Goal: Task Accomplishment & Management: Complete application form

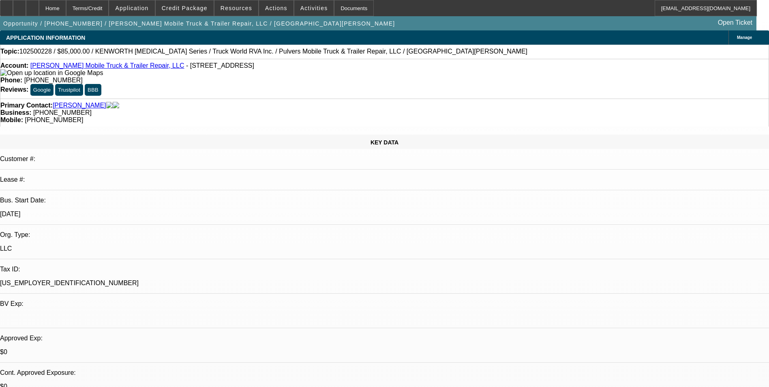
select select "0"
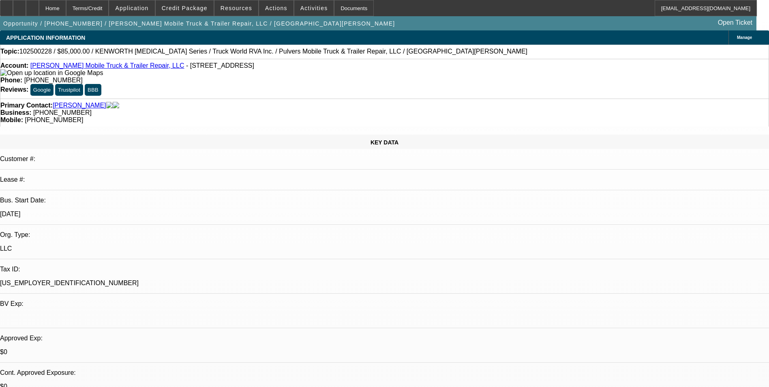
select select "0"
select select "1"
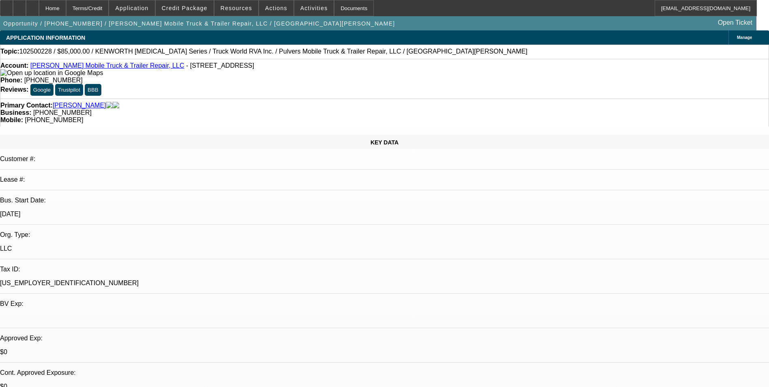
select select "1"
select select "6"
select select "1"
select select "6"
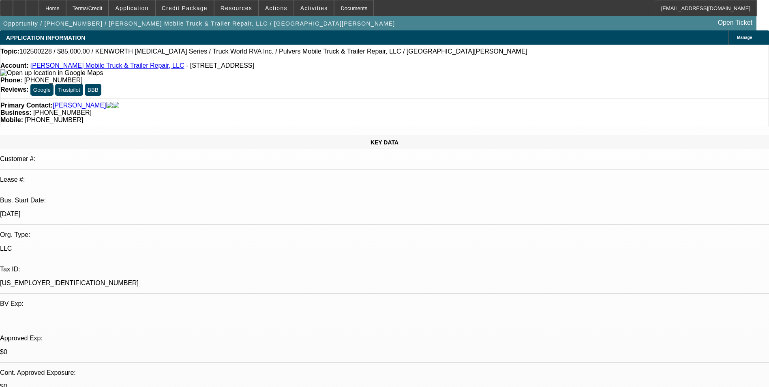
select select "1"
select select "6"
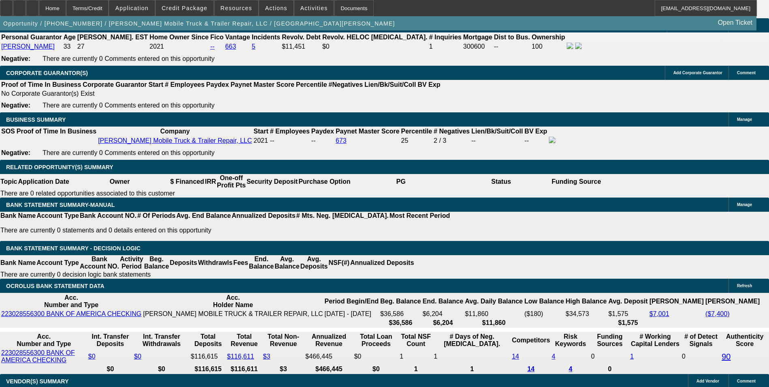
scroll to position [1257, 0]
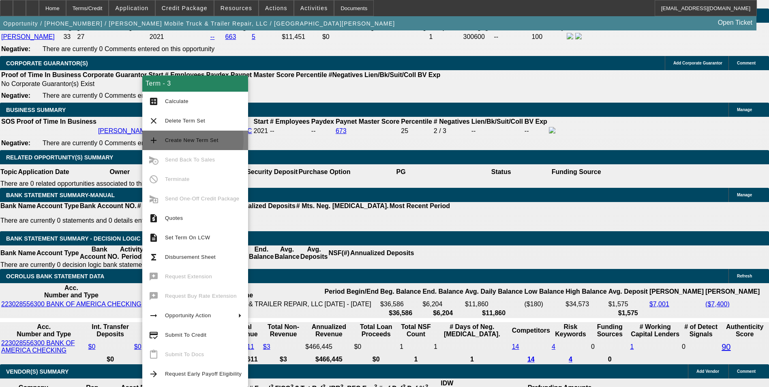
click at [183, 140] on span "Create New Term Set" at bounding box center [192, 140] width 54 height 6
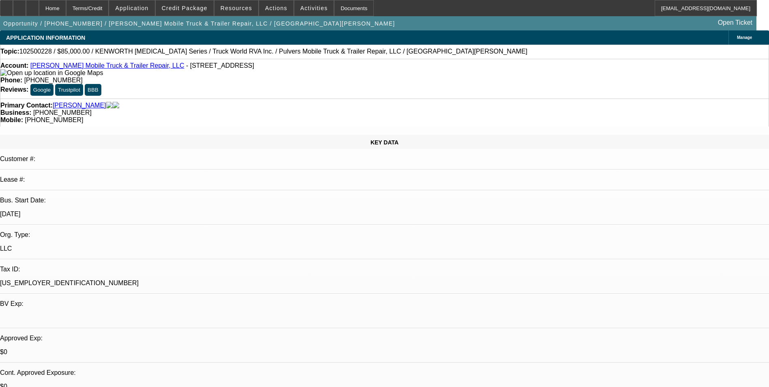
select select "0"
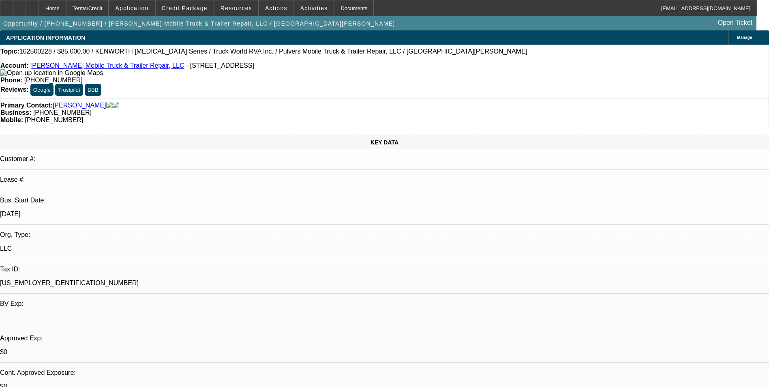
select select "0"
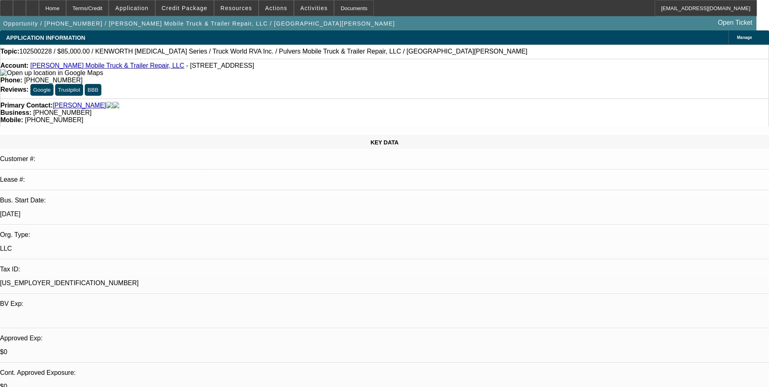
select select "0"
select select "1"
select select "6"
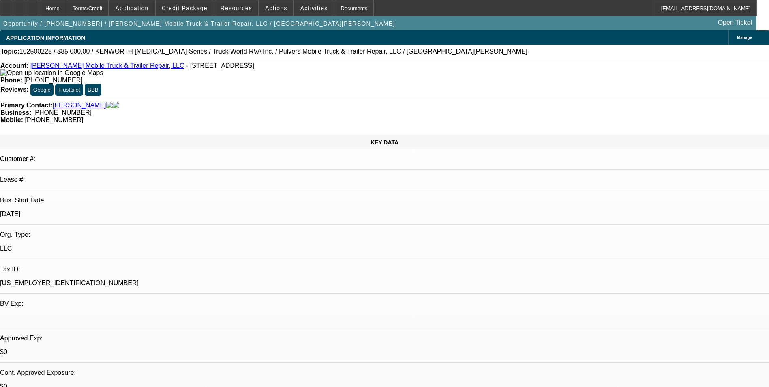
select select "1"
select select "6"
select select "1"
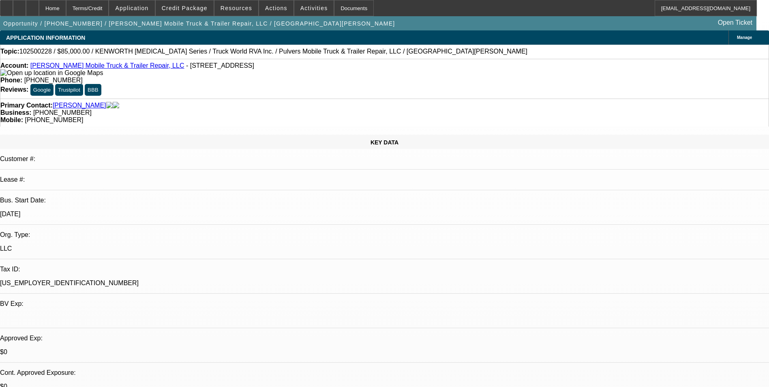
select select "6"
select select "1"
select select "6"
click at [26, 12] on div at bounding box center [19, 8] width 13 height 16
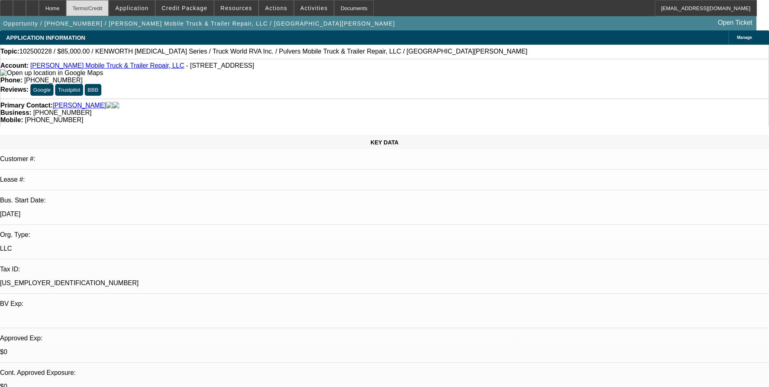
click at [109, 9] on div "Terms/Credit" at bounding box center [87, 8] width 43 height 16
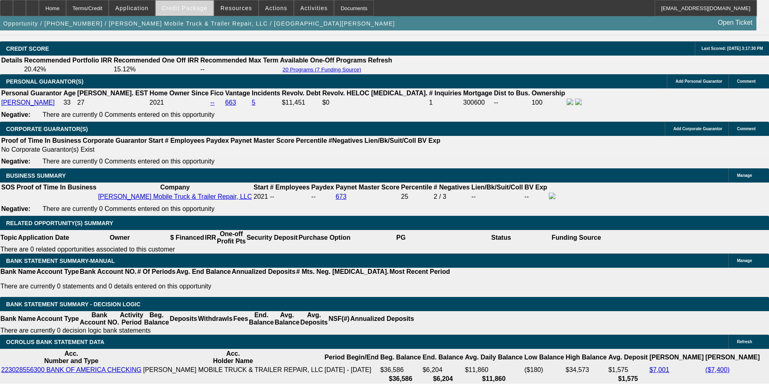
click at [187, 12] on span at bounding box center [185, 7] width 58 height 19
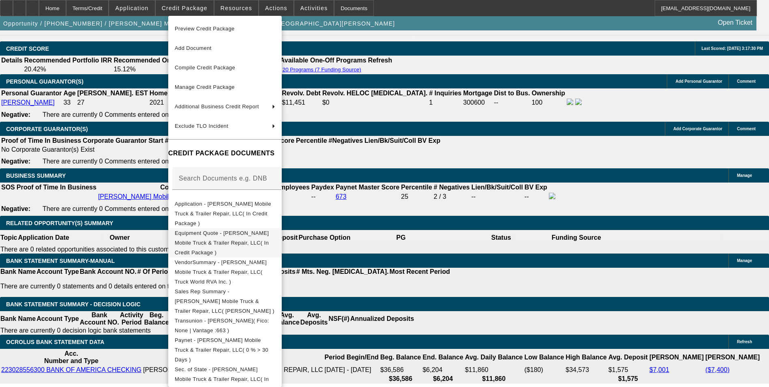
click at [237, 230] on span "Equipment Quote - Pulver's Mobile Truck & Trailer Repair, LLC( In Credit Packag…" at bounding box center [222, 243] width 94 height 26
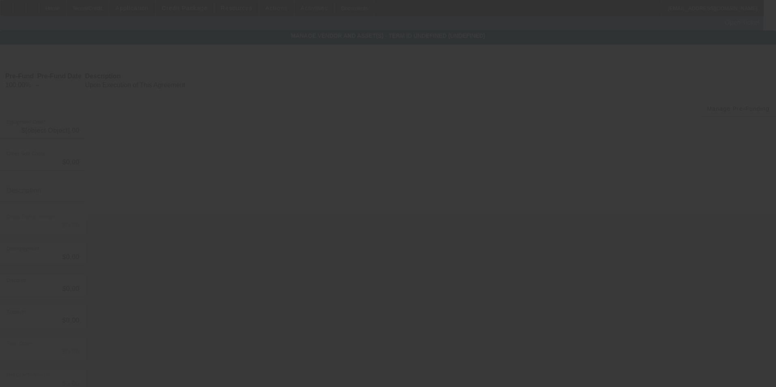
type input "$85,000.00"
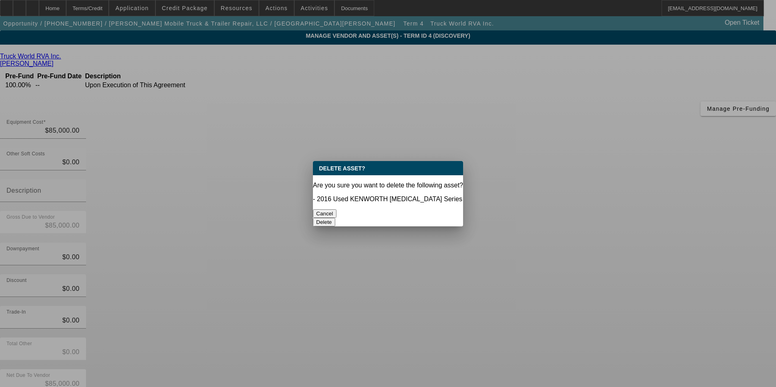
click at [335, 218] on button "Delete" at bounding box center [324, 222] width 22 height 9
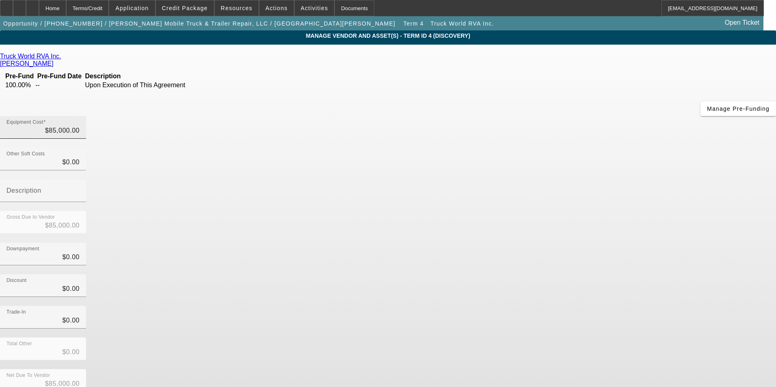
type input "85000"
click at [80, 126] on input "85000" at bounding box center [42, 131] width 73 height 10
type input "$0.00"
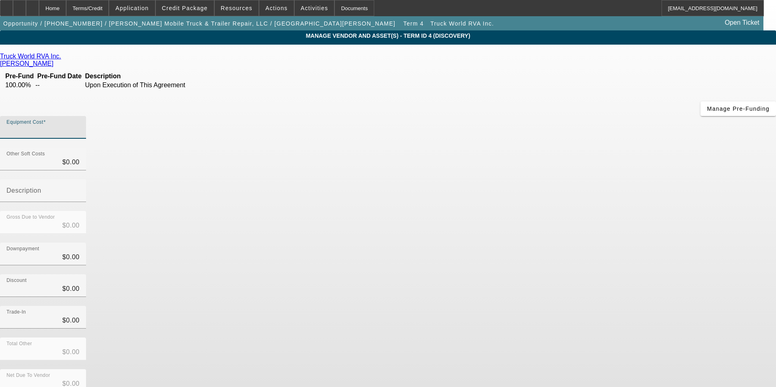
type input "7"
type input "$7.00"
type input "73"
type input "$73.00"
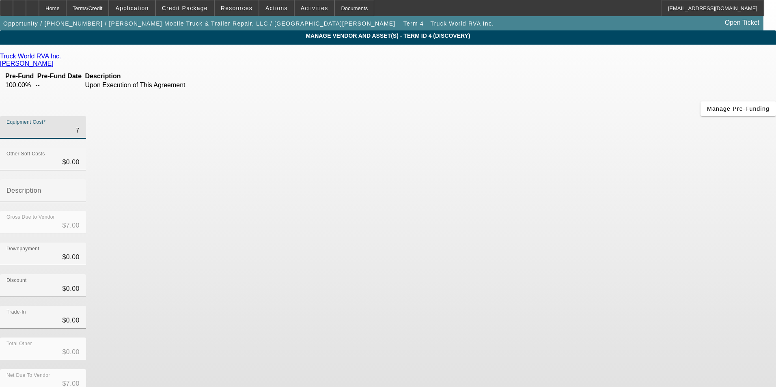
type input "$73.00"
type input "735"
type input "$735.00"
type input "7350"
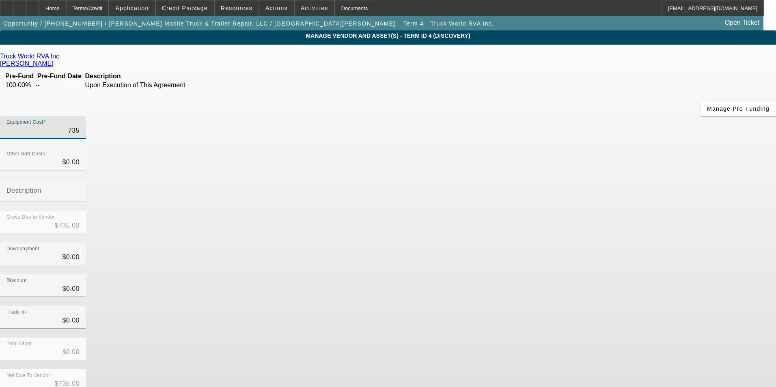
type input "$7,350.00"
type input "73500"
type input "$73,500.00"
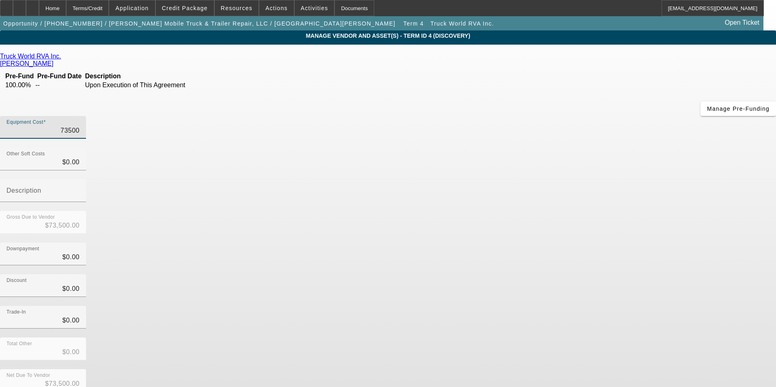
type input "$73,500.00"
click at [518, 243] on div "Downpayment $0.00" at bounding box center [388, 259] width 776 height 32
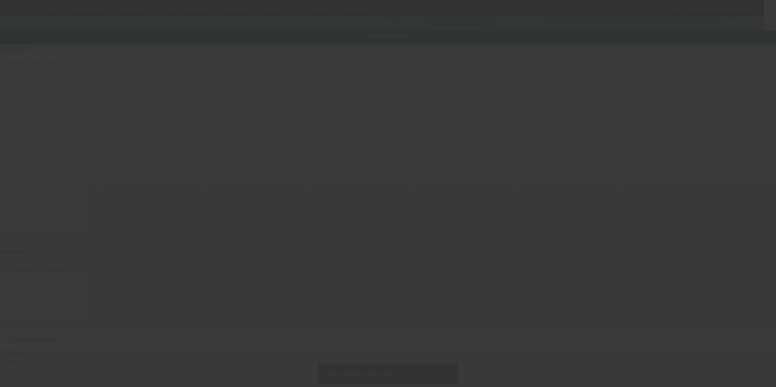
type input "224 Greenview Ct"
type input "Lexington"
type input "29072"
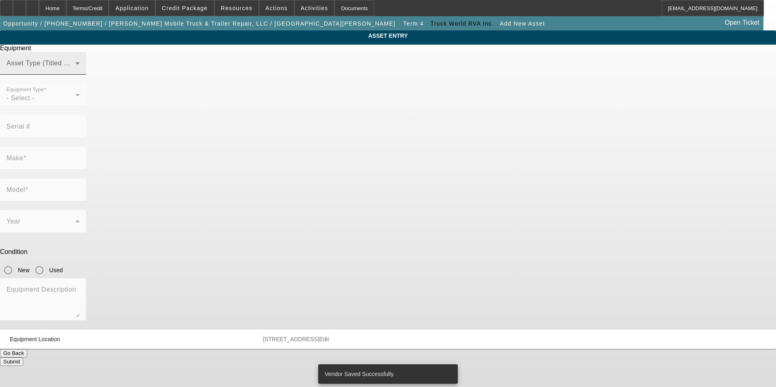
click at [75, 71] on span at bounding box center [40, 67] width 69 height 10
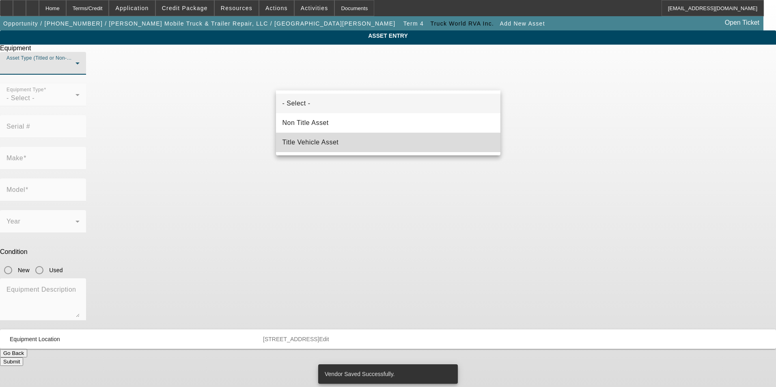
click at [348, 144] on mat-option "Title Vehicle Asset" at bounding box center [388, 142] width 224 height 19
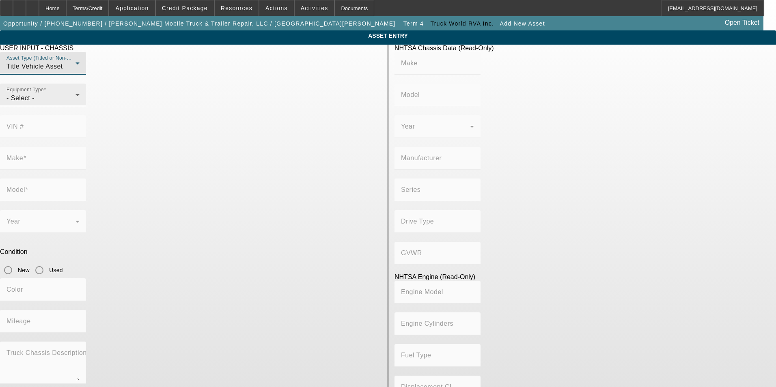
click at [75, 103] on div "- Select -" at bounding box center [40, 98] width 69 height 10
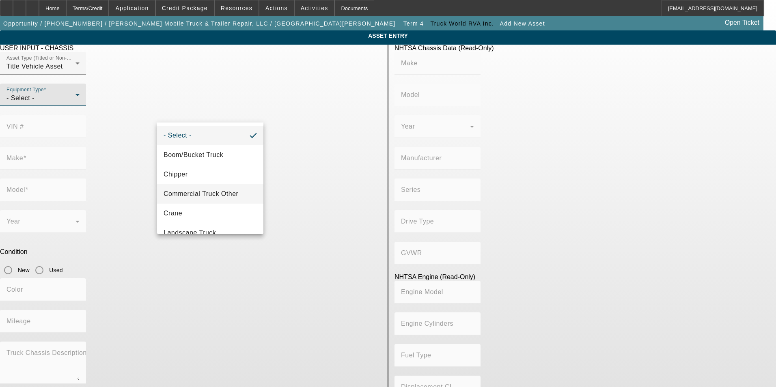
drag, startPoint x: 206, startPoint y: 194, endPoint x: 235, endPoint y: 170, distance: 38.3
click at [207, 192] on span "Commercial Truck Other" at bounding box center [200, 194] width 75 height 10
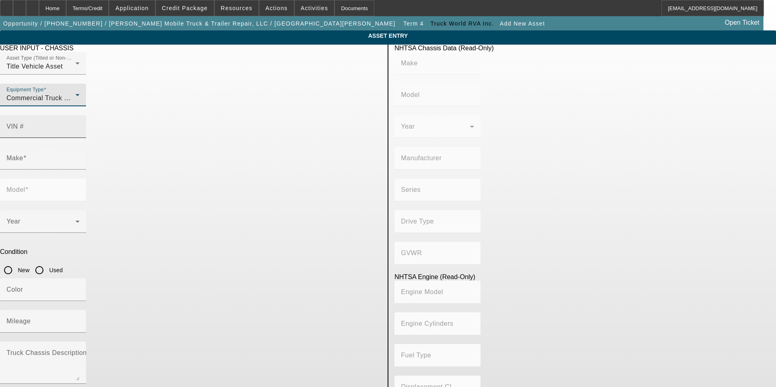
click at [24, 123] on mat-label "VIN #" at bounding box center [14, 126] width 17 height 7
click at [80, 125] on input "VIN #" at bounding box center [42, 130] width 73 height 10
type input "2NP2HM6X2FM268145"
type input "PETERBILT"
type input "337"
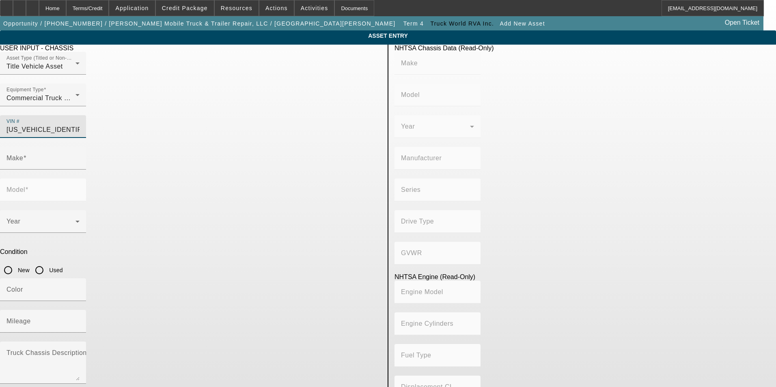
type input "PETERBILT MOTORS COMPANY"
type input "4x2"
type input "Class 6: 19,501 - 26,000 lb (8,845 - 11,794 kg)"
type input "PX-6/PX-7"
type input "6"
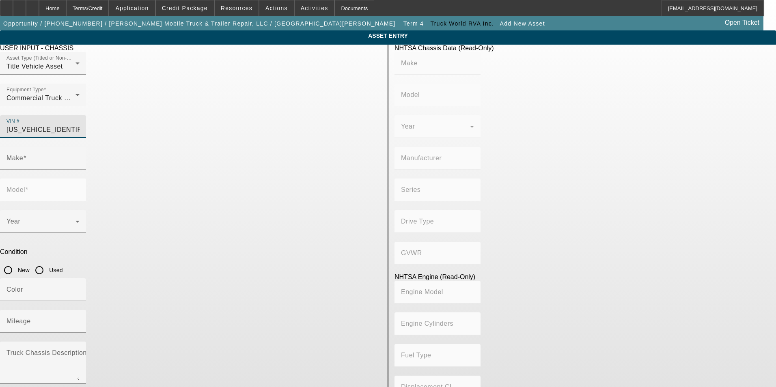
type input "Diesel"
type input "408.85908543470"
type input "6.7"
type input "PETERBILT"
type input "337"
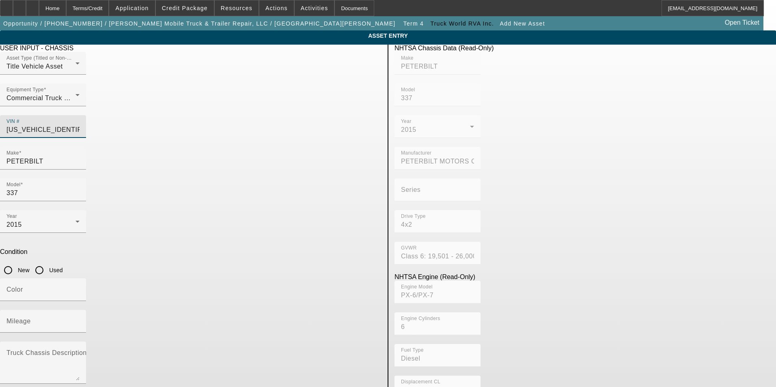
type input "2NP2HM6X2FM268145"
click at [47, 262] on input "Used" at bounding box center [39, 270] width 16 height 16
radio input "true"
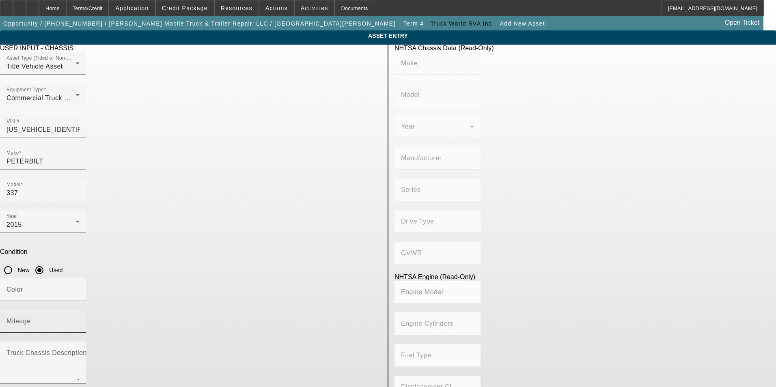
click at [80, 310] on div "Mileage" at bounding box center [42, 321] width 73 height 23
type input "PETERBILT"
type input "337"
type input "PETERBILT MOTORS COMPANY"
type input "4x2"
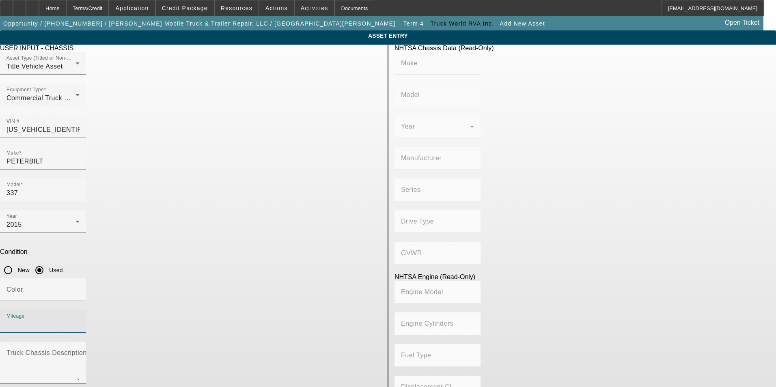
type input "Class 6: 19,501 - 26,000 lb (8,845 - 11,794 kg)"
type input "PX-6/PX-7"
type input "6"
type input "Diesel"
type input "408.85908543470"
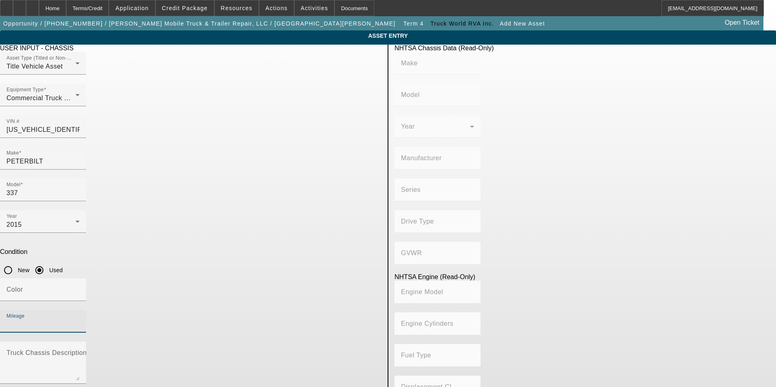
type input "6.7"
type input "346359"
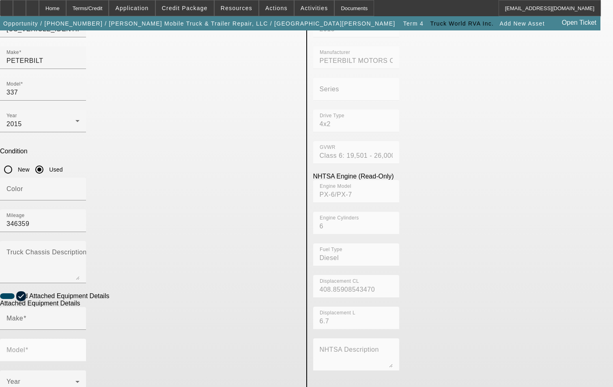
scroll to position [122, 0]
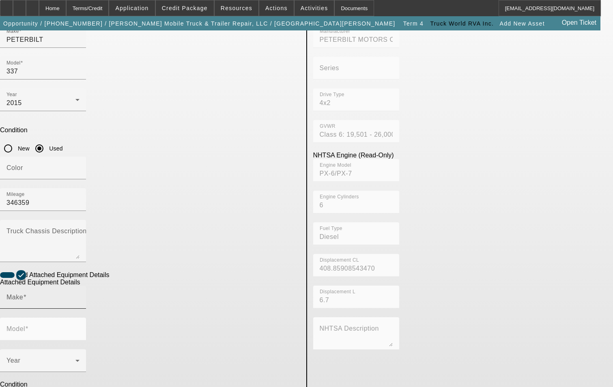
click at [80, 296] on input "Make" at bounding box center [42, 301] width 73 height 10
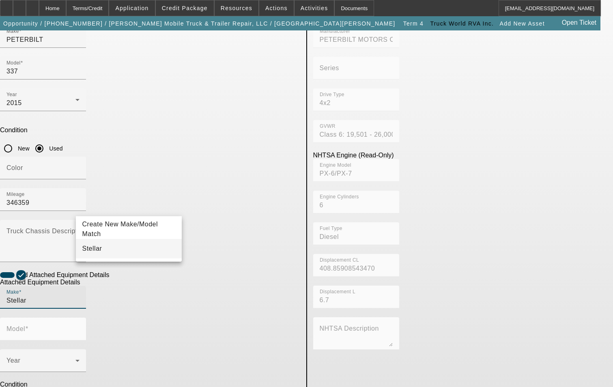
type input "Stellar"
click at [122, 247] on mat-option "Stellar" at bounding box center [129, 248] width 106 height 19
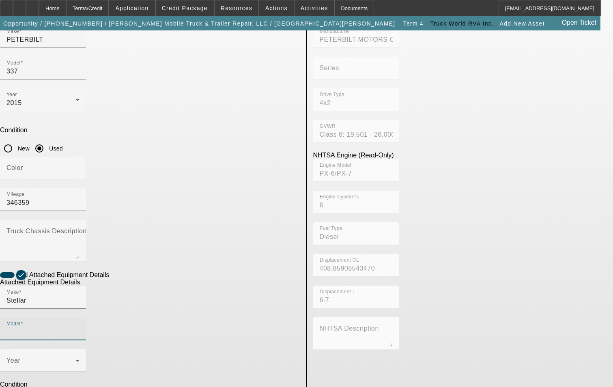
click at [80, 327] on input "Model" at bounding box center [42, 332] width 73 height 10
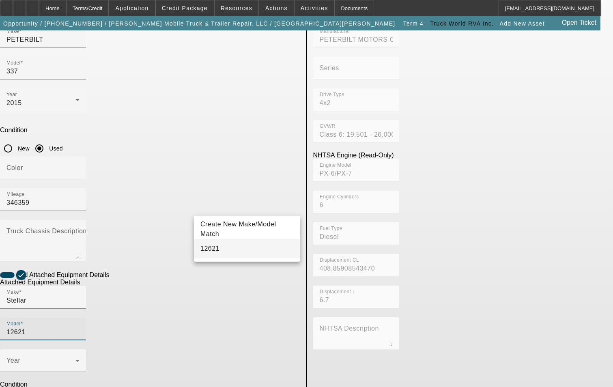
type input "12621"
drag, startPoint x: 222, startPoint y: 252, endPoint x: 143, endPoint y: 240, distance: 79.7
click at [221, 252] on mat-option "12621" at bounding box center [247, 248] width 106 height 19
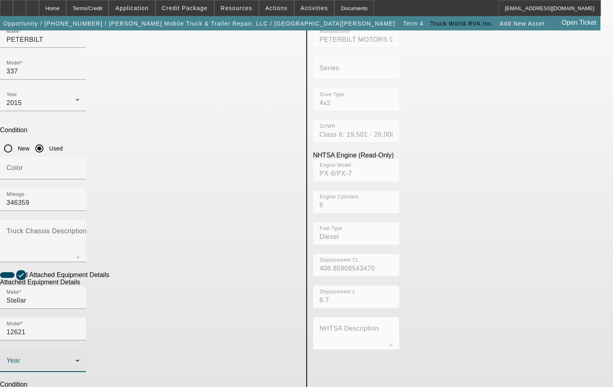
click at [75, 359] on span at bounding box center [40, 364] width 69 height 10
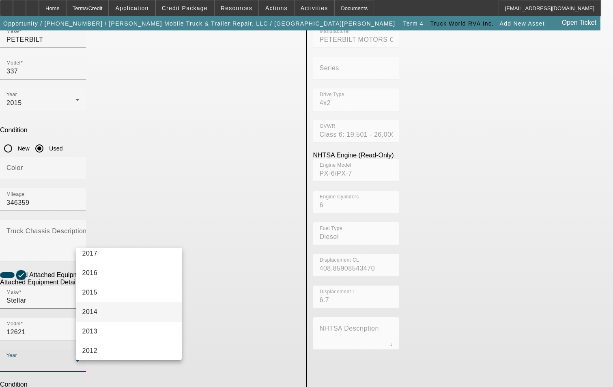
scroll to position [243, 0]
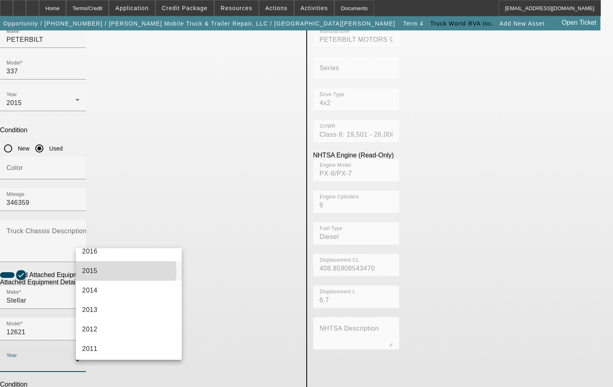
click at [124, 271] on mat-option "2015" at bounding box center [129, 270] width 106 height 19
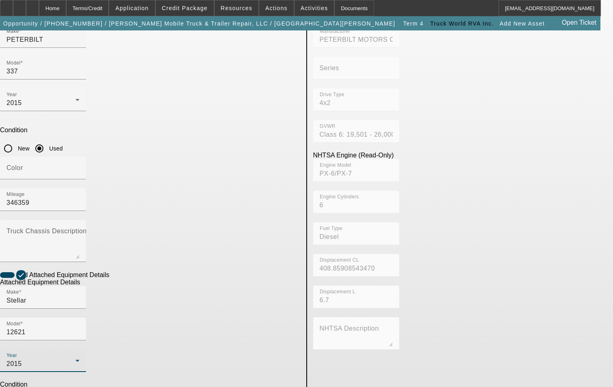
checkbox input "true"
radio input "true"
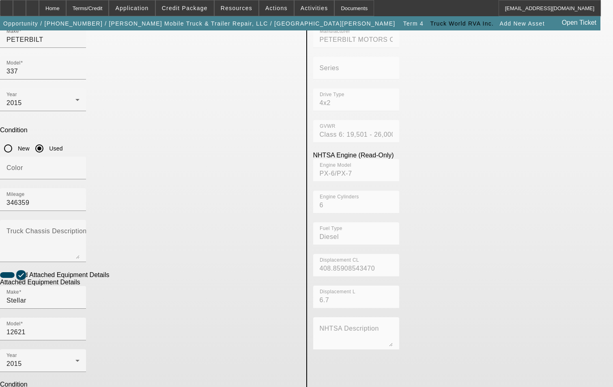
drag, startPoint x: 4, startPoint y: 178, endPoint x: 20, endPoint y: 181, distance: 16.5
click at [6, 178] on app-asset-collateral-manage "ASSET ENTRY USER INPUT - CHASSIS Asset Type (Titled or Non-Titled) Title Vehicl…" at bounding box center [306, 224] width 613 height 631
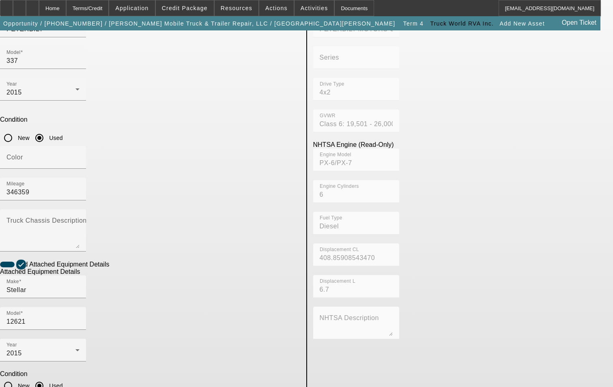
scroll to position [135, 0]
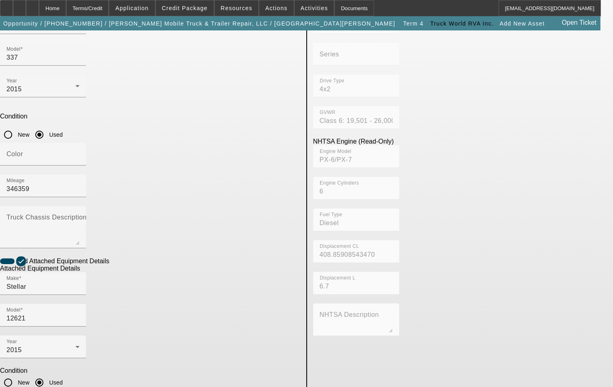
type textarea "12,000 lb capacity 21' total reach"
click at [45, 214] on app-asset-collateral-manage "ASSET ENTRY USER INPUT - CHASSIS Asset Type (Titled or Non-Titled) Title Vehicl…" at bounding box center [306, 210] width 613 height 631
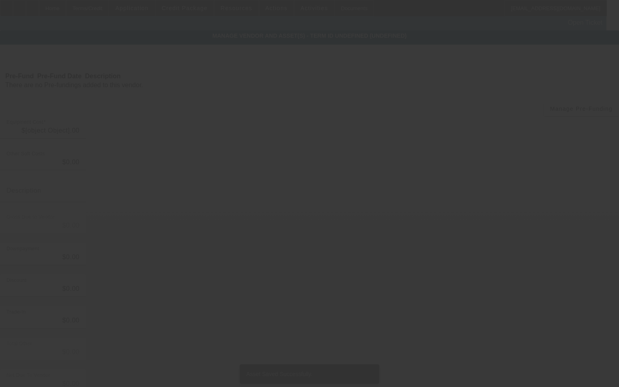
type input "$73,500.00"
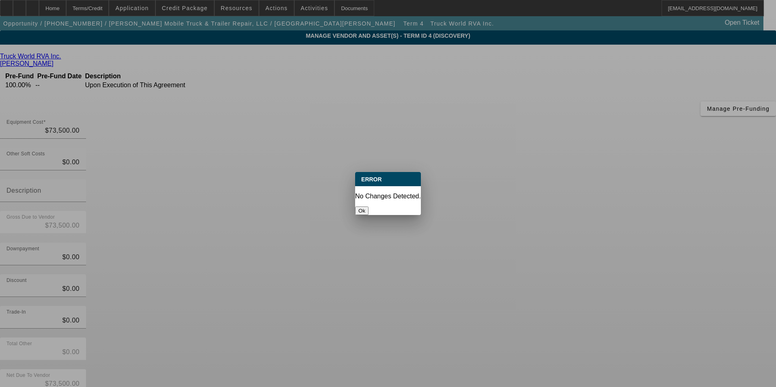
click at [368, 208] on button "Ok" at bounding box center [361, 210] width 13 height 9
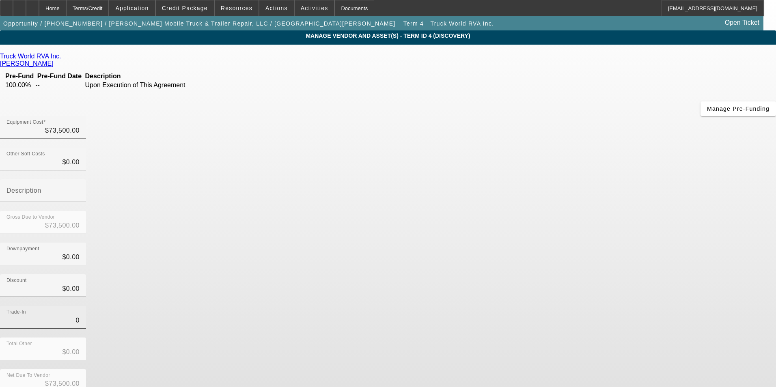
click at [80, 316] on input "0" at bounding box center [42, 321] width 73 height 10
type input "$0.00"
drag, startPoint x: 537, startPoint y: 226, endPoint x: 552, endPoint y: 304, distance: 79.5
click at [536, 306] on div "Trade-In $0.00" at bounding box center [388, 322] width 776 height 32
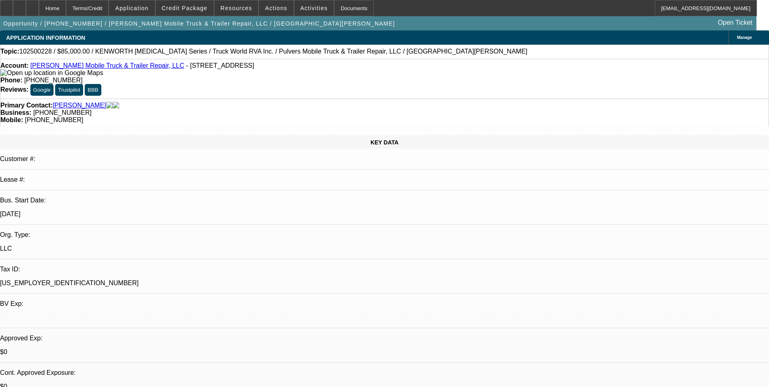
select select "0"
select select "6"
select select "0"
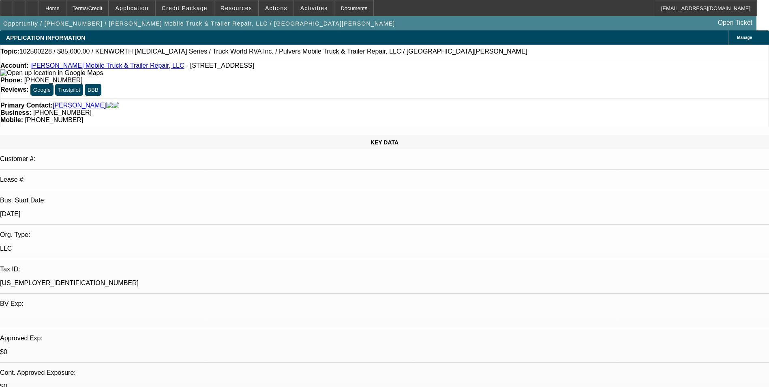
select select "0"
select select "6"
select select "0"
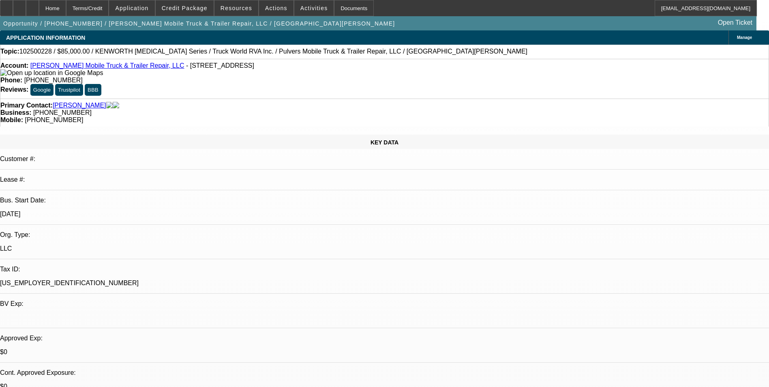
select select "0"
select select "6"
select select "0"
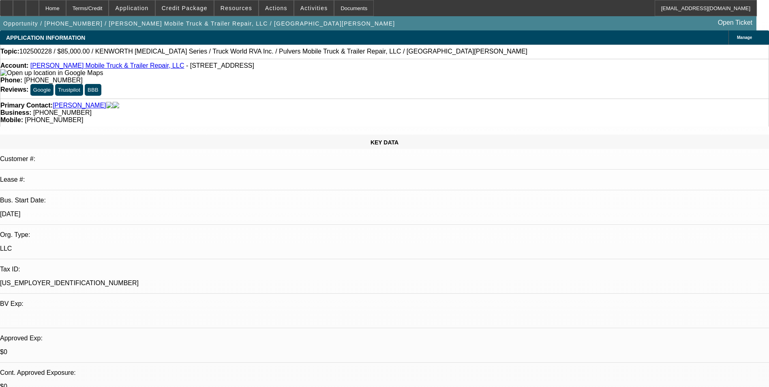
select select "6"
click at [103, 9] on div "Terms/Credit" at bounding box center [87, 8] width 43 height 16
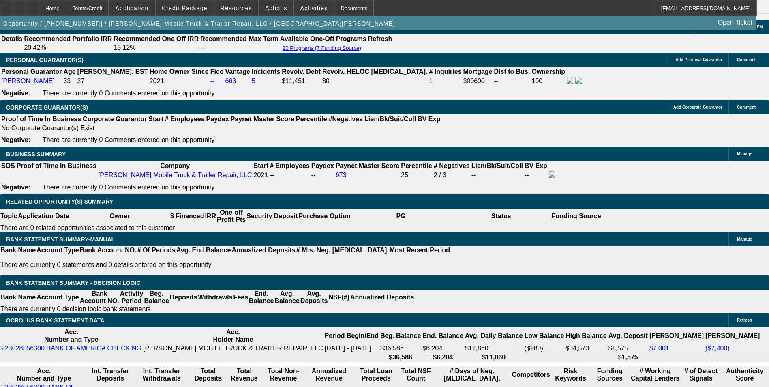
scroll to position [1232, 0]
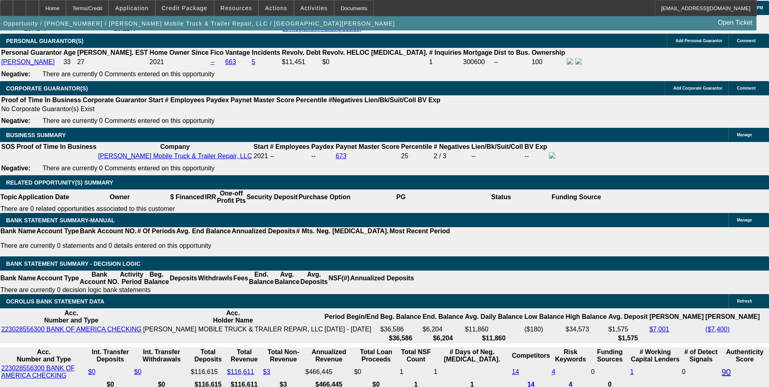
type input "2321.7"
type input "UNKNOWN"
type input "2321"
type input "22.1"
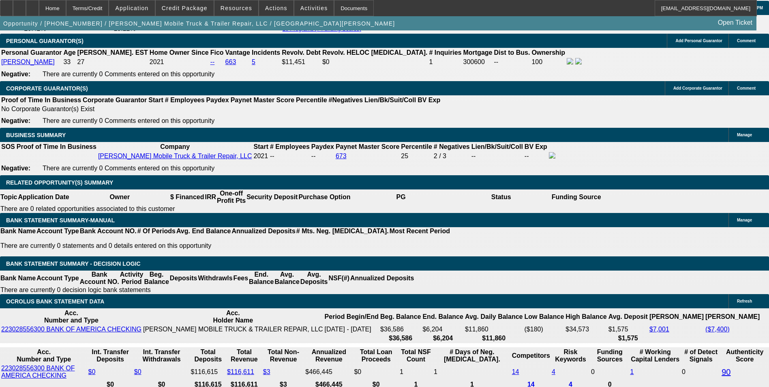
type input "232"
type input "22.1"
type input "232"
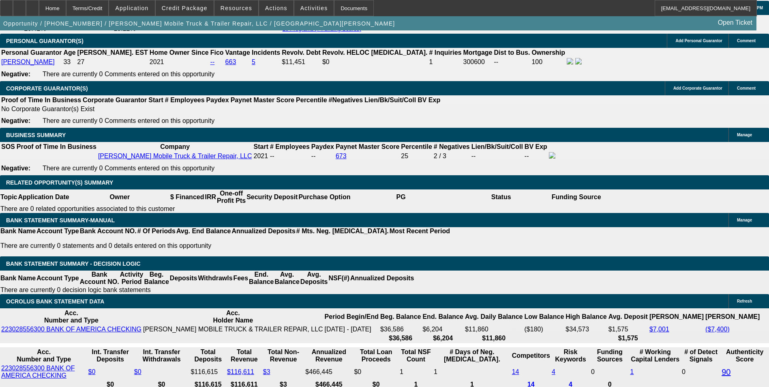
type input "2325"
type input "22.2"
type input "$2,325.00"
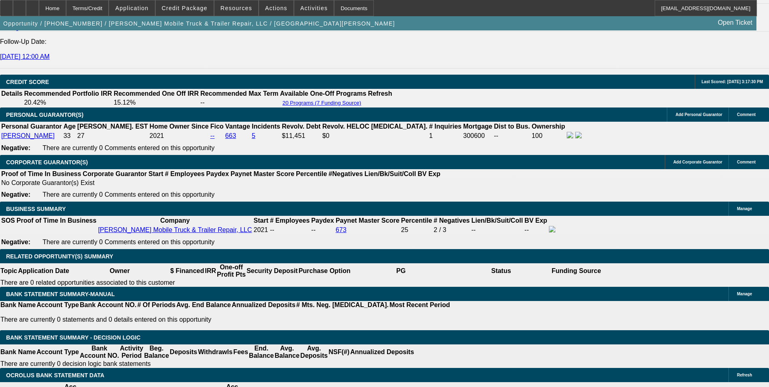
scroll to position [1151, 0]
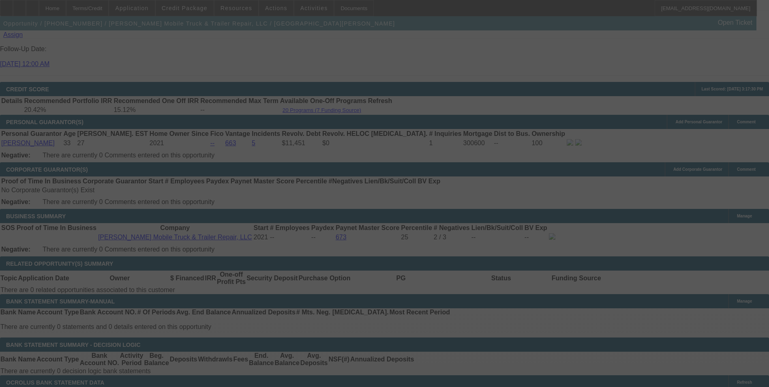
select select "0"
select select "6"
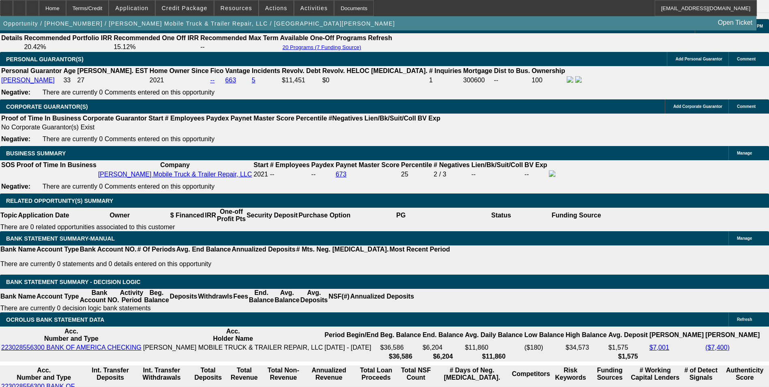
scroll to position [1232, 0]
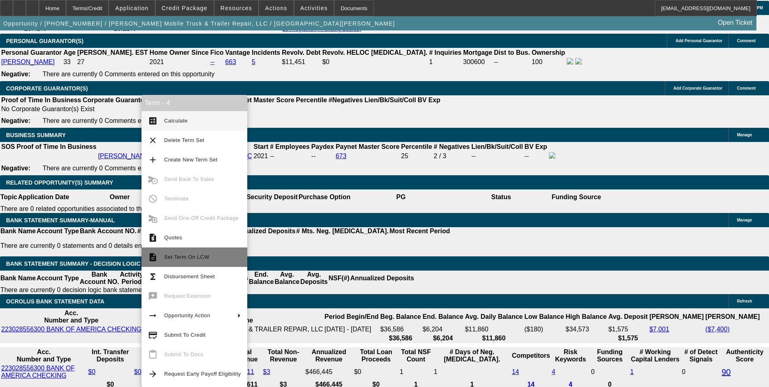
click at [193, 260] on span "Set Term On LCW" at bounding box center [202, 257] width 77 height 10
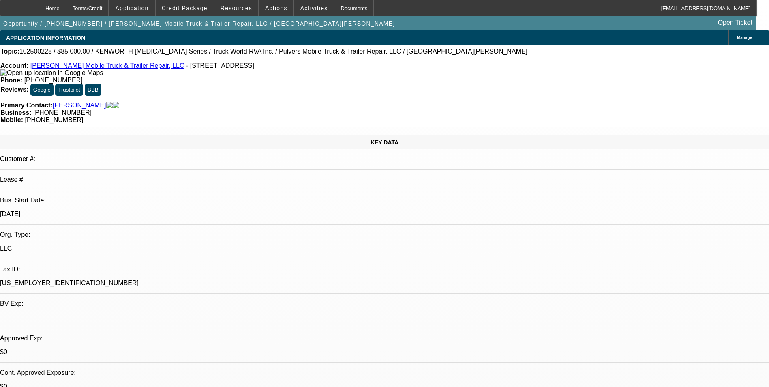
select select "0"
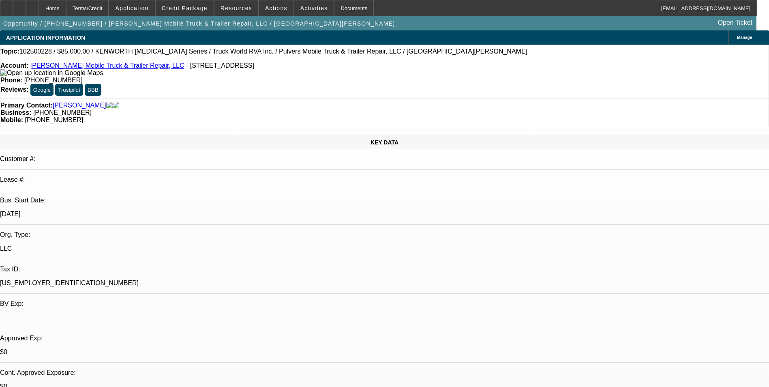
select select "0"
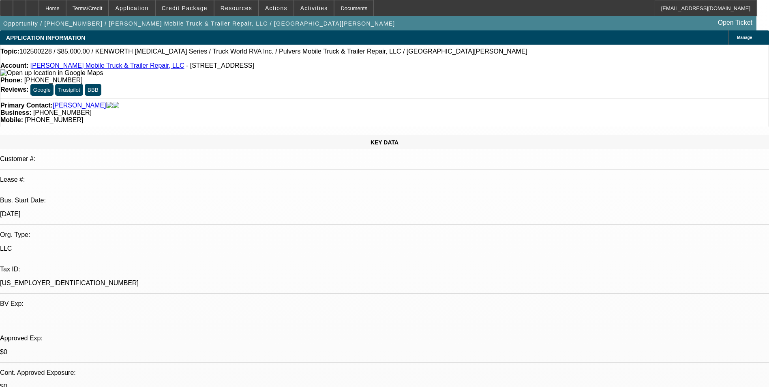
select select "0"
select select "1"
select select "6"
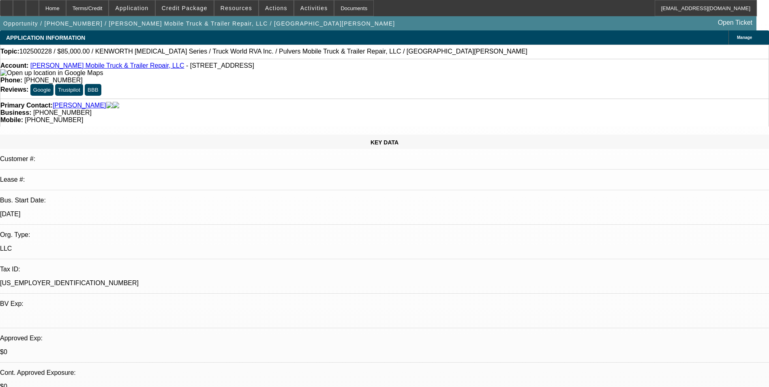
select select "1"
select select "6"
select select "1"
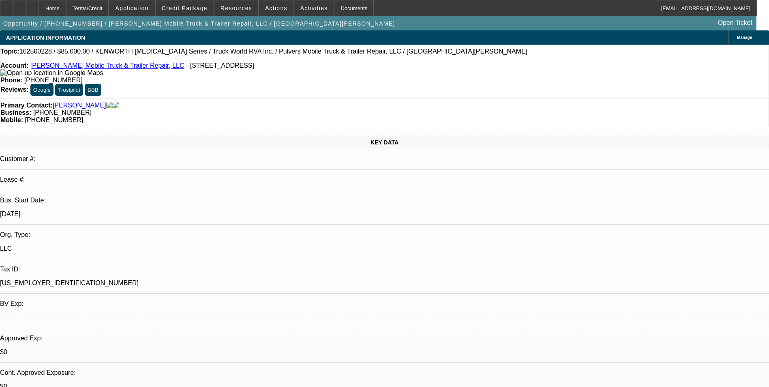
select select "6"
select select "1"
select select "6"
click at [194, 9] on span "Credit Package" at bounding box center [185, 8] width 46 height 6
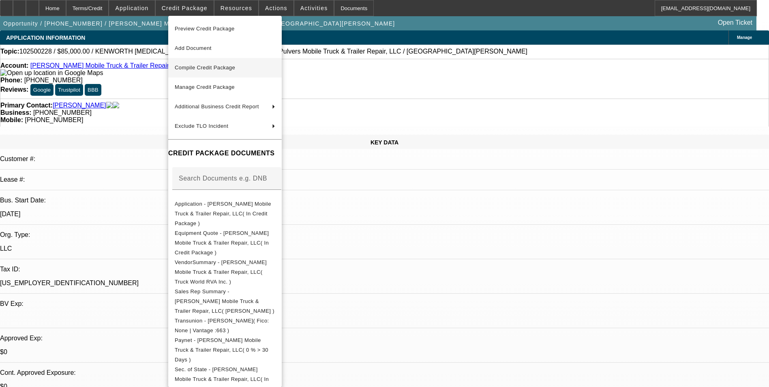
click at [230, 73] on button "Compile Credit Package" at bounding box center [225, 67] width 114 height 19
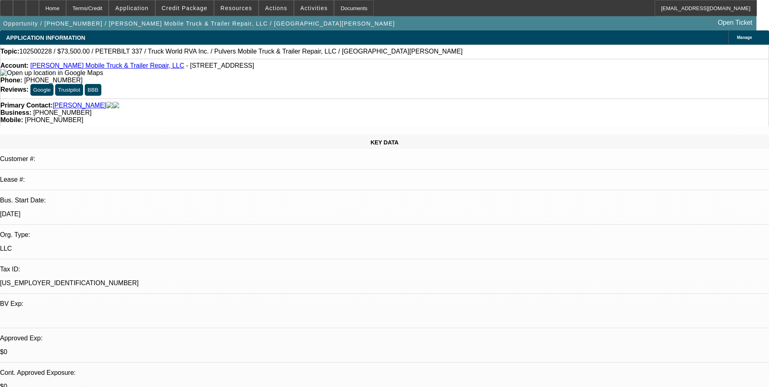
select select "0"
select select "6"
select select "0"
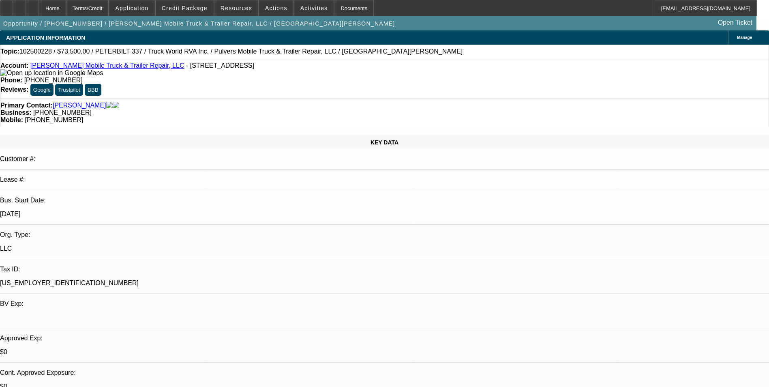
select select "0"
select select "6"
select select "0"
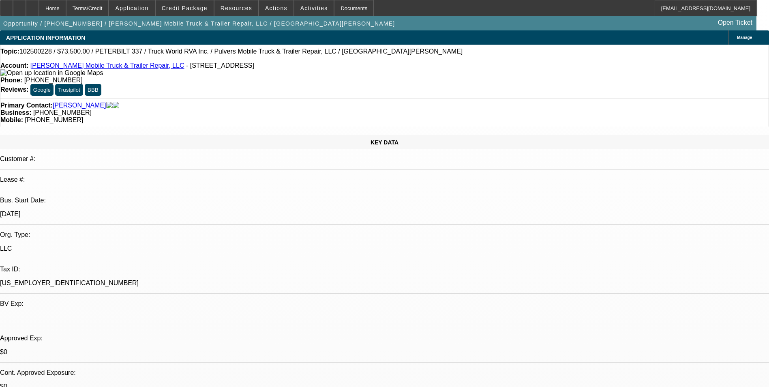
select select "0"
select select "6"
select select "0"
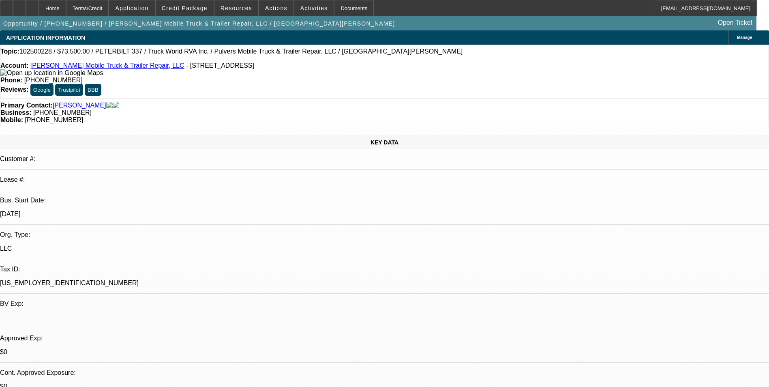
select select "6"
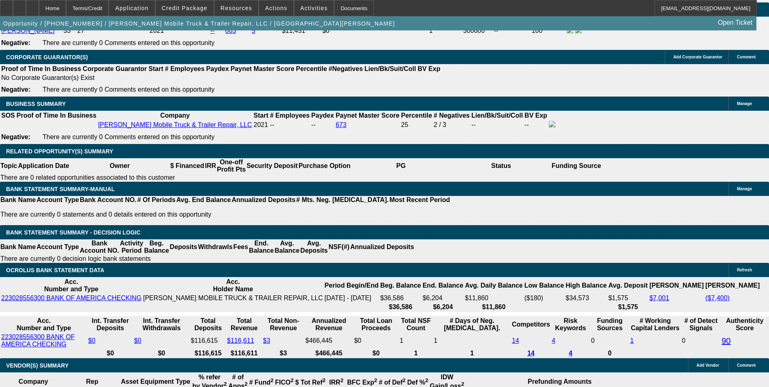
scroll to position [1223, 0]
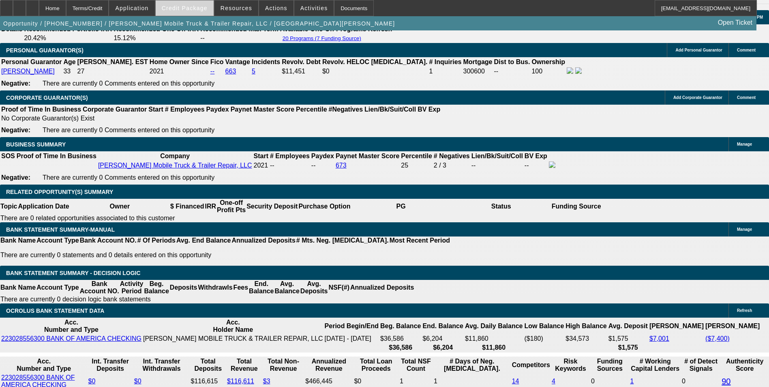
click at [188, 4] on span at bounding box center [185, 7] width 58 height 19
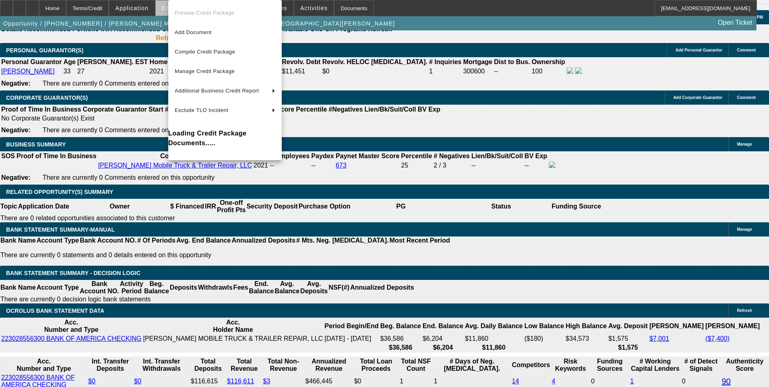
scroll to position [1239, 0]
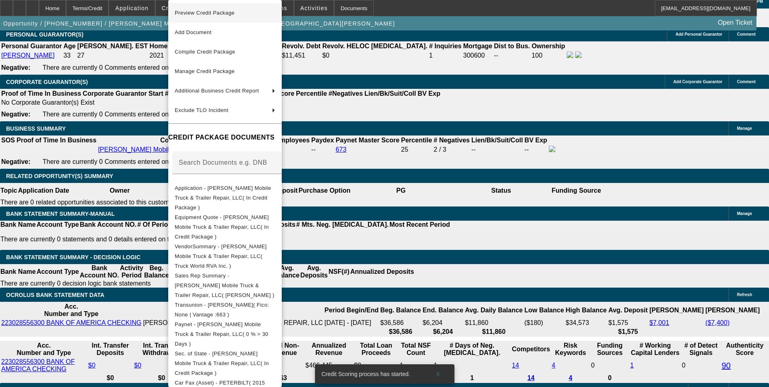
click at [235, 14] on span "Preview Credit Package" at bounding box center [205, 13] width 60 height 6
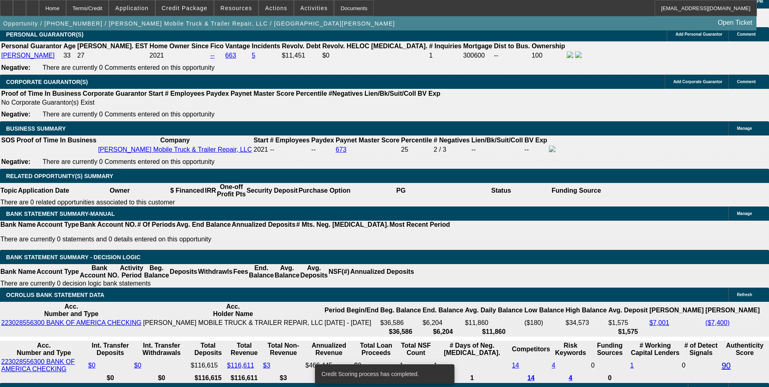
scroll to position [1236, 0]
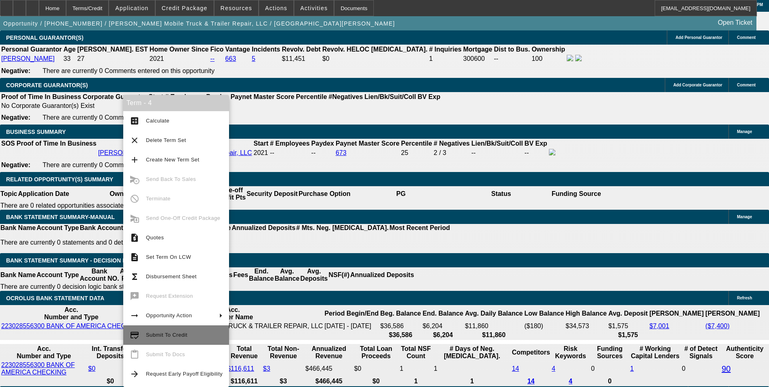
click at [172, 340] on span "Submit To Credit" at bounding box center [184, 335] width 77 height 10
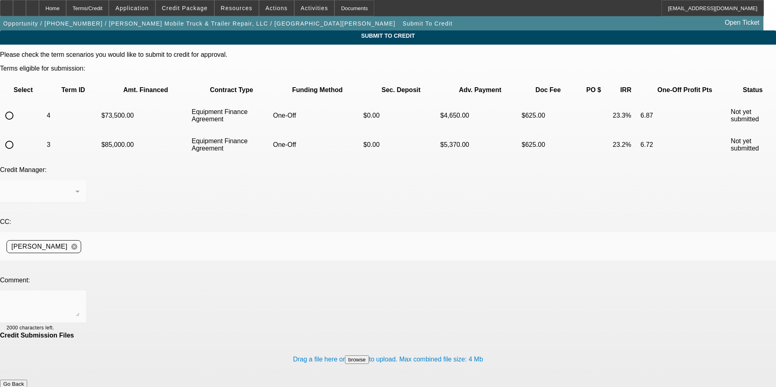
click at [17, 107] on input "radio" at bounding box center [9, 115] width 16 height 16
radio input "true"
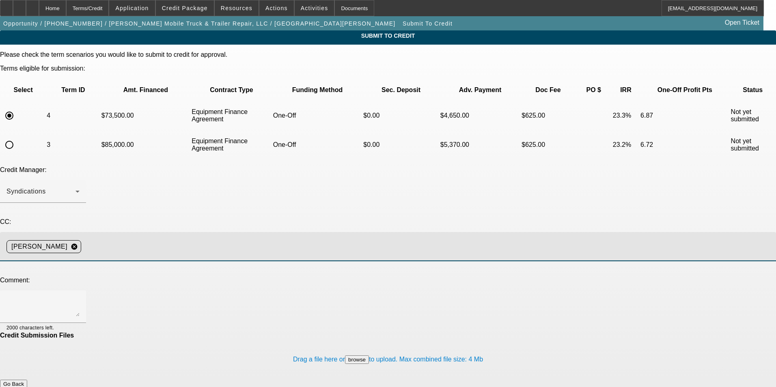
click at [187, 239] on input at bounding box center [424, 247] width 681 height 16
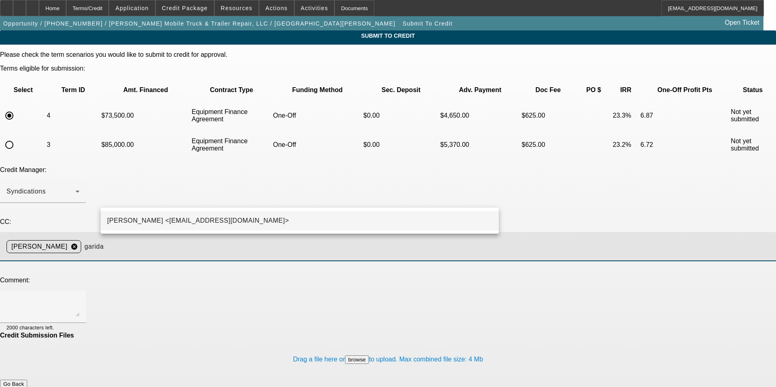
type input "garida"
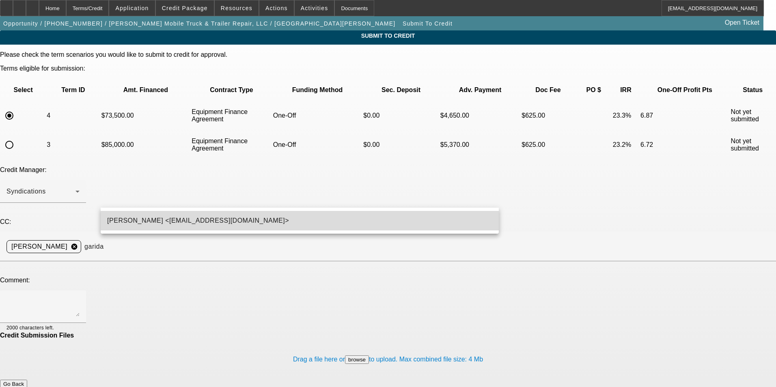
click at [181, 216] on span "George Arida <GArida@beaconfunding.com>" at bounding box center [198, 221] width 182 height 10
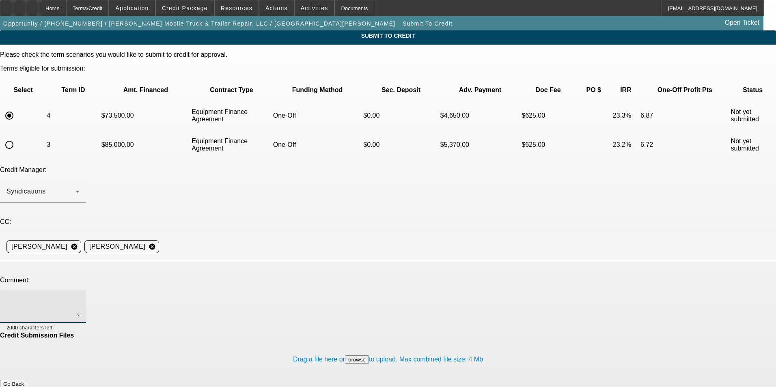
click at [80, 297] on textarea at bounding box center [42, 306] width 73 height 19
type textarea "Vendor has another truck that the customer is interested in. New truck info upl…"
click at [23, 387] on button "Submit" at bounding box center [11, 392] width 23 height 9
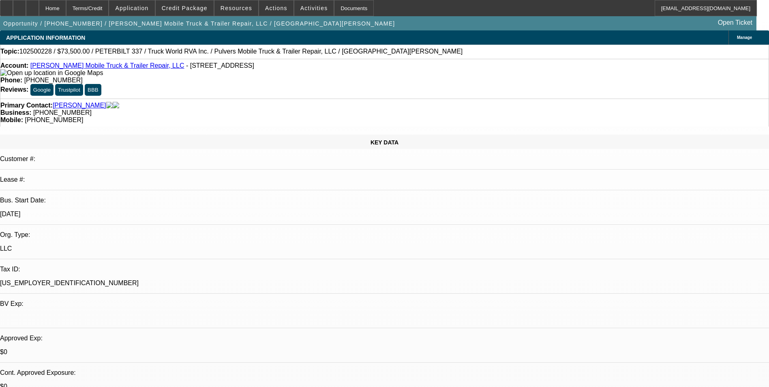
select select "0"
select select "6"
select select "0"
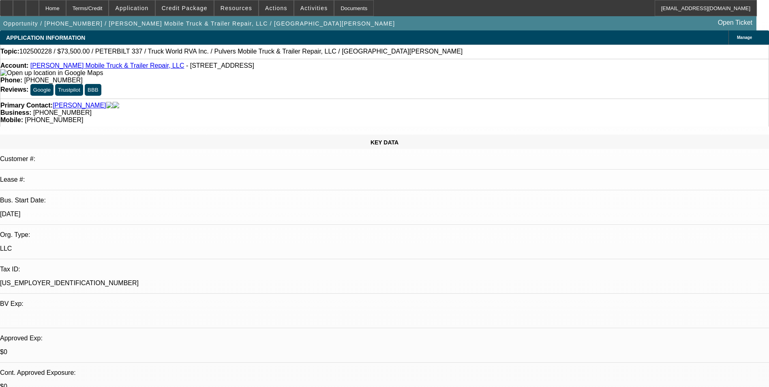
select select "0"
select select "6"
select select "0"
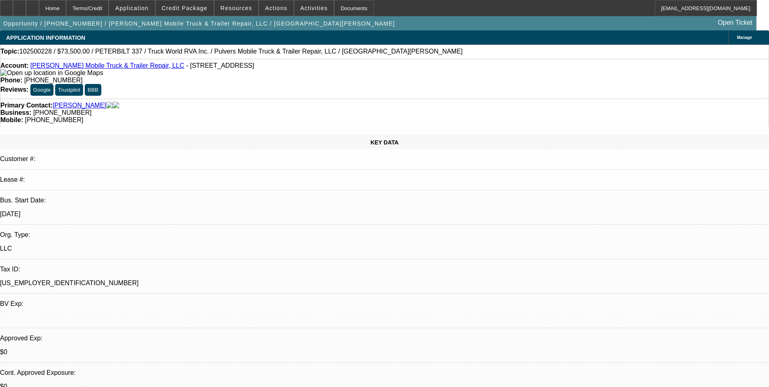
select select "0"
select select "6"
select select "0"
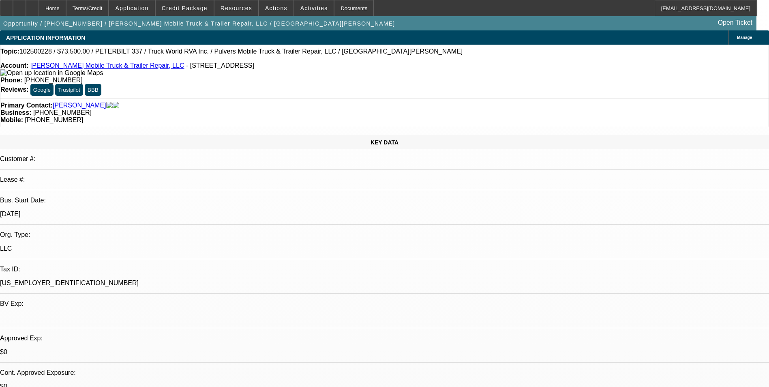
select select "6"
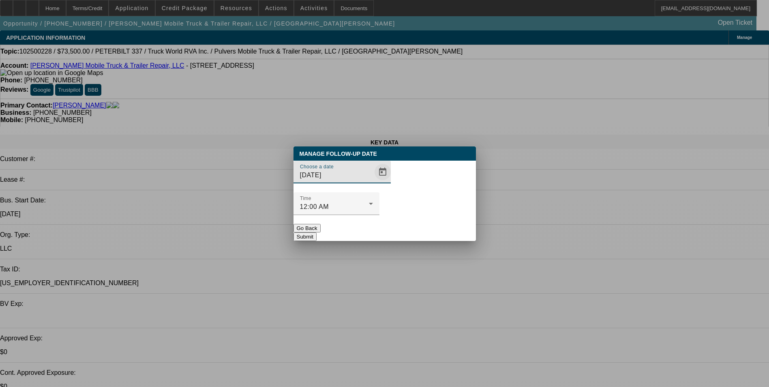
click at [373, 182] on span "Open calendar" at bounding box center [382, 171] width 19 height 19
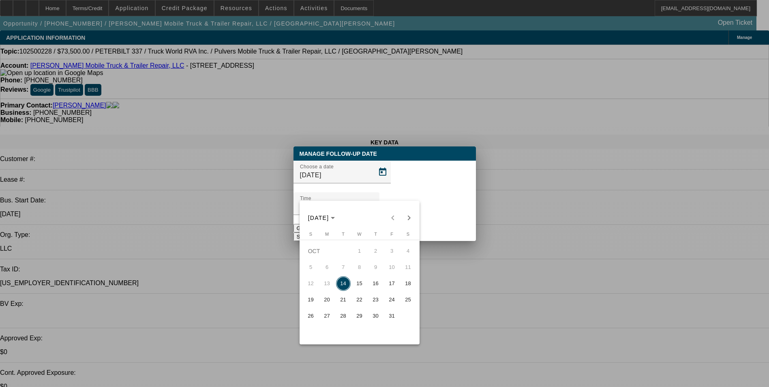
click at [360, 290] on span "15" at bounding box center [359, 283] width 15 height 15
type input "10/15/2025"
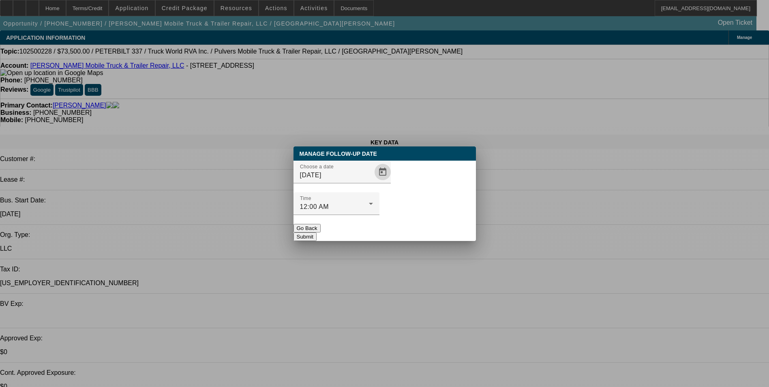
click at [317, 232] on button "Submit" at bounding box center [305, 236] width 23 height 9
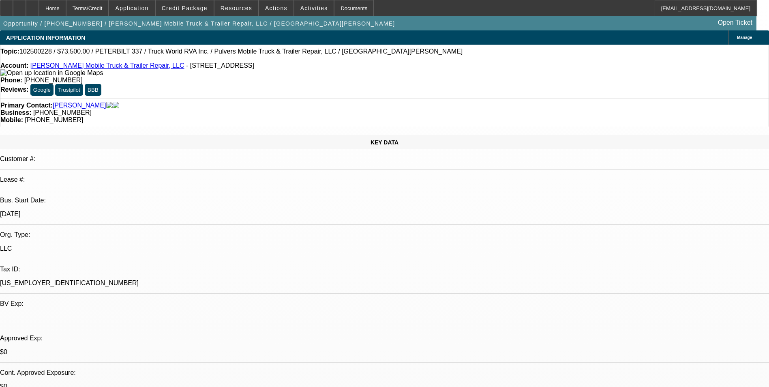
select select "0"
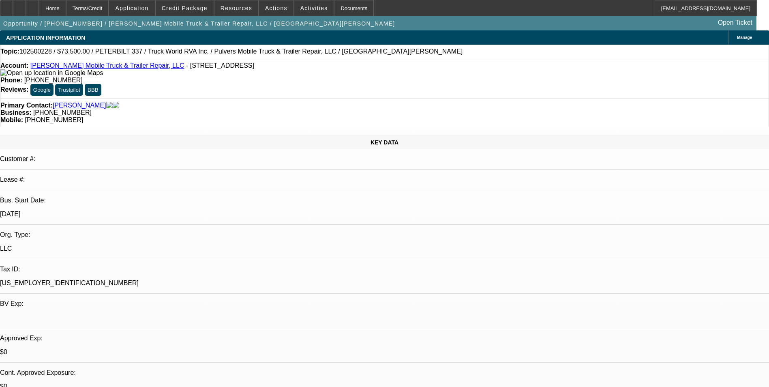
select select "0"
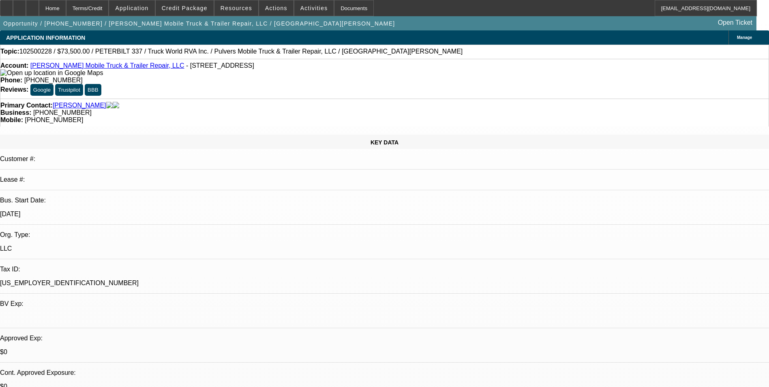
select select "0"
select select "1"
select select "6"
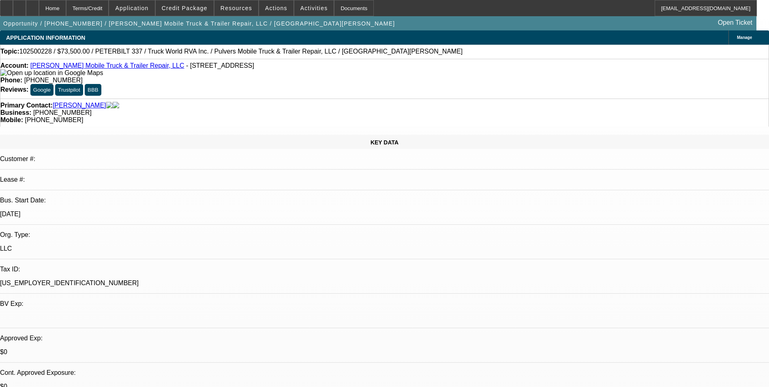
select select "1"
select select "6"
select select "1"
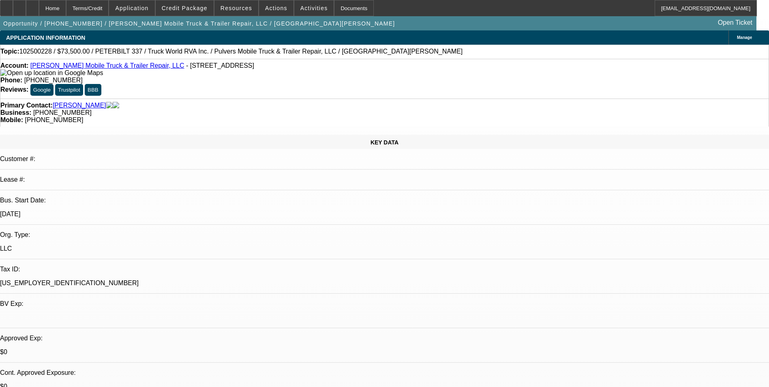
select select "6"
select select "1"
select select "6"
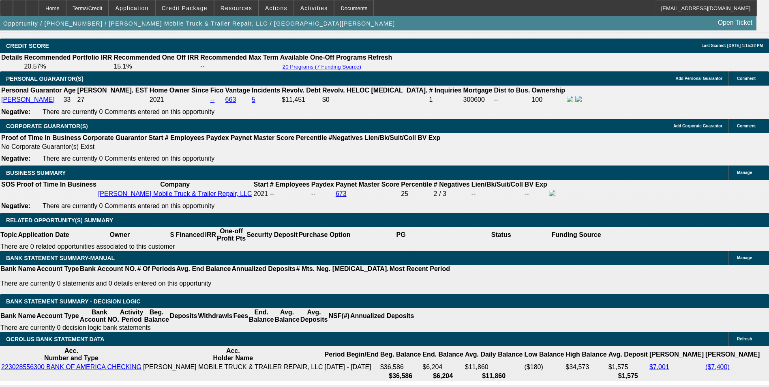
scroll to position [1176, 0]
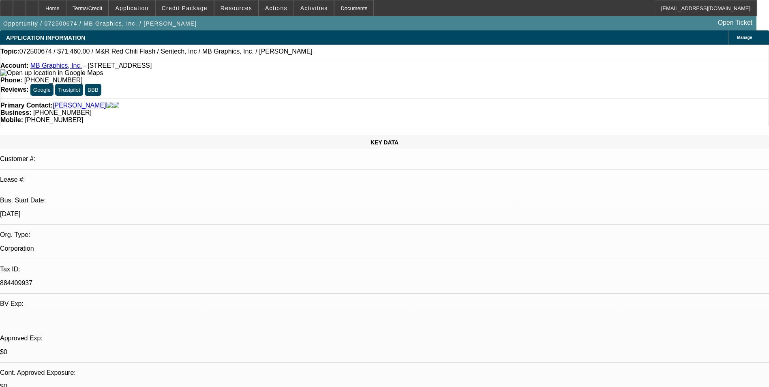
select select "0.1"
select select "0"
select select "0.1"
select select "0"
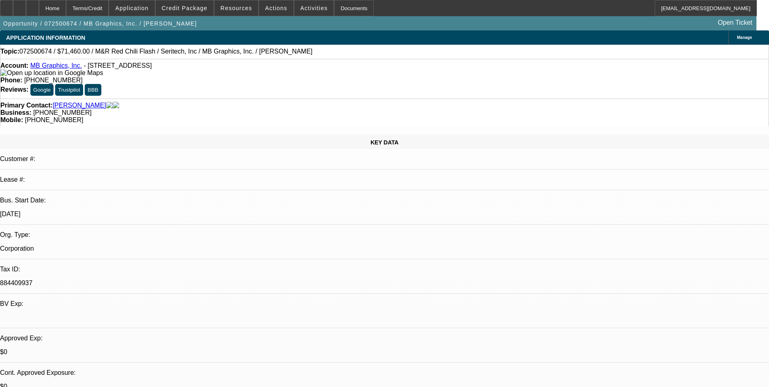
select select "0.1"
select select "0"
select select "0.1"
select select "0"
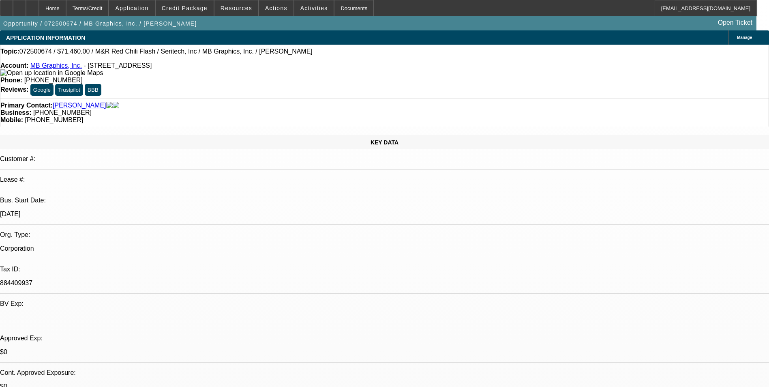
select select "0"
select select "0.1"
select select "1"
select select "5"
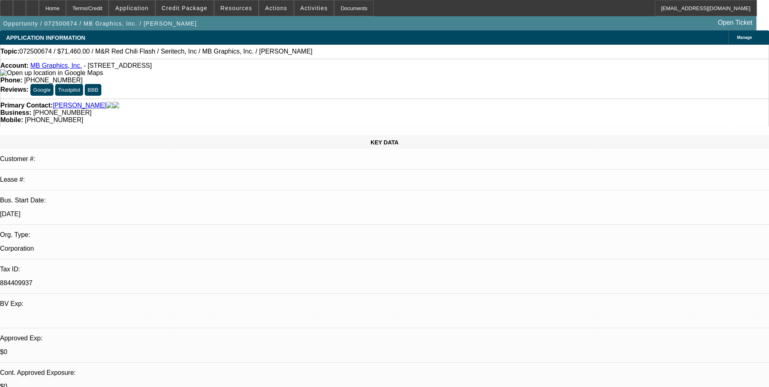
select select "1"
select select "5"
select select "1"
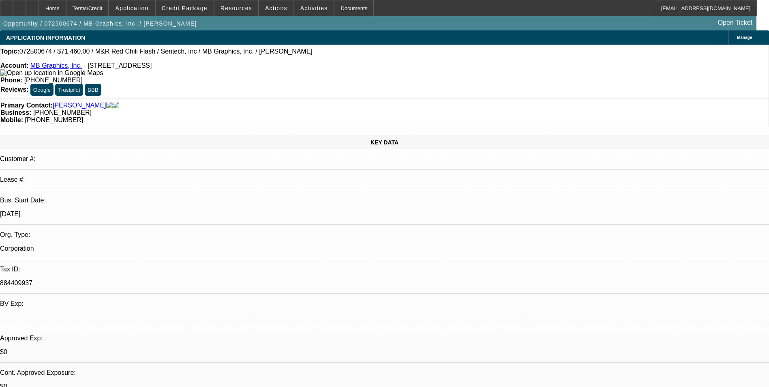
select select "5"
select select "1"
select select "5"
click at [109, 9] on div "Terms/Credit" at bounding box center [87, 8] width 43 height 16
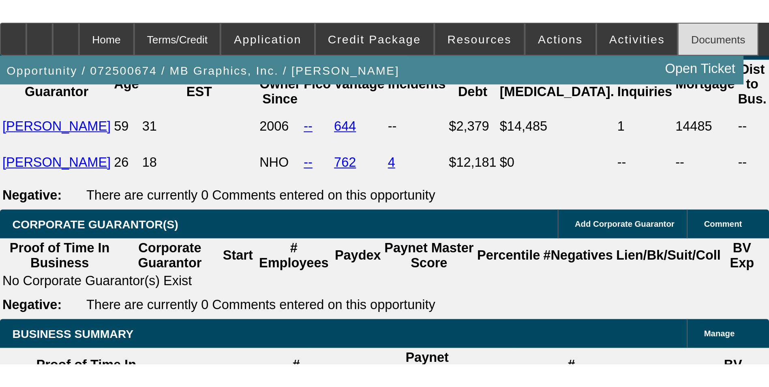
scroll to position [1214, 0]
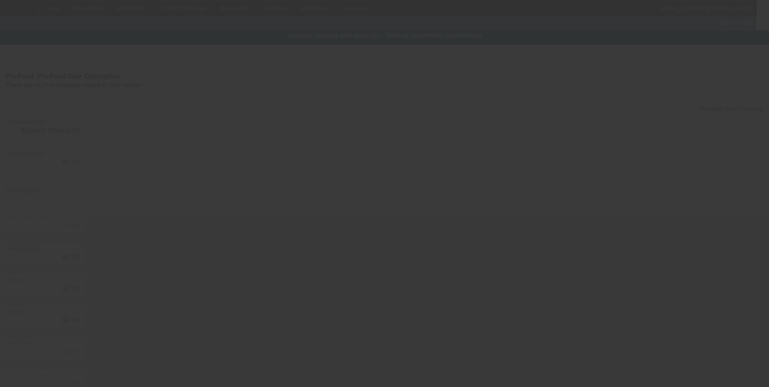
type input "$74,700.00"
type input "$4,700.00"
type input "Freight"
type input "$79,400.00"
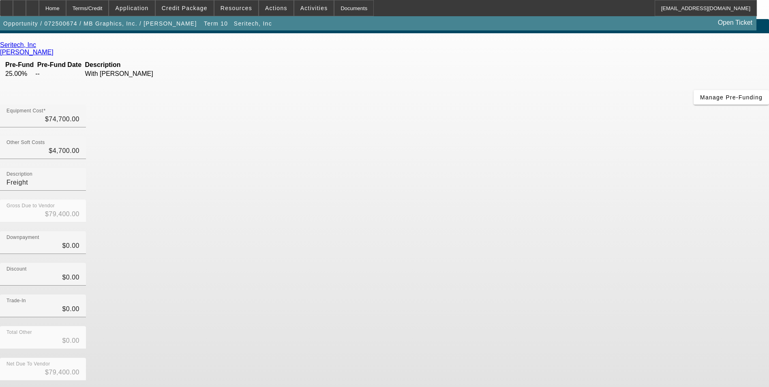
scroll to position [17, 0]
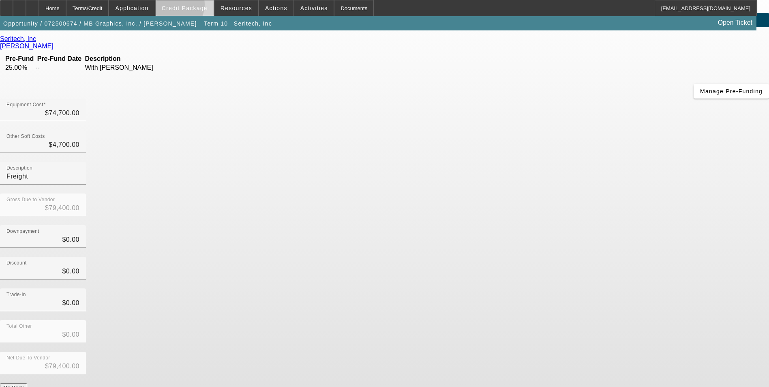
click at [187, 6] on span "Credit Package" at bounding box center [185, 8] width 46 height 6
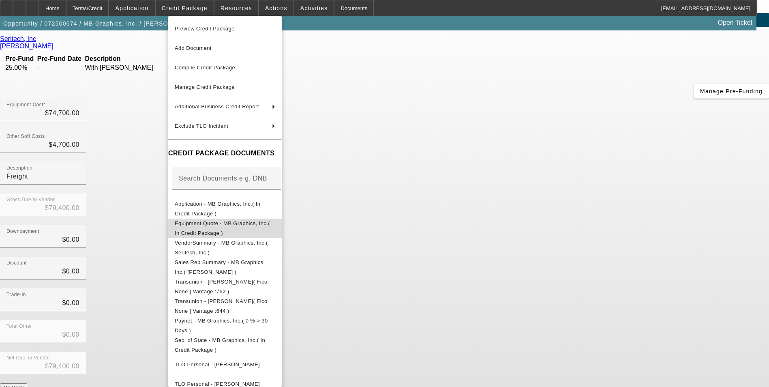
click at [255, 223] on span "Equipment Quote - MB Graphics, Inc.( In Credit Package )" at bounding box center [222, 228] width 95 height 16
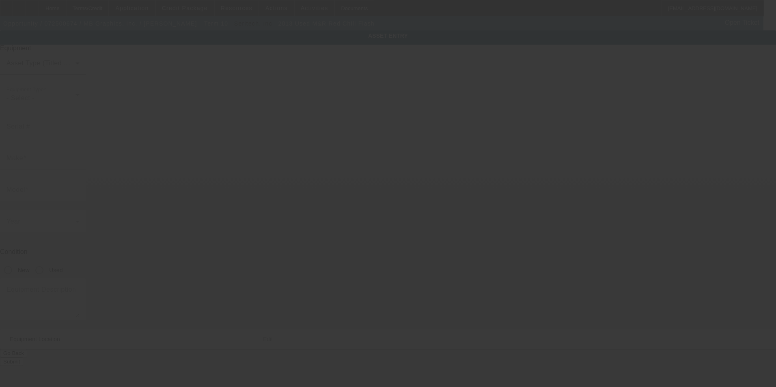
type input "111393428R"
type input "M&R"
type input "Red Chili Flash"
radio input "true"
type textarea "Flash Unit"
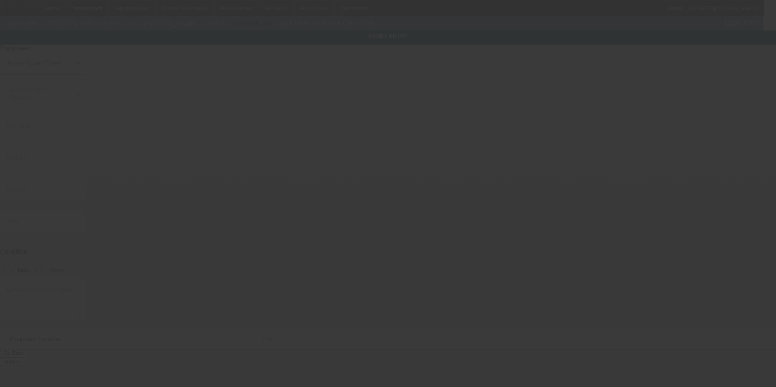
type input "13861 SEABOARD CIRCLE"
type input "Garden Grove"
type input "92843"
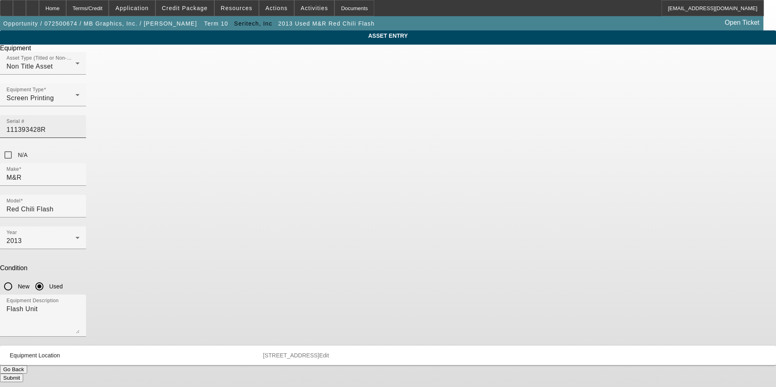
click at [80, 125] on input "111393428R" at bounding box center [42, 130] width 73 height 10
type input "111393428C"
click at [542, 146] on div "ASSET ENTRY Delete asset Equipment Asset Type (Titled or Non-Titled) Non Title …" at bounding box center [388, 206] width 776 height 352
click at [23, 374] on button "Submit" at bounding box center [11, 378] width 23 height 9
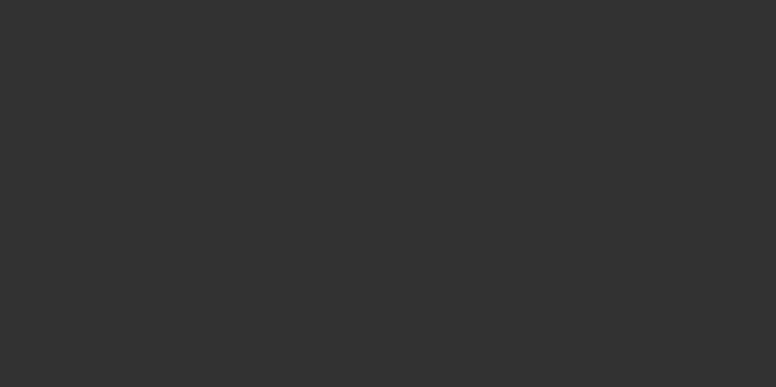
type input "$74,700.00"
type input "$4,700.00"
type input "Freight"
type input "$79,400.00"
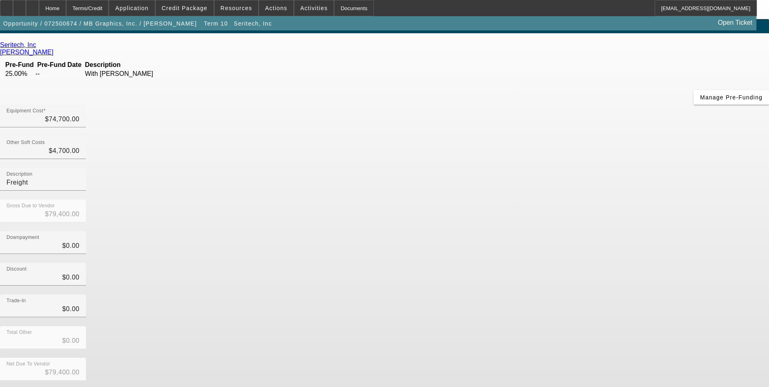
scroll to position [17, 0]
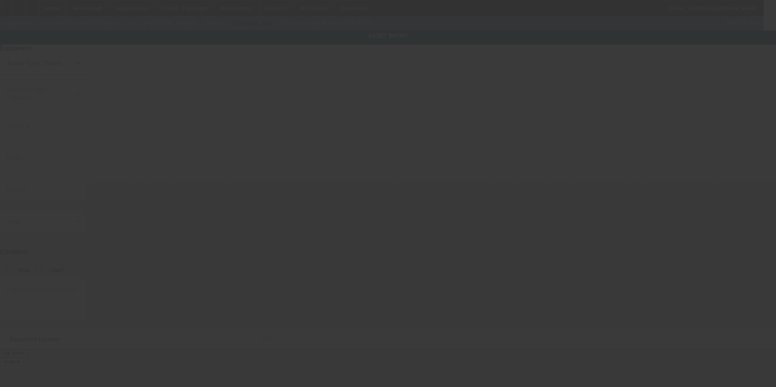
type input "081288990R"
type input "M&R"
type input "Red Chili Flash"
radio input "true"
type textarea "Flash Unit"
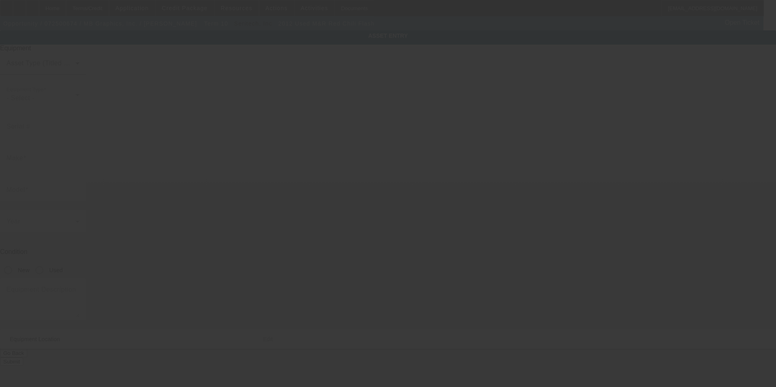
type input "13861 SEABOARD CIRCLE"
type input "Garden Grove"
type input "92843"
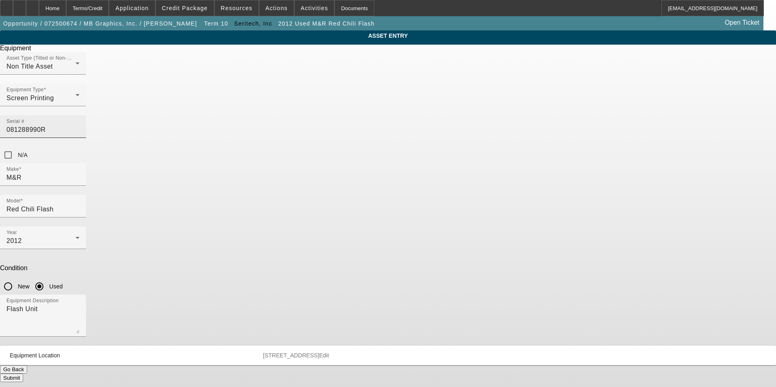
click at [80, 125] on input "081288990R" at bounding box center [42, 130] width 73 height 10
type input "081288992R"
click at [23, 374] on button "Submit" at bounding box center [11, 378] width 23 height 9
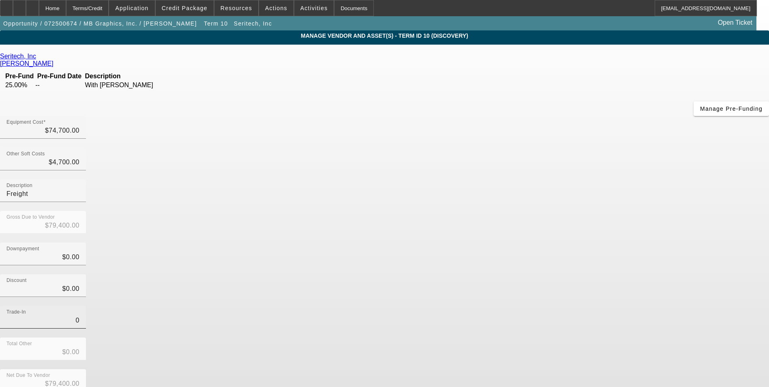
drag, startPoint x: 480, startPoint y: 226, endPoint x: 488, endPoint y: 229, distance: 8.2
click at [80, 316] on input "0" at bounding box center [42, 321] width 73 height 10
type input "$0.00"
click at [519, 306] on div "Trade-In $0.00" at bounding box center [384, 322] width 769 height 32
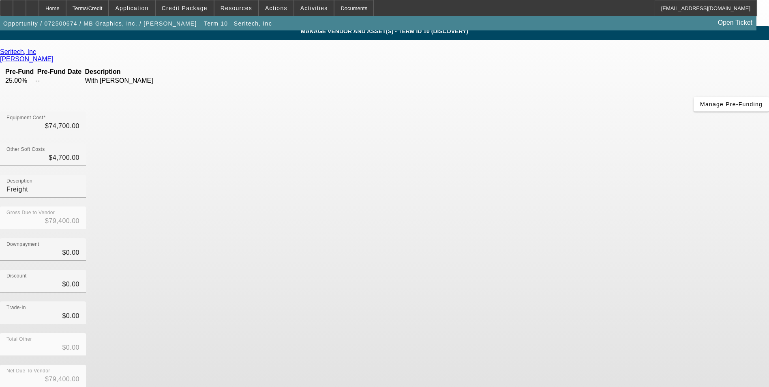
scroll to position [17, 0]
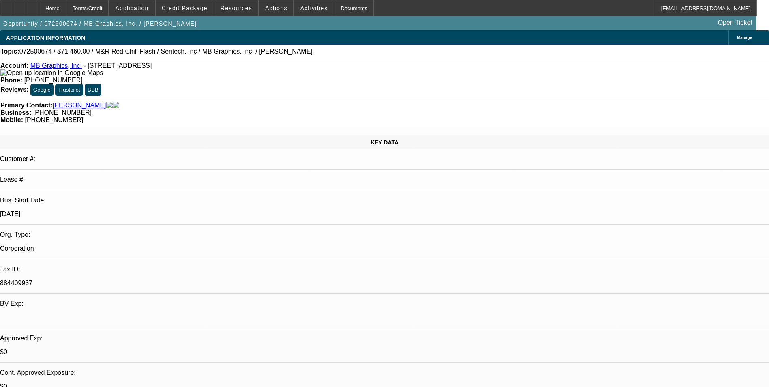
select select "0.1"
select select "0"
select select "0.1"
select select "5"
select select "0.1"
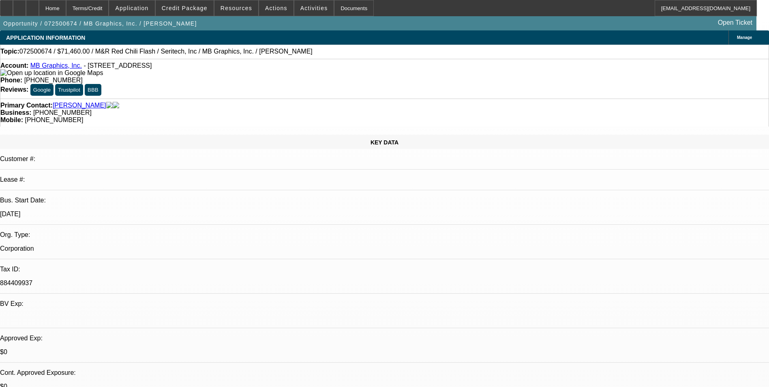
select select "0"
select select "0.1"
select select "5"
select select "0"
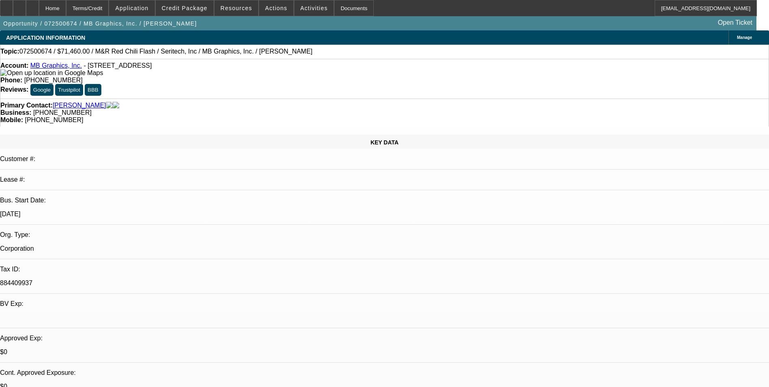
select select "0.1"
select select "5"
select select "0"
select select "0.1"
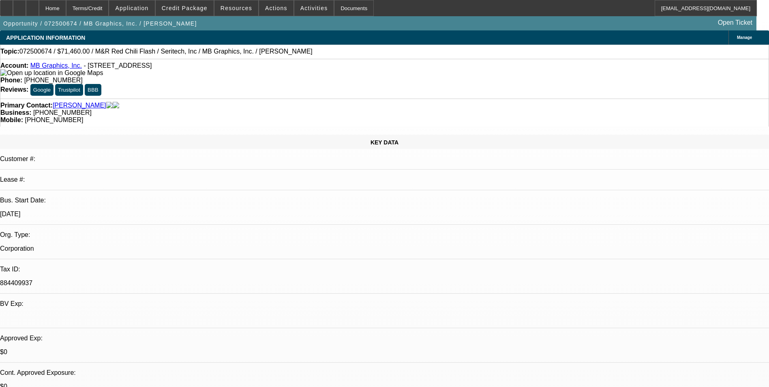
select select "5"
click at [199, 8] on span "Credit Package" at bounding box center [185, 8] width 46 height 6
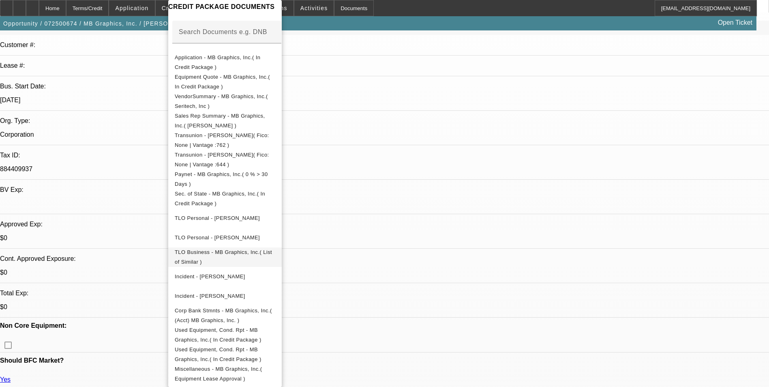
scroll to position [122, 0]
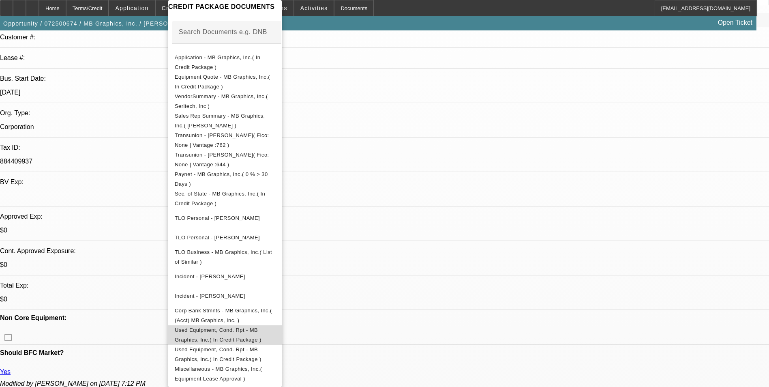
click at [267, 332] on span "Used Equipment, Cond. Rpt - MB Graphics, Inc.( In Credit Package )" at bounding box center [225, 334] width 101 height 19
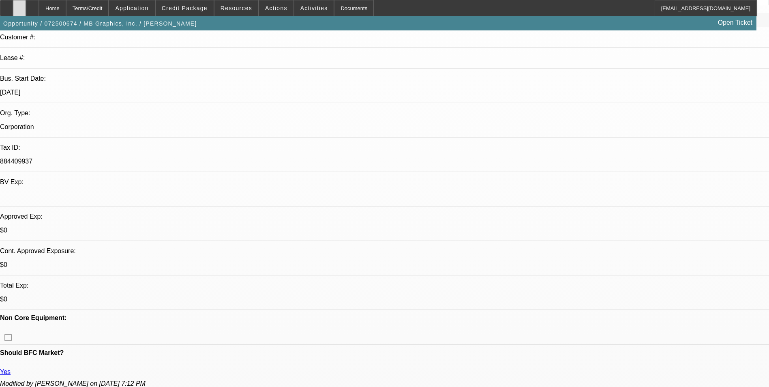
click at [19, 5] on icon at bounding box center [19, 5] width 0 height 0
click at [39, 10] on div at bounding box center [32, 8] width 13 height 16
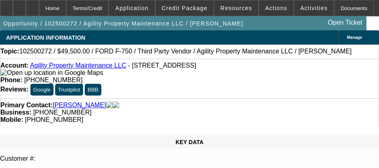
select select "0"
select select "6"
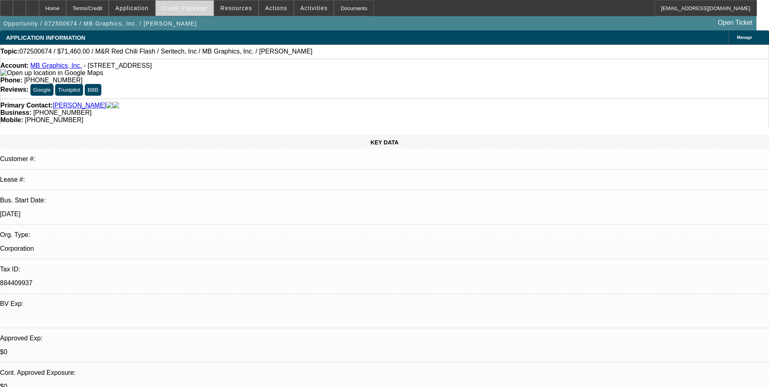
select select "0.1"
select select "0"
select select "0.1"
select select "0"
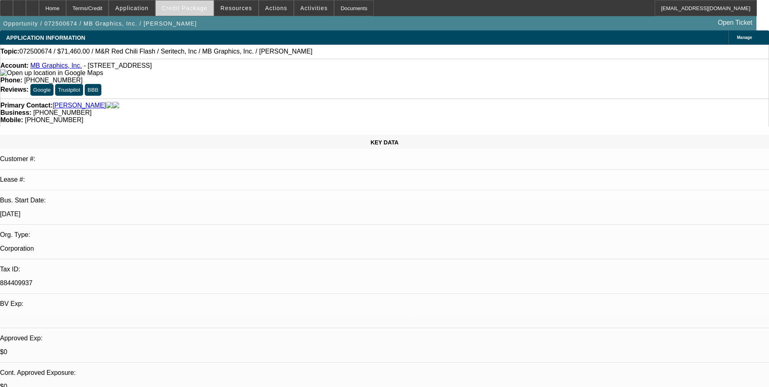
select select "0.1"
select select "0"
select select "0.1"
select select "0"
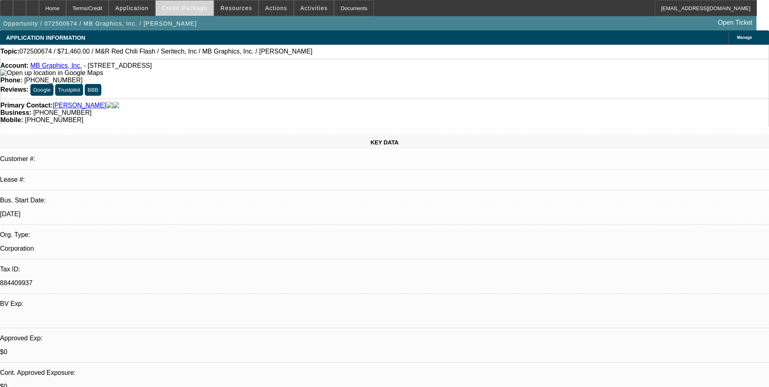
select select "0"
select select "0.1"
select select "1"
select select "5"
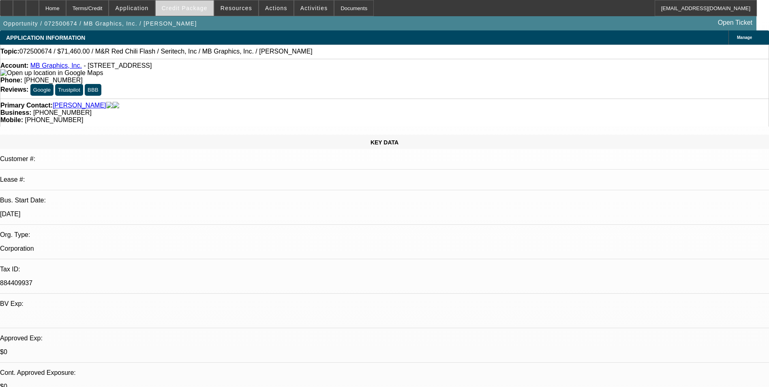
select select "1"
select select "5"
select select "1"
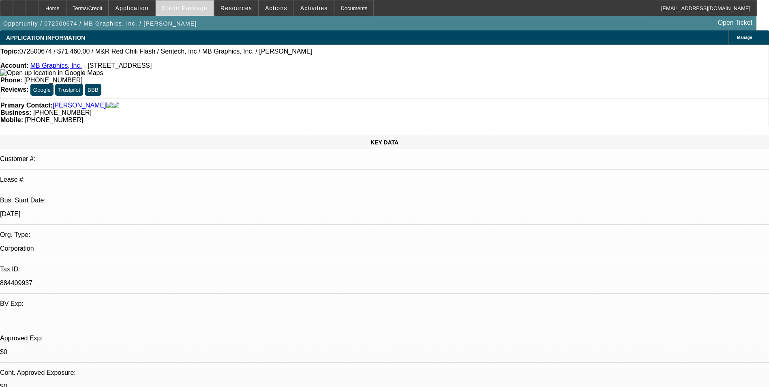
select select "5"
select select "1"
select select "5"
click at [194, 9] on span "Credit Package" at bounding box center [185, 8] width 46 height 6
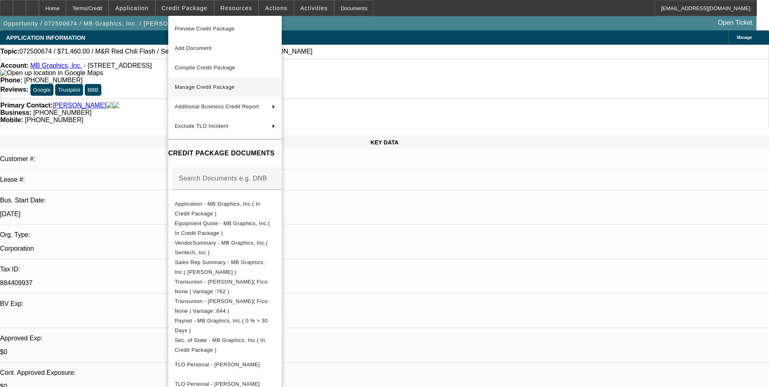
click at [221, 91] on span "Manage Credit Package" at bounding box center [225, 87] width 101 height 10
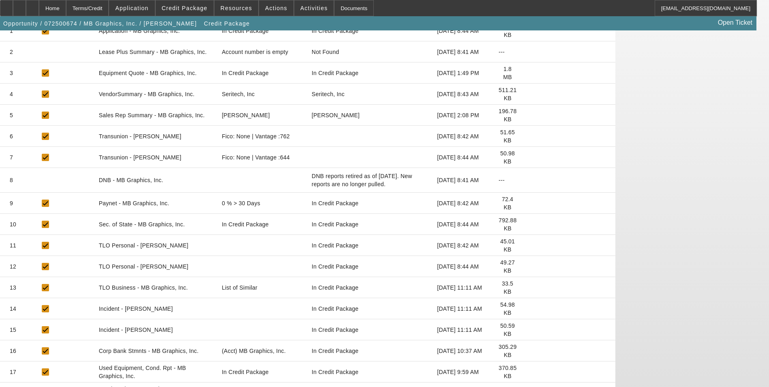
scroll to position [177, 0]
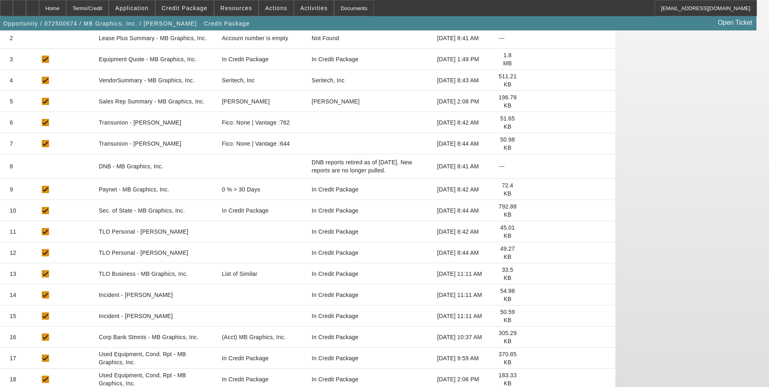
click at [530, 358] on icon at bounding box center [530, 358] width 0 height 0
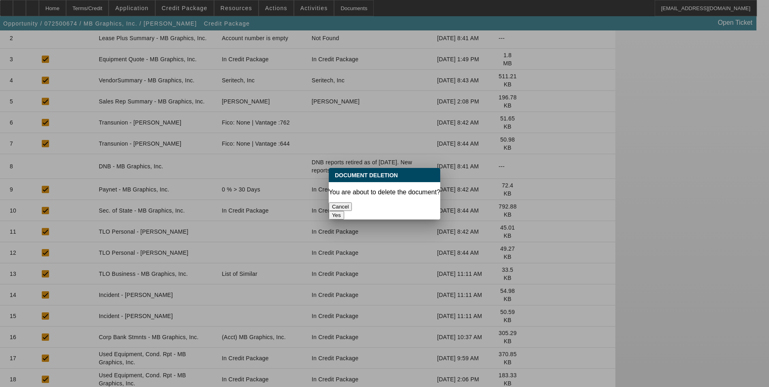
click at [344, 211] on button "Yes" at bounding box center [336, 215] width 15 height 9
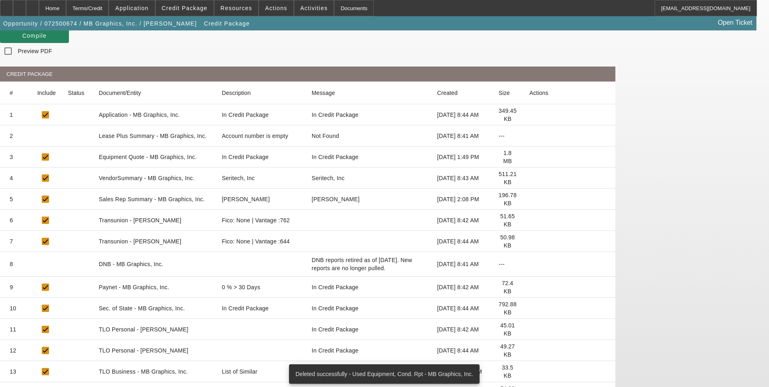
scroll to position [156, 0]
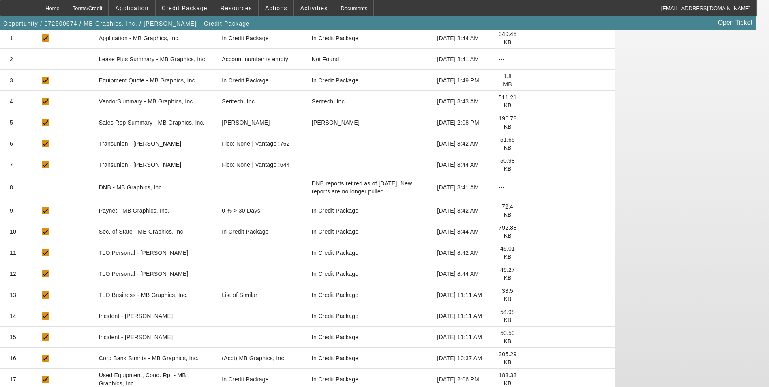
click at [530, 379] on icon at bounding box center [530, 379] width 0 height 0
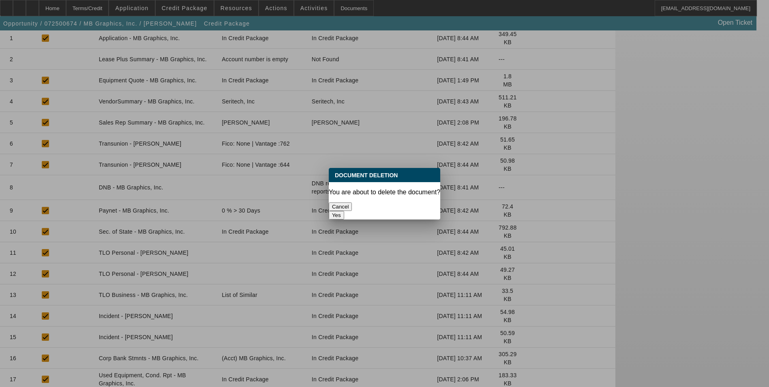
scroll to position [0, 0]
click at [344, 211] on button "Yes" at bounding box center [336, 215] width 15 height 9
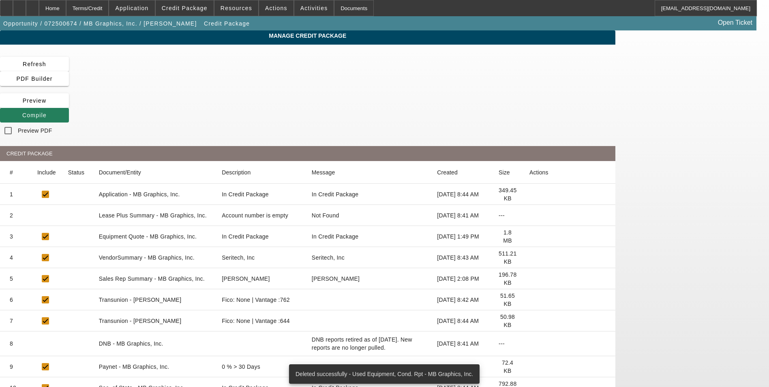
click at [22, 112] on icon at bounding box center [22, 115] width 0 height 6
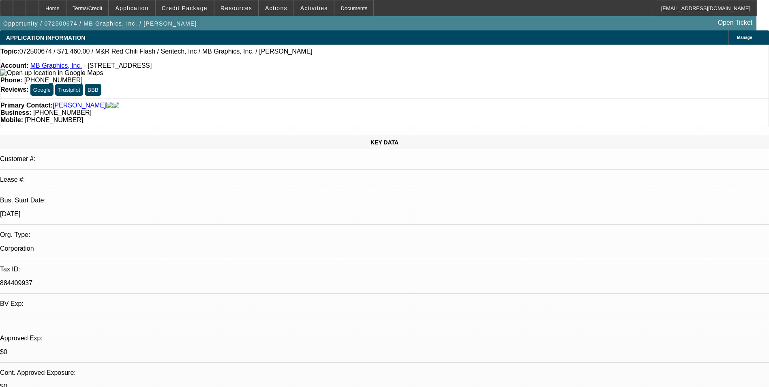
select select "0.1"
select select "0"
select select "0.1"
select select "5"
select select "0.1"
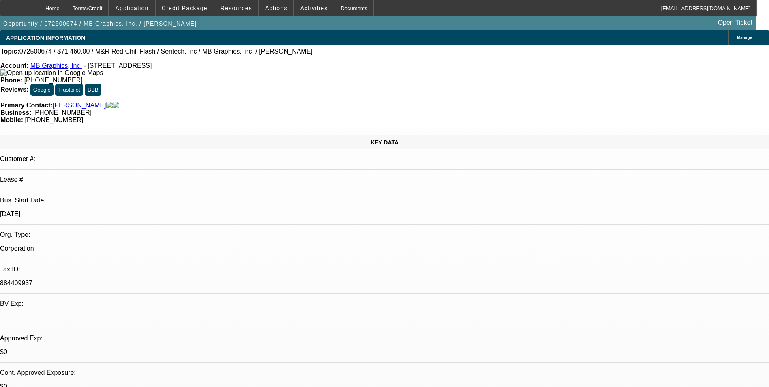
select select "0"
select select "0.1"
select select "5"
select select "0"
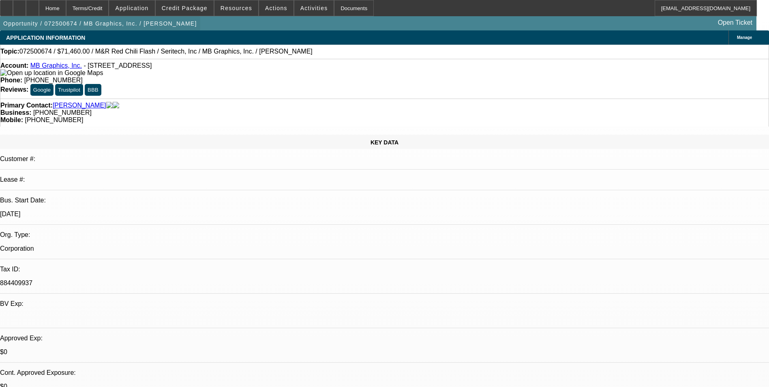
select select "0.1"
select select "5"
select select "0"
select select "0.1"
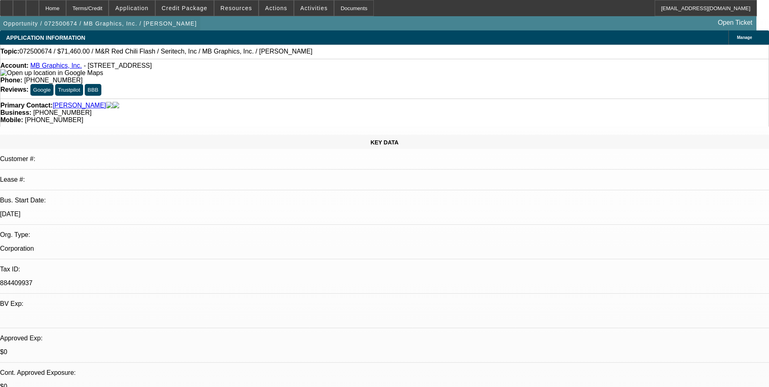
select select "5"
click at [19, 5] on icon at bounding box center [19, 5] width 0 height 0
click at [179, 6] on span "Credit Package" at bounding box center [185, 8] width 46 height 6
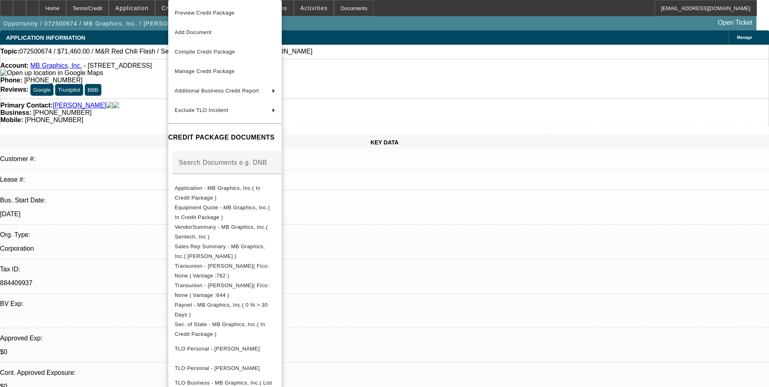
click at [420, 230] on div at bounding box center [384, 193] width 769 height 387
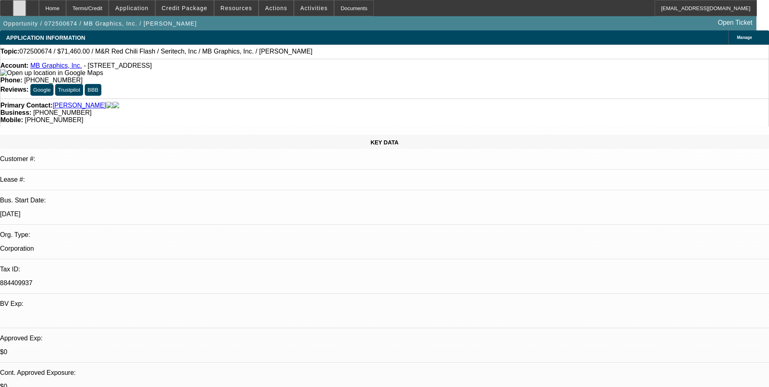
click at [19, 5] on icon at bounding box center [19, 5] width 0 height 0
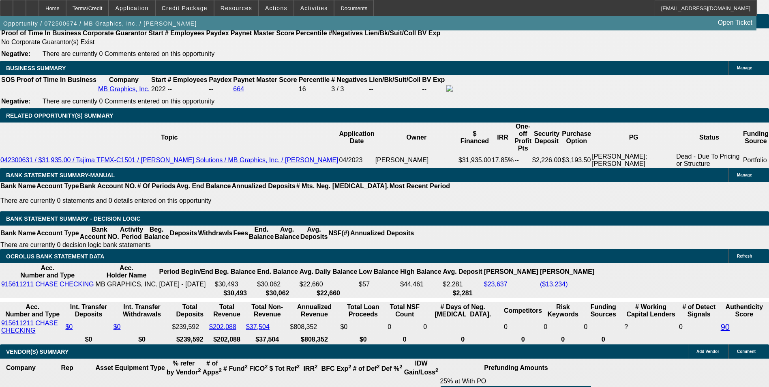
scroll to position [1339, 0]
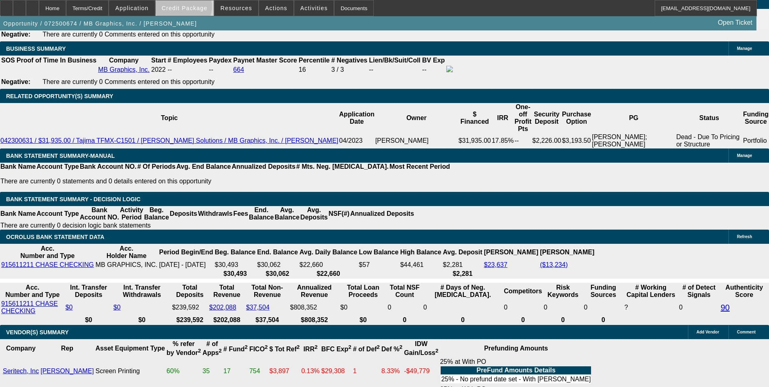
click at [196, 9] on span "Credit Package" at bounding box center [185, 8] width 46 height 6
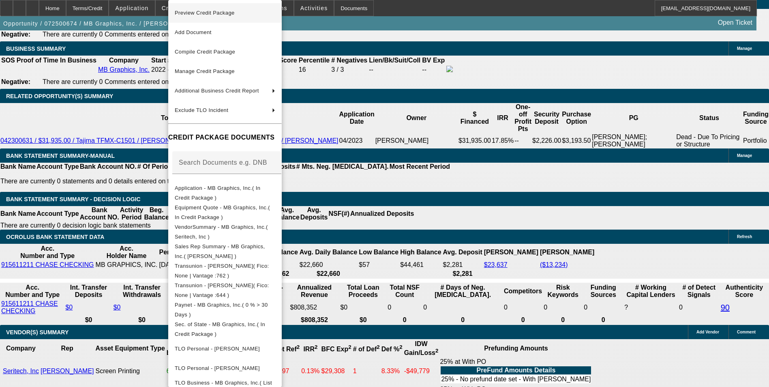
click at [206, 13] on span "Preview Credit Package" at bounding box center [205, 13] width 60 height 6
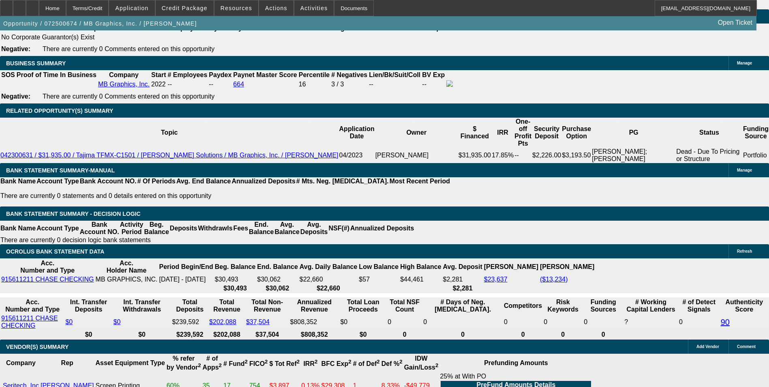
scroll to position [1298, 0]
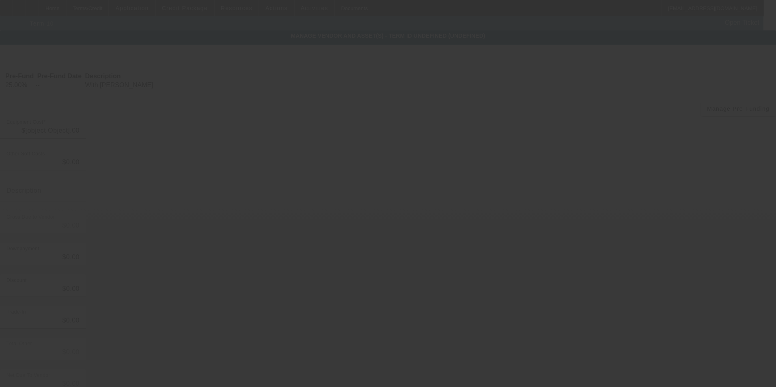
type input "$74,700.00"
type input "$4,700.00"
type input "Freight"
type input "$79,400.00"
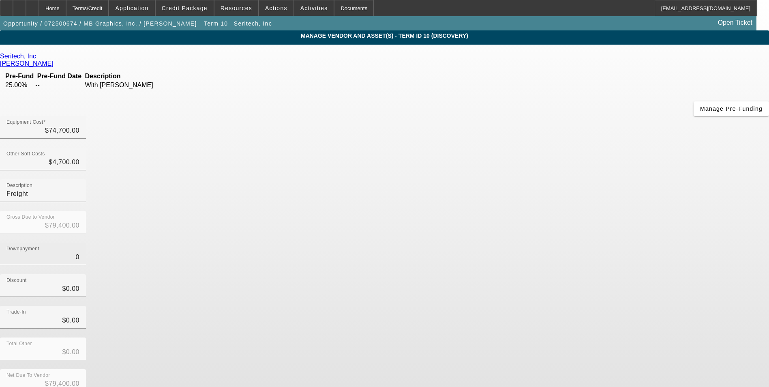
click at [80, 252] on input "0" at bounding box center [42, 257] width 73 height 10
type input "70"
type input "$70.00"
type input "$79,330.00"
type input "790"
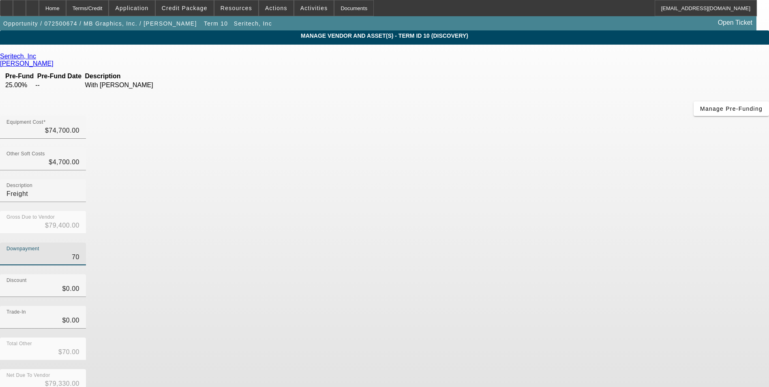
type input "$790.00"
type input "$78,610.00"
type input "7940"
type input "$7,940.00"
type input "$71,460.00"
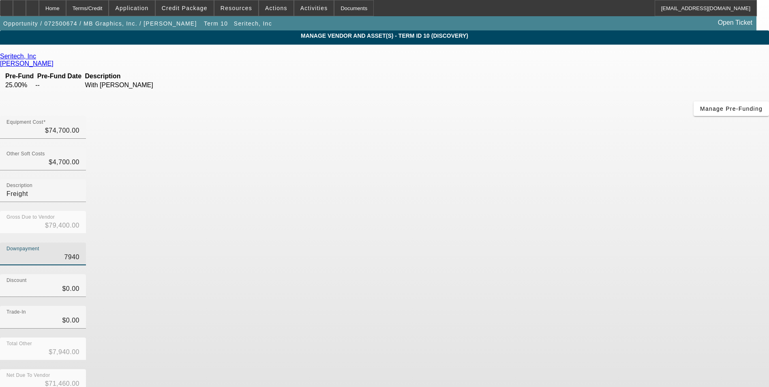
type input "$7,940.00"
click at [510, 274] on div "Discount $0.00" at bounding box center [384, 290] width 769 height 32
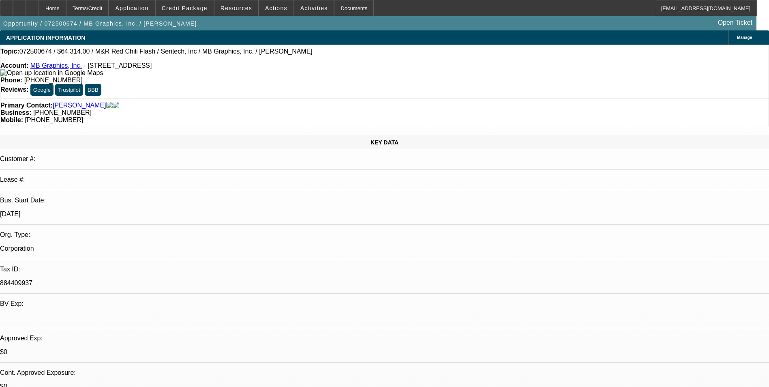
select select "0.1"
select select "0"
select select "0.1"
select select "5"
select select "0.1"
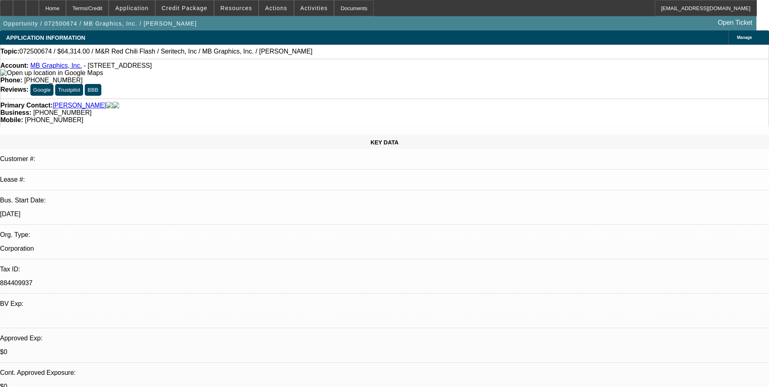
select select "0"
select select "0.1"
select select "5"
select select "0"
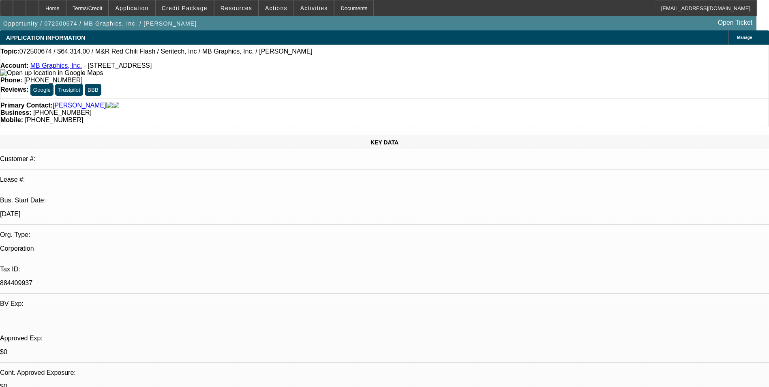
select select "0.1"
select select "5"
select select "0"
select select "0.1"
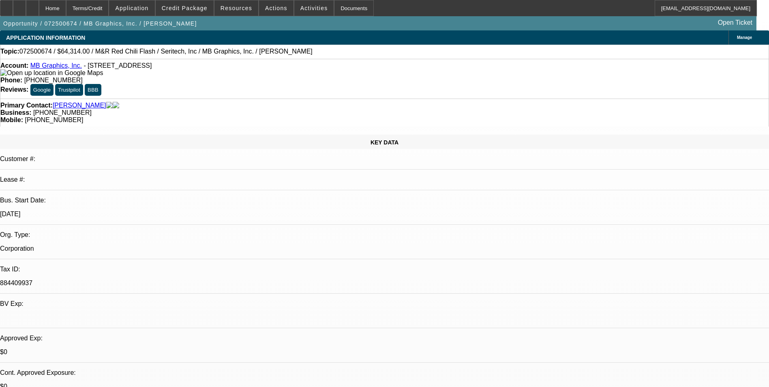
select select "5"
click at [102, 10] on div "Terms/Credit" at bounding box center [87, 8] width 43 height 16
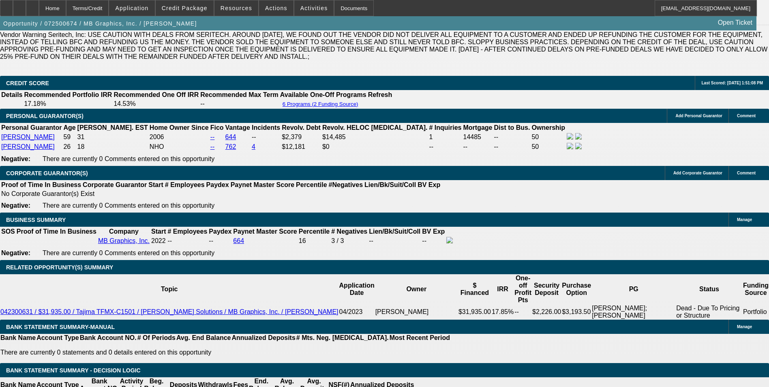
scroll to position [1163, 0]
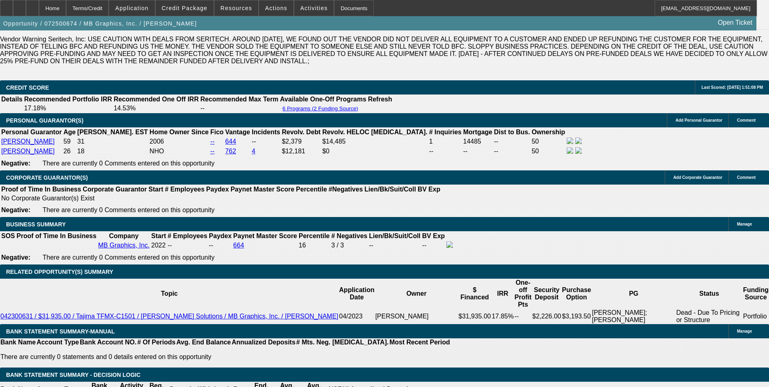
select select "0.1"
select select "0"
select select "0.1"
select select "5"
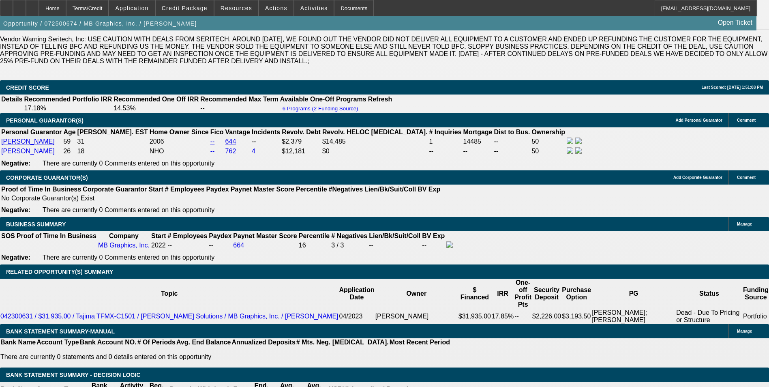
select select "0.1"
select select "0"
select select "0.1"
select select "5"
select select "0"
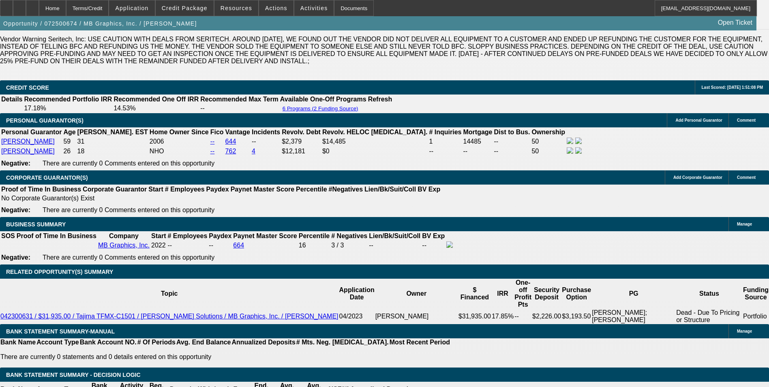
select select "2"
select select "0.1"
select select "4"
select select "0"
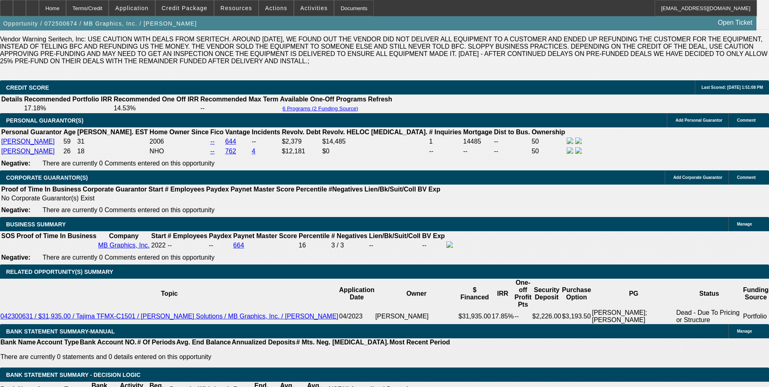
select select "2"
select select "0.1"
select select "4"
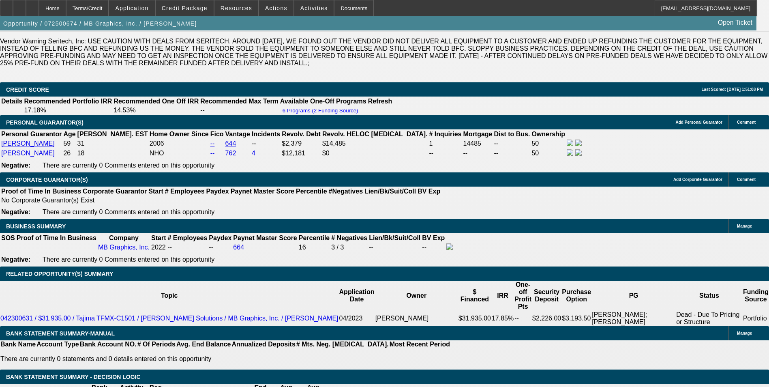
scroll to position [1146, 0]
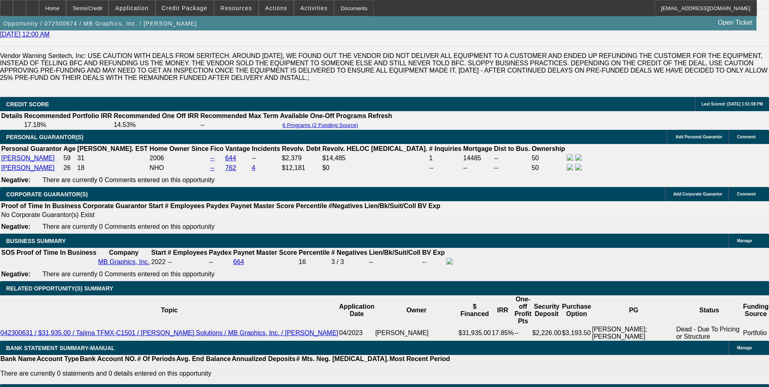
select select "0.1"
select select "0"
select select "0.1"
select select "5"
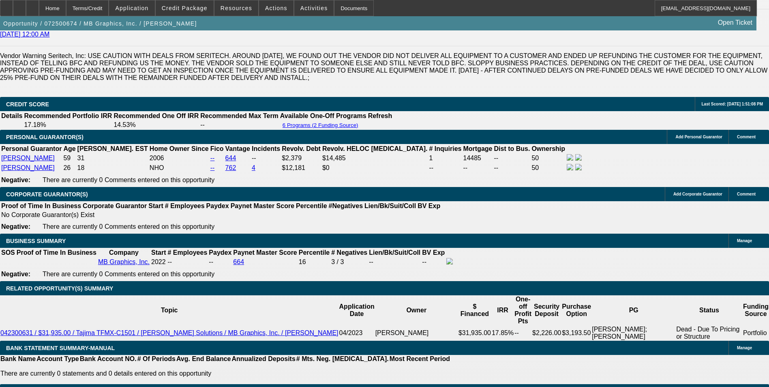
select select "0.1"
select select "0"
select select "0.1"
select select "5"
select select "0"
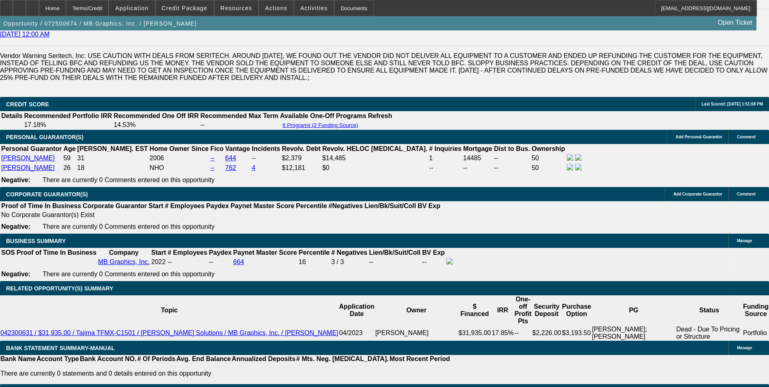
select select "0"
select select "0.1"
select select "5"
select select "0"
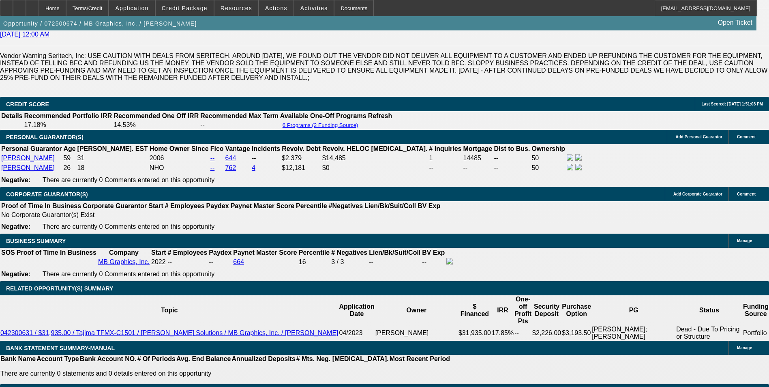
select select "0.1"
select select "5"
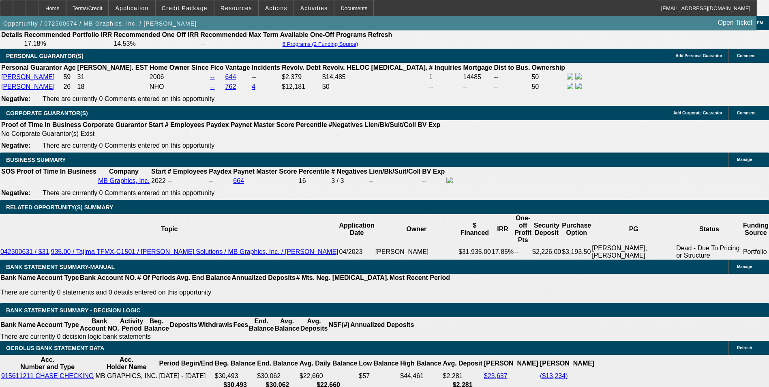
scroll to position [1309, 0]
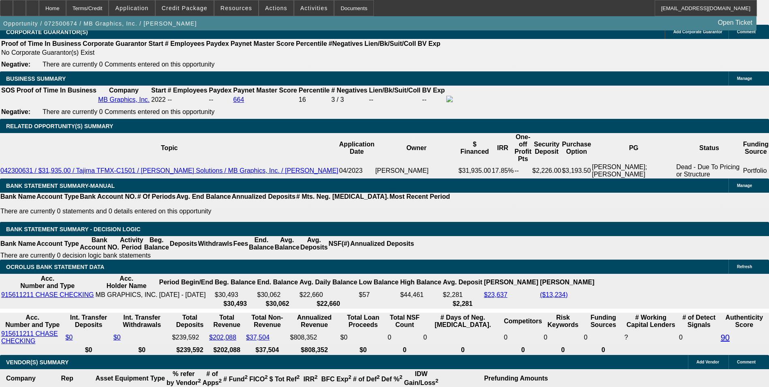
select select "0"
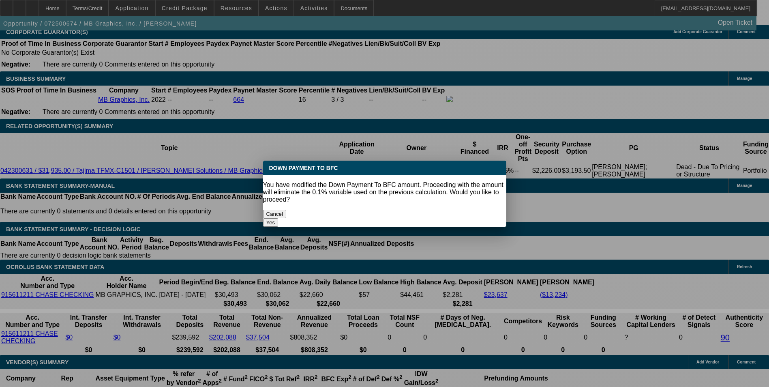
scroll to position [0, 0]
click at [279, 218] on button "Yes" at bounding box center [270, 222] width 15 height 9
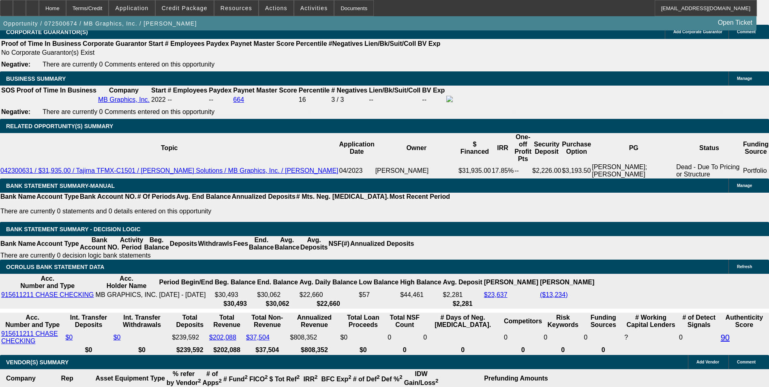
type input "$0.00"
type input "UNKNOWN"
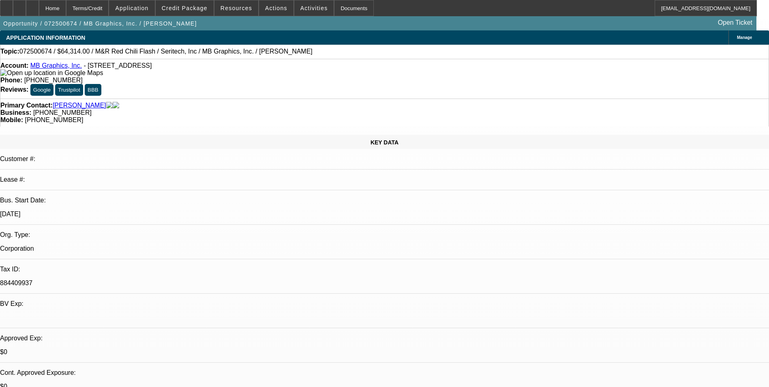
scroll to position [1309, 0]
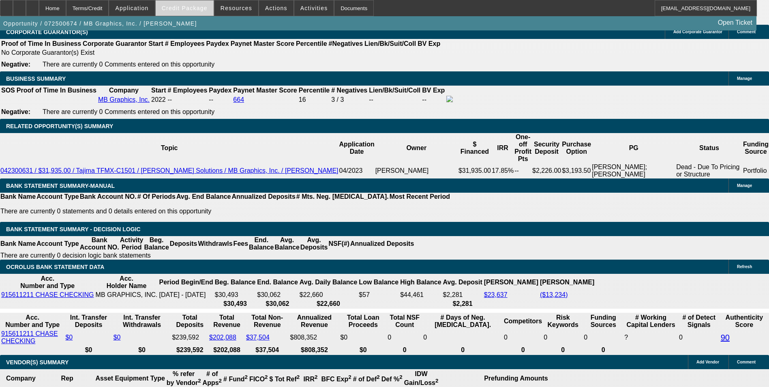
click at [188, 11] on span "Credit Package" at bounding box center [185, 8] width 46 height 6
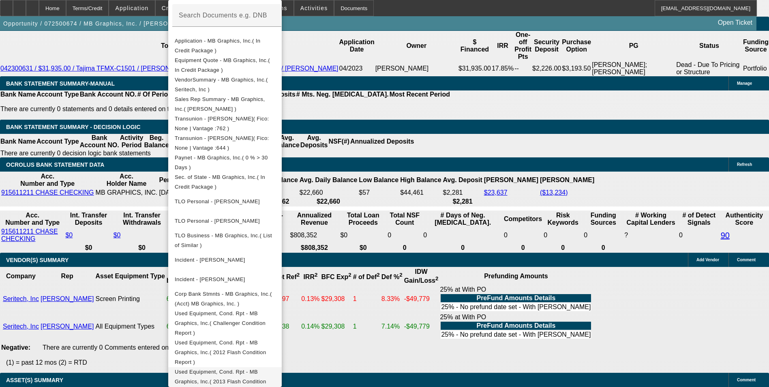
scroll to position [1430, 0]
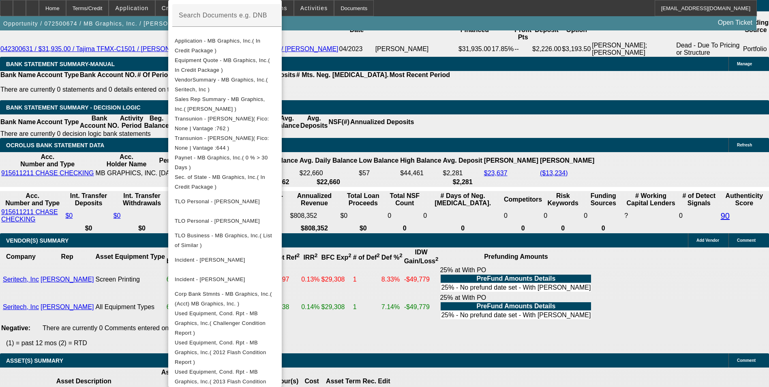
drag, startPoint x: 264, startPoint y: 372, endPoint x: 273, endPoint y: 367, distance: 10.7
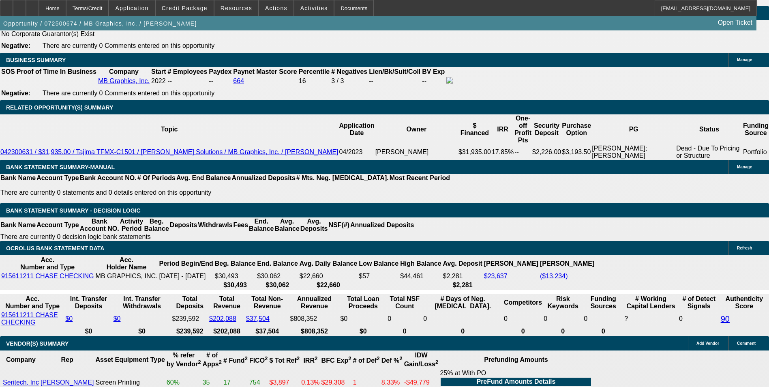
scroll to position [1309, 0]
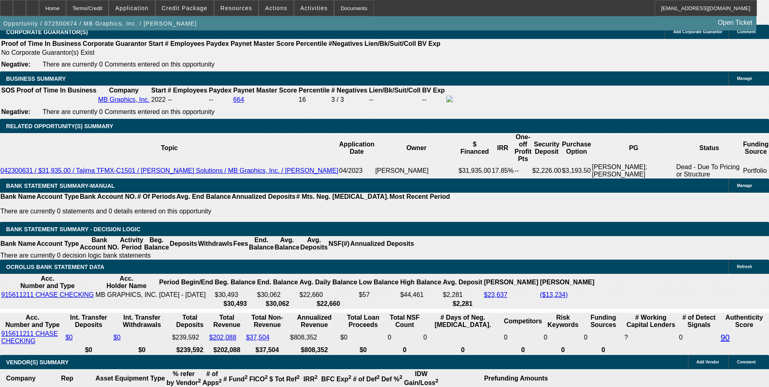
type input "21"
type input "2130"
type input "18.8"
type input "$2,130.00"
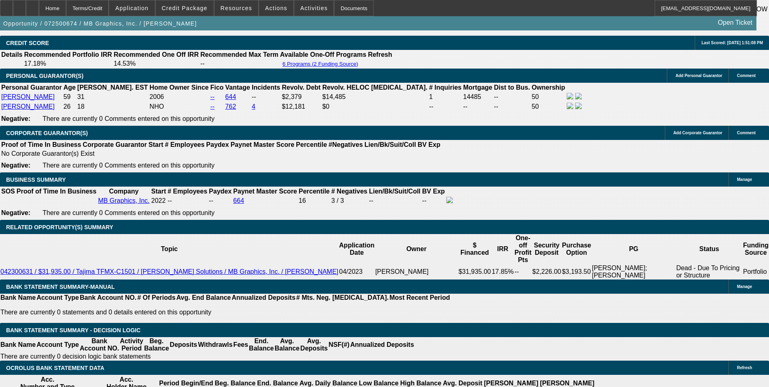
scroll to position [1187, 0]
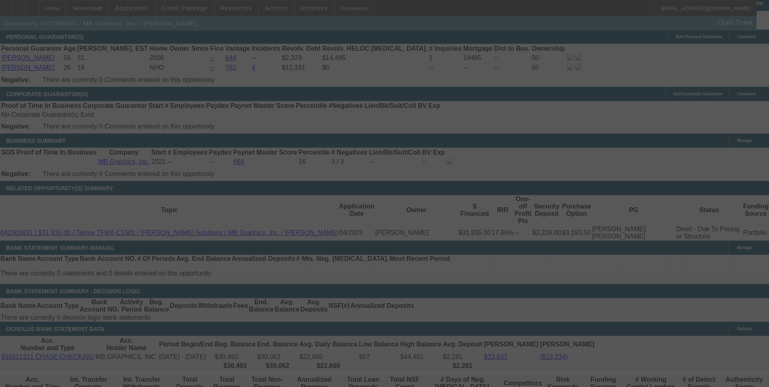
scroll to position [1268, 0]
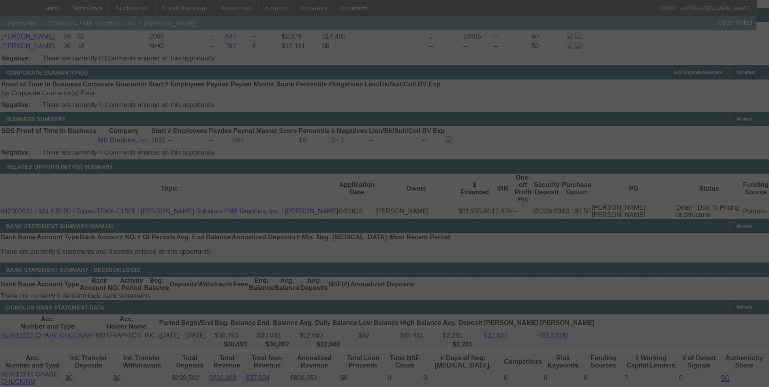
select select "0"
select select "0.1"
select select "5"
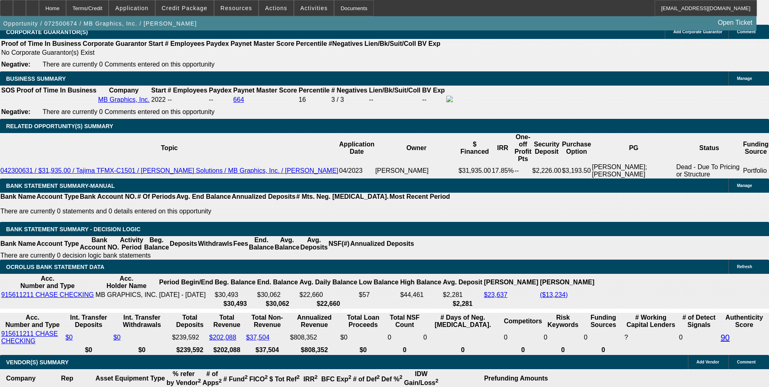
scroll to position [0, 0]
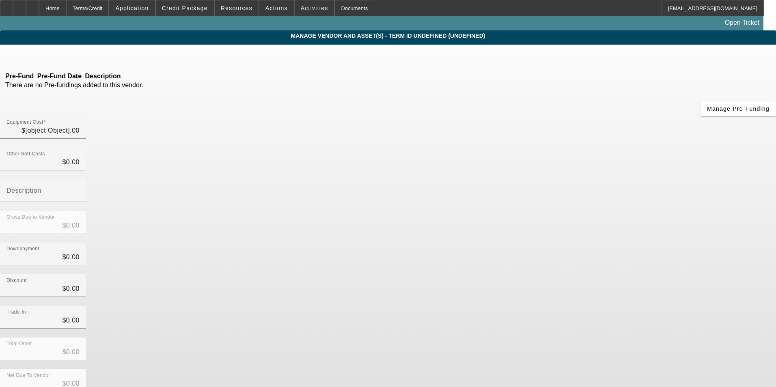
type input "$74,700.00"
type input "$4,700.00"
type input "Freight"
type input "$79,400.00"
type input "$7,940.00"
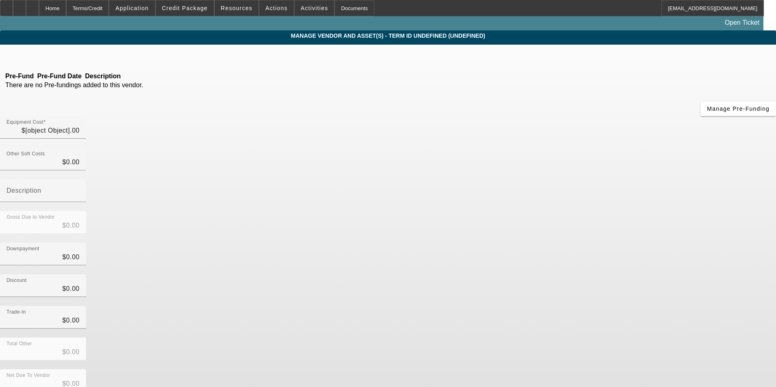
type input "$7,940.00"
type input "$71,460.00"
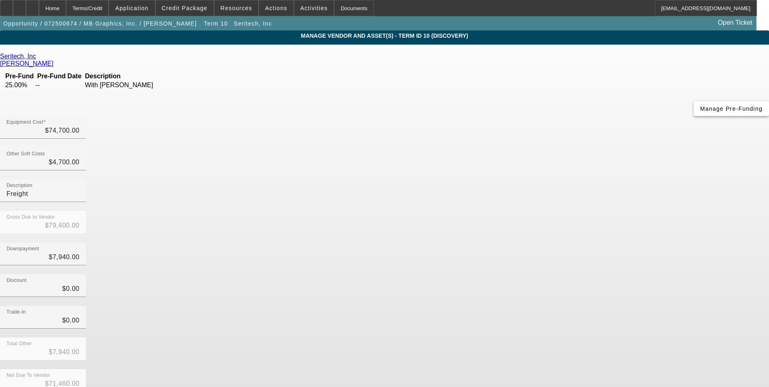
click at [701, 112] on span "Manage Pre-Funding" at bounding box center [732, 108] width 62 height 6
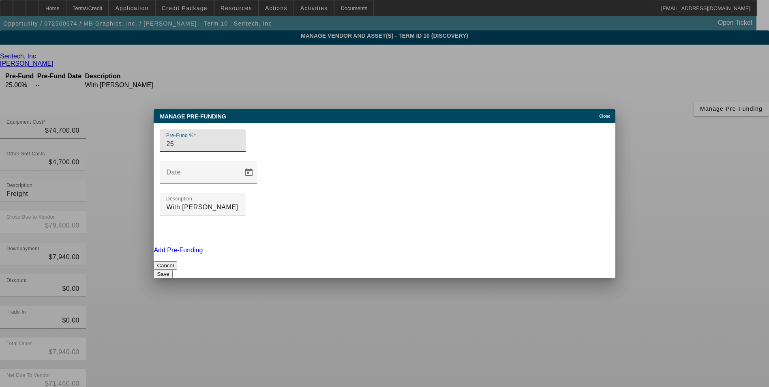
click at [187, 149] on input "25" at bounding box center [202, 144] width 73 height 10
type input "2"
type input "100"
click at [239, 202] on input "With PO" at bounding box center [202, 207] width 73 height 10
type input "With D&A. Activate at funding."
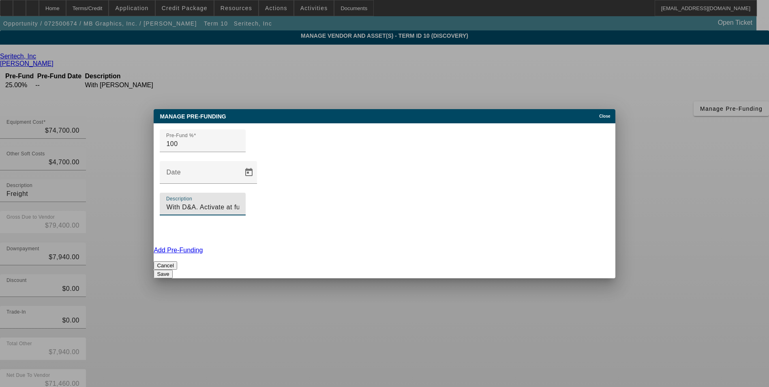
click at [172, 270] on button "Save" at bounding box center [163, 274] width 19 height 9
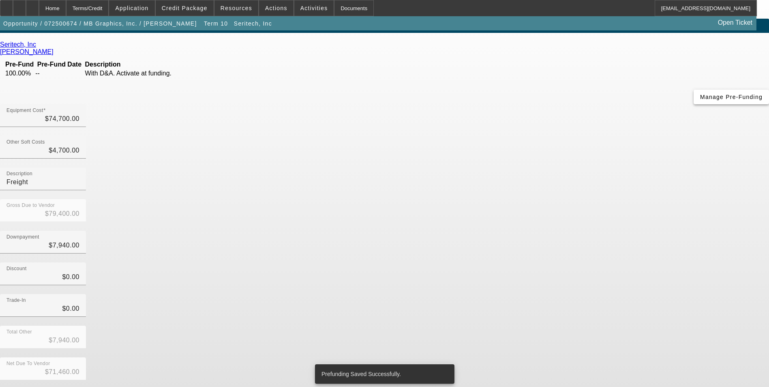
scroll to position [17, 0]
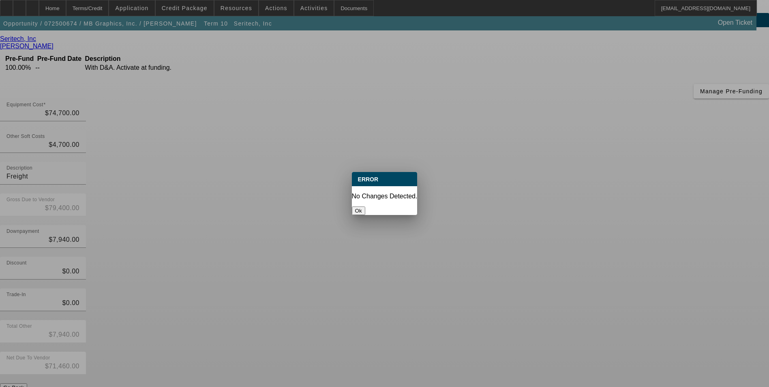
click at [365, 206] on button "Ok" at bounding box center [358, 210] width 13 height 9
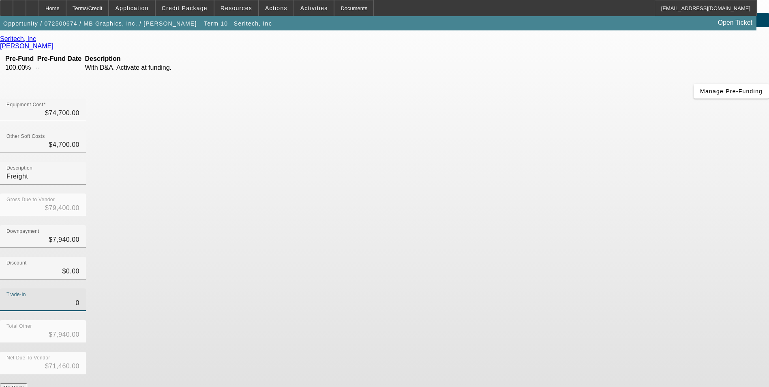
click at [80, 298] on input "0" at bounding box center [42, 303] width 73 height 10
type input "$0.00"
drag, startPoint x: 527, startPoint y: 213, endPoint x: 544, endPoint y: 274, distance: 62.8
click at [528, 288] on div "Trade-In $0.00" at bounding box center [384, 304] width 769 height 32
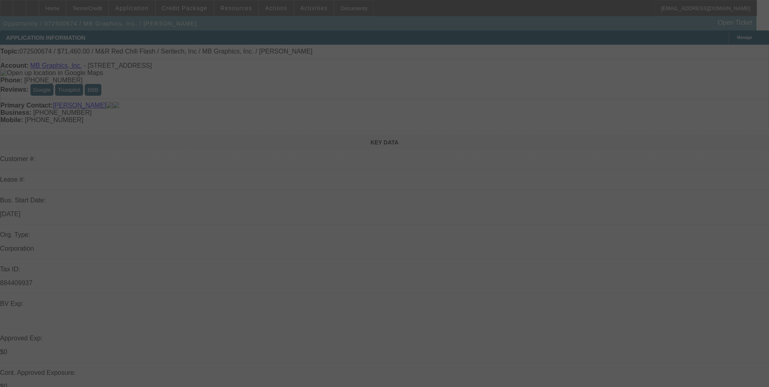
select select "0"
select select "0.1"
select select "5"
select select "0.1"
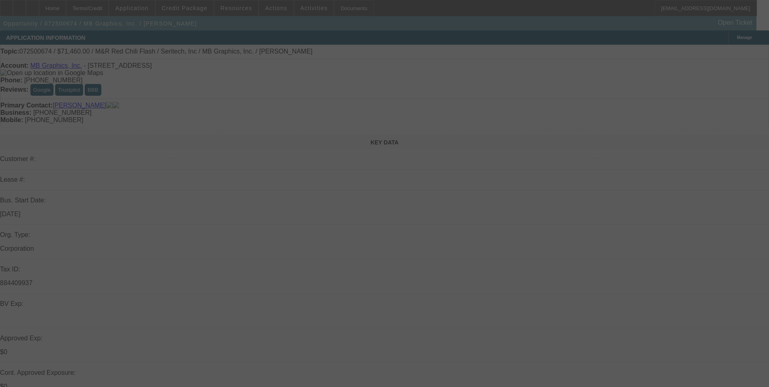
select select "0"
select select "0.1"
select select "5"
select select "0"
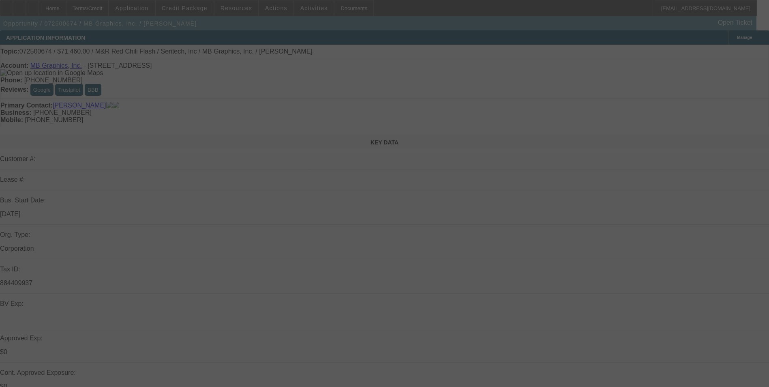
select select "0.1"
select select "5"
select select "0"
select select "0.1"
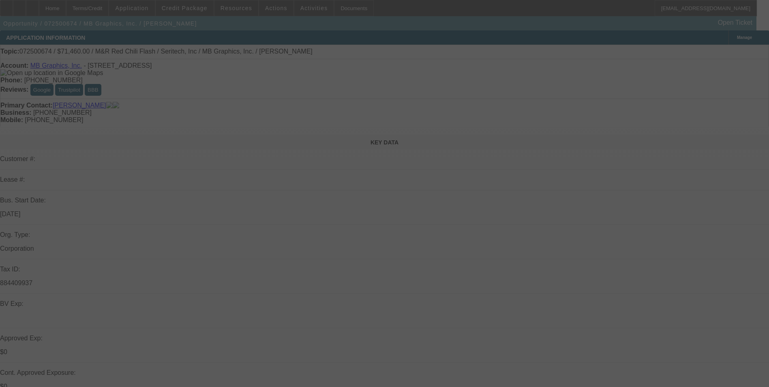
select select "5"
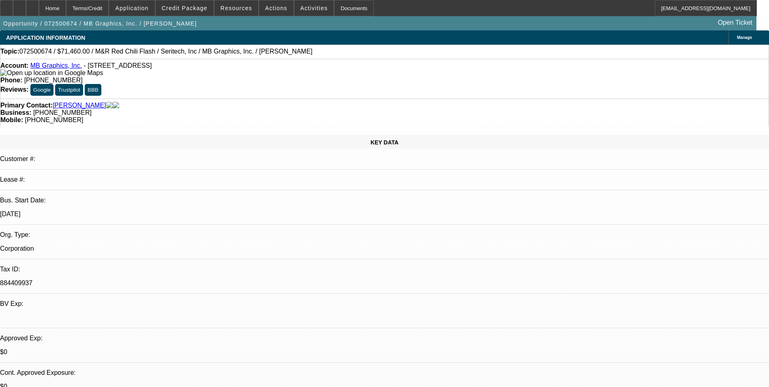
click at [109, 9] on div "Terms/Credit" at bounding box center [87, 8] width 43 height 16
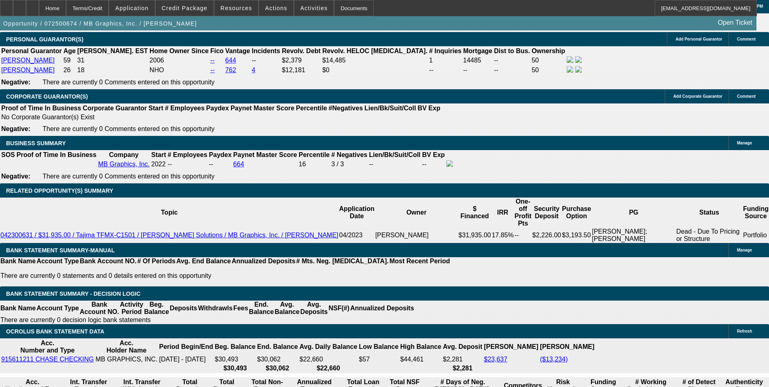
scroll to position [1285, 0]
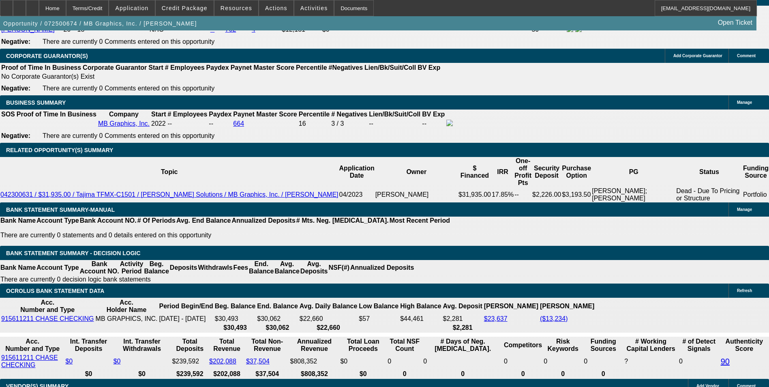
type input "2129."
type input "UNKNOWN"
type input "212"
type input "2130"
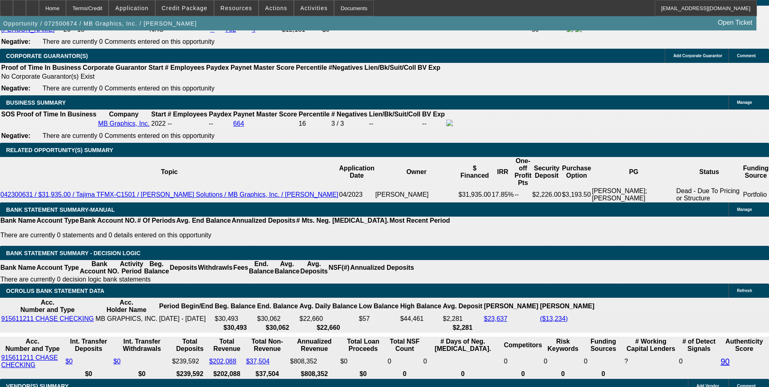
type input "18.8"
type input "$2,130.00"
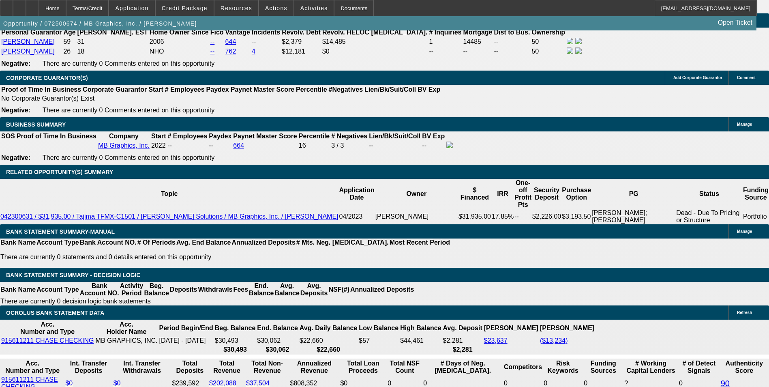
scroll to position [1244, 0]
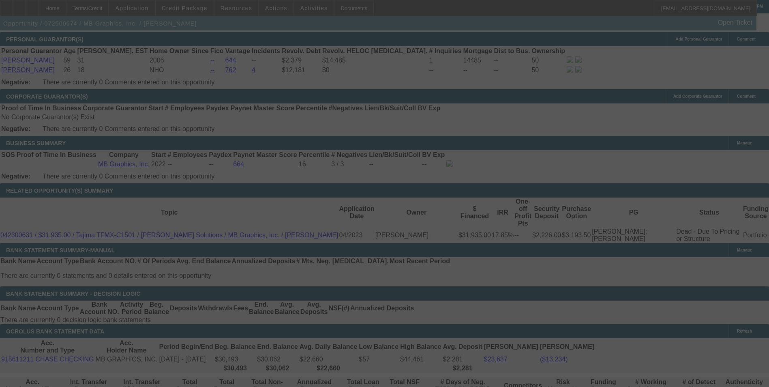
scroll to position [1291, 0]
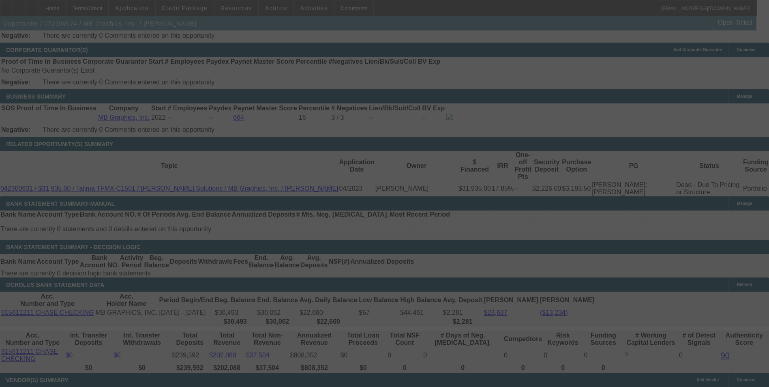
select select "0"
select select "0.1"
select select "5"
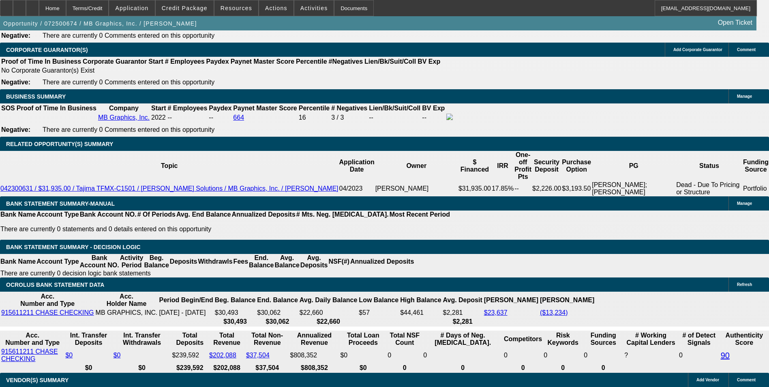
scroll to position [1331, 0]
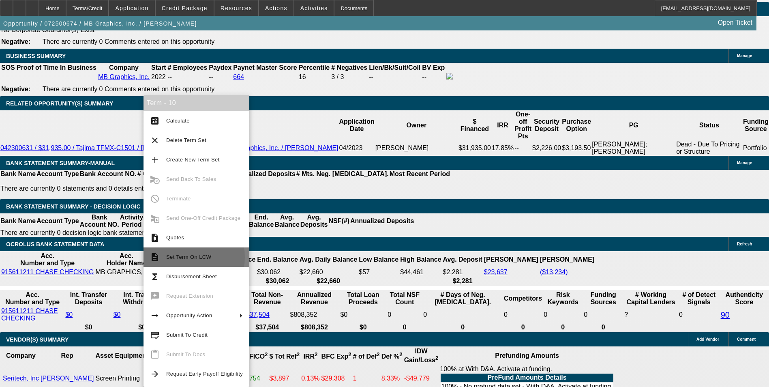
click at [183, 257] on span "Set Term On LCW" at bounding box center [188, 257] width 45 height 6
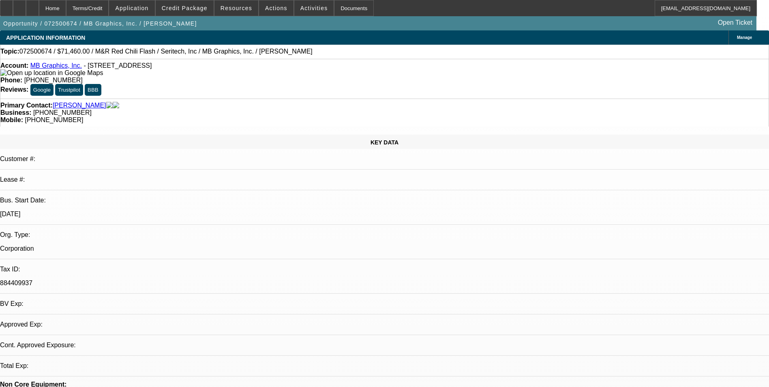
select select "0"
select select "0.1"
select select "0"
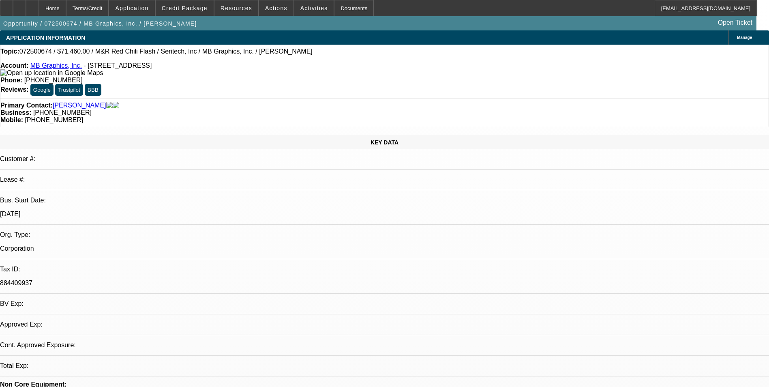
select select "0.1"
select select "0"
select select "0.1"
select select "0"
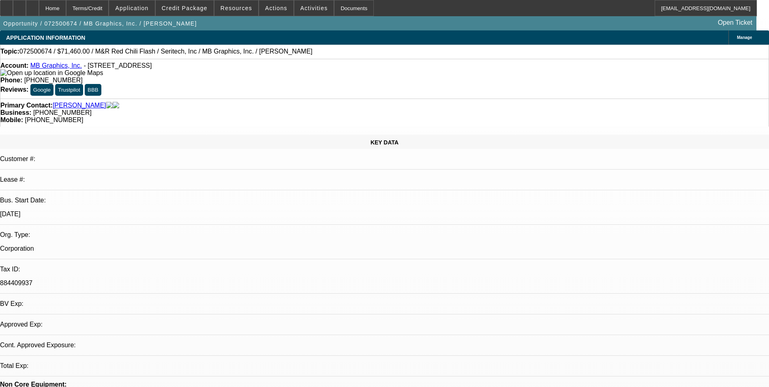
select select "0"
select select "0.1"
select select "1"
select select "5"
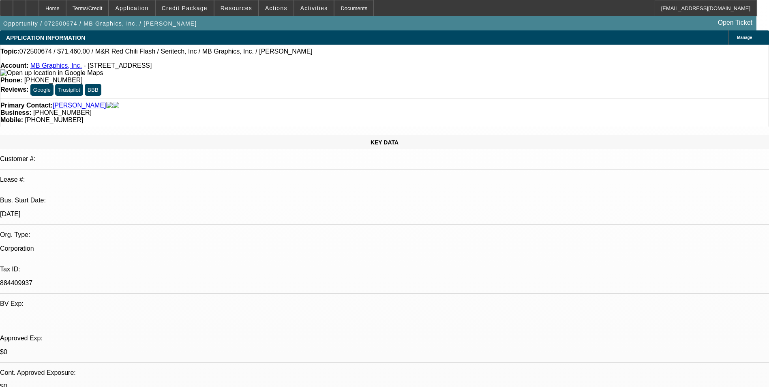
select select "1"
select select "5"
select select "1"
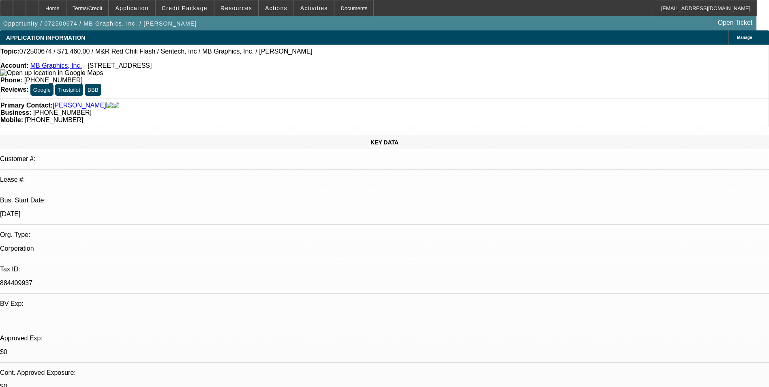
select select "5"
select select "1"
select select "5"
click at [106, 12] on div "Terms/Credit" at bounding box center [87, 8] width 43 height 16
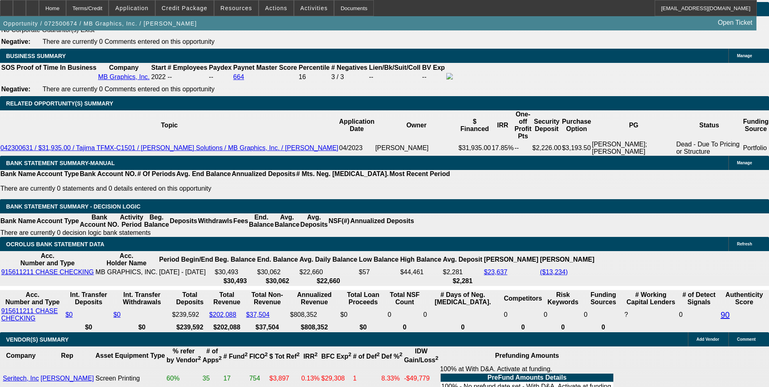
scroll to position [406, 0]
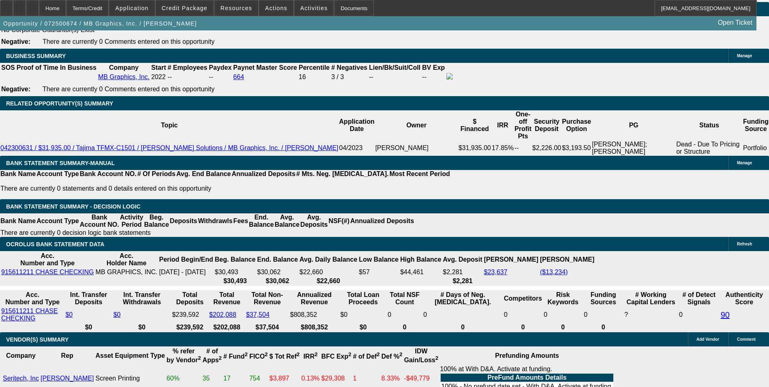
scroll to position [243, 0]
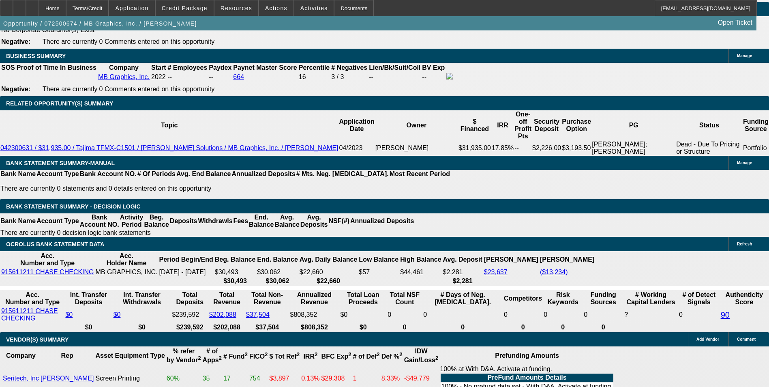
scroll to position [81, 0]
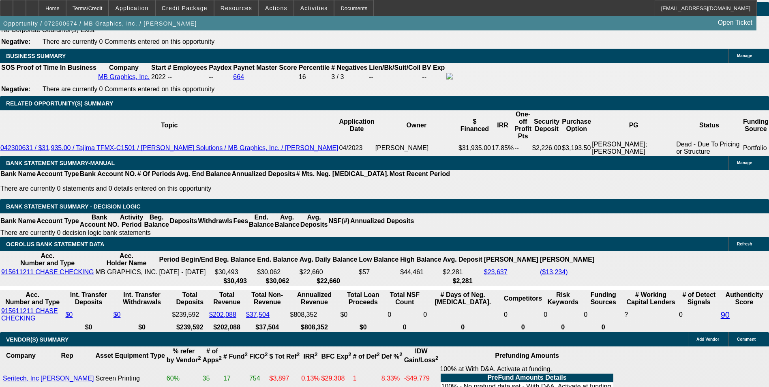
scroll to position [0, 0]
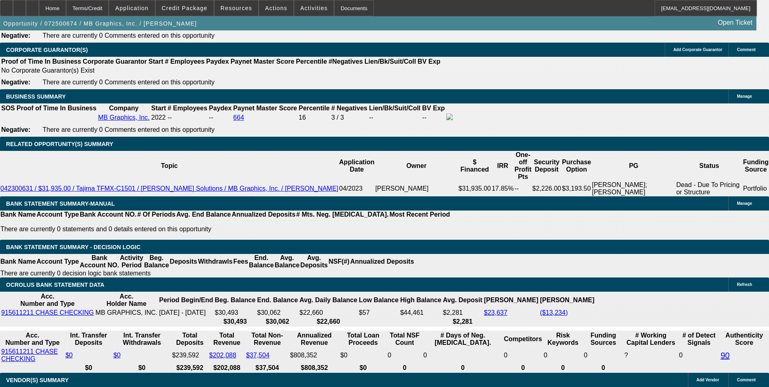
click at [194, 5] on span "Credit Package" at bounding box center [185, 8] width 46 height 6
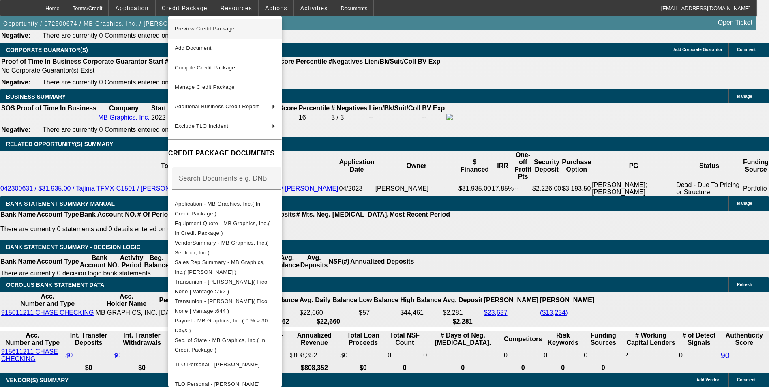
click at [229, 31] on span "Preview Credit Package" at bounding box center [205, 29] width 60 height 6
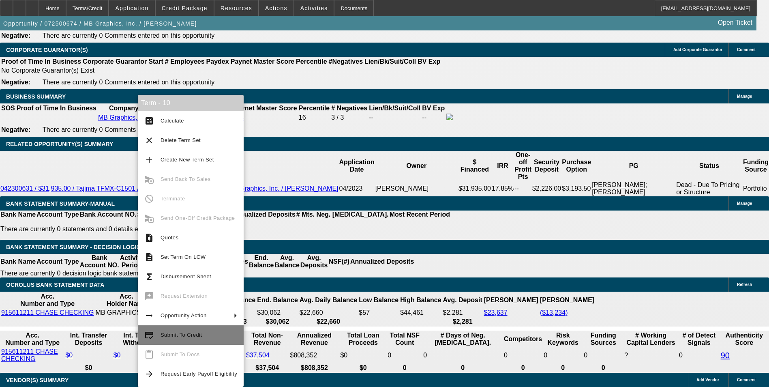
click at [176, 335] on span "Submit To Credit" at bounding box center [181, 335] width 41 height 6
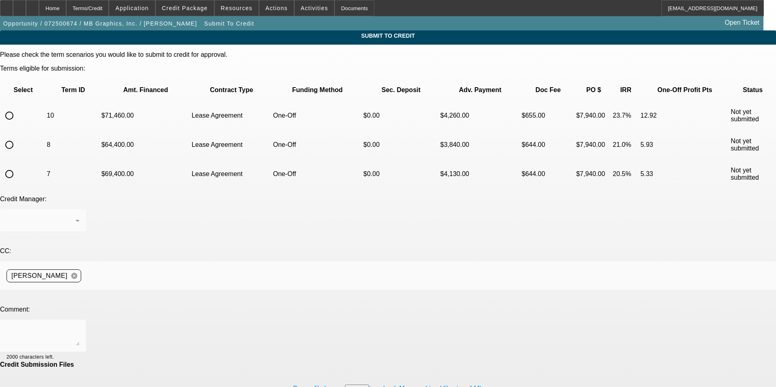
click at [17, 107] on input "radio" at bounding box center [9, 115] width 16 height 16
radio input "true"
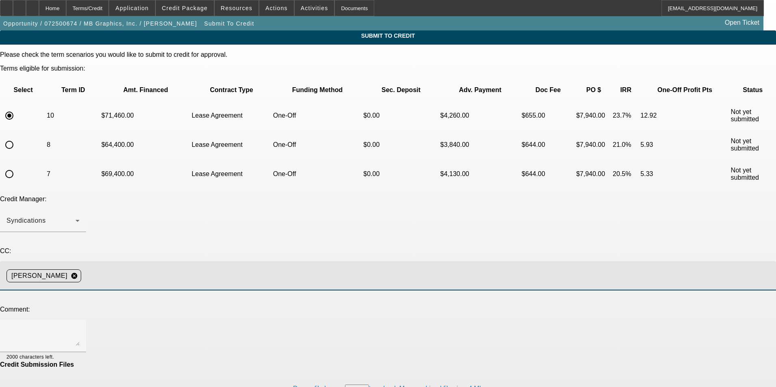
click at [177, 268] on input at bounding box center [424, 276] width 681 height 16
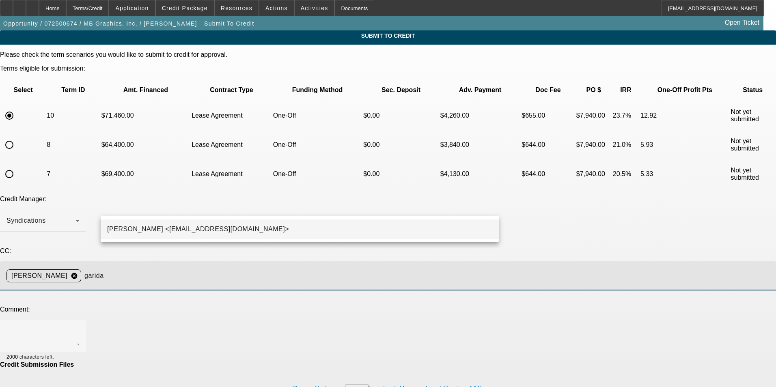
type input "garida"
click at [157, 234] on mat-option "George Arida <GArida@beaconfunding.com>" at bounding box center [300, 228] width 398 height 19
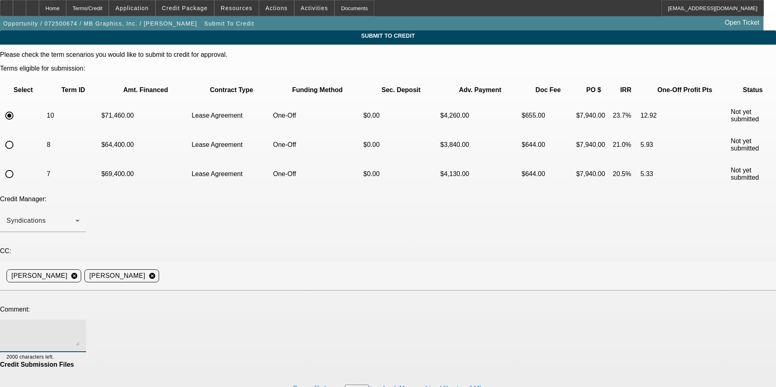
click at [80, 326] on textarea at bounding box center [42, 335] width 73 height 19
type textarea "G"
click at [80, 326] on textarea "Customer sent the 10% down payment to Seritech and the build is now completed. …" at bounding box center [42, 335] width 73 height 19
paste textarea "https://www.youtube.com/watch?v=XJjvgWB5j-E"
type textarea "Customer sent the 10% down payment to Seritech and the build is now completed. …"
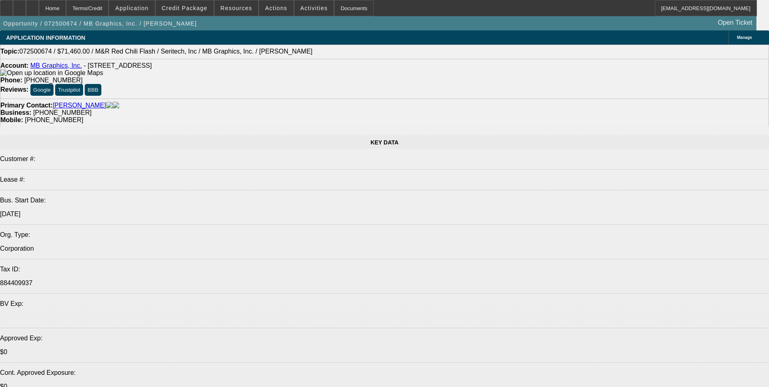
select select "0"
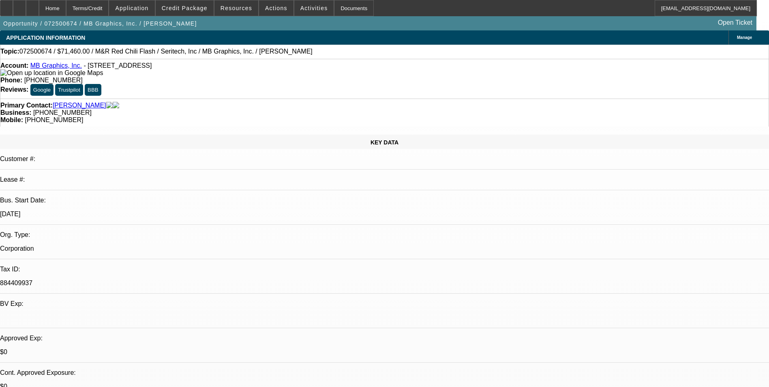
select select "0"
select select "0.1"
select select "5"
select select "0.1"
select select "0"
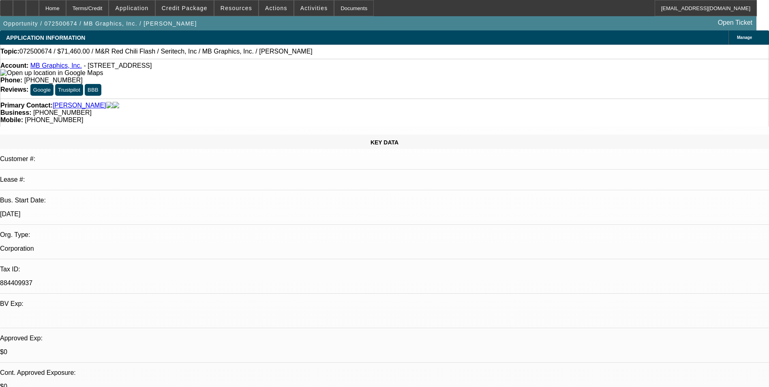
select select "0.1"
select select "5"
select select "0"
select select "0.1"
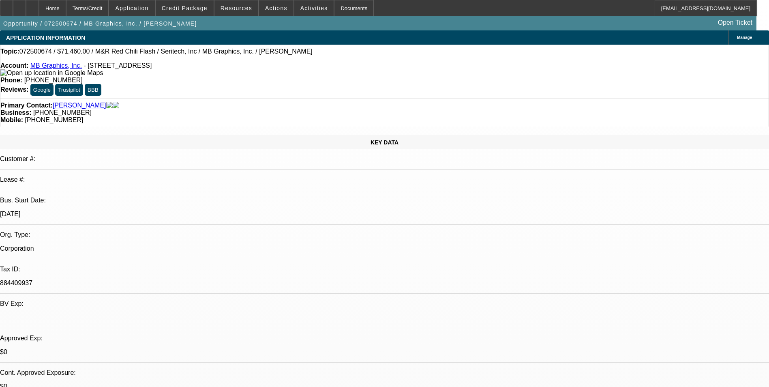
select select "5"
select select "0"
select select "0.1"
select select "5"
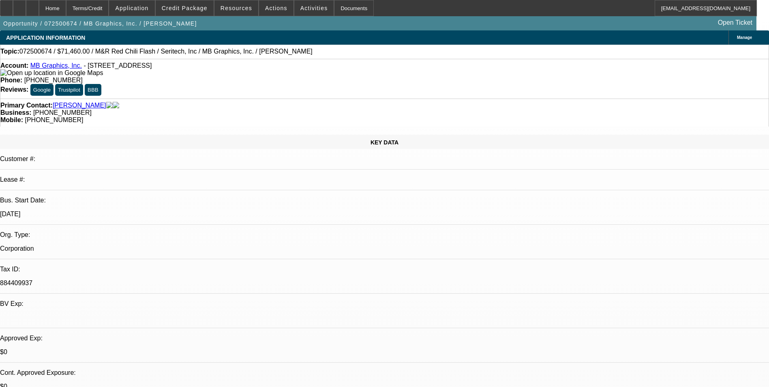
select select "0"
select select "0.1"
select select "0"
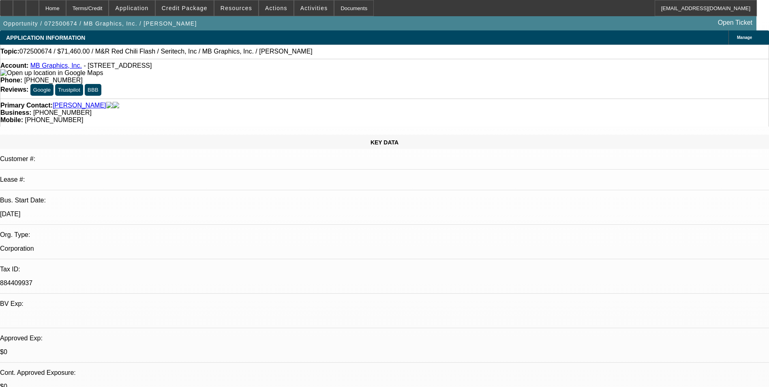
select select "0.1"
select select "0"
select select "0.1"
select select "0"
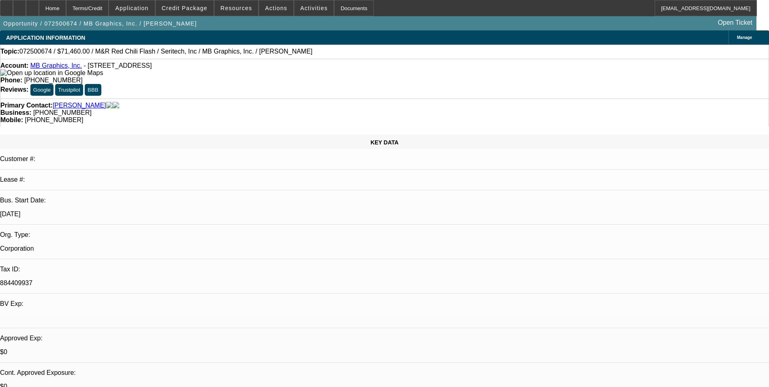
select select "0"
select select "0.1"
select select "1"
select select "5"
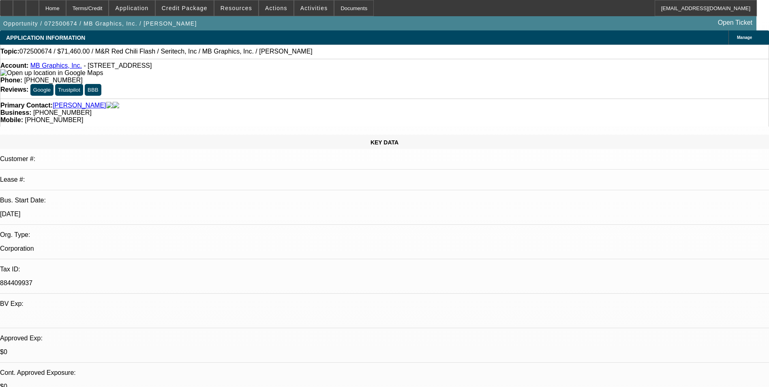
select select "1"
select select "5"
select select "1"
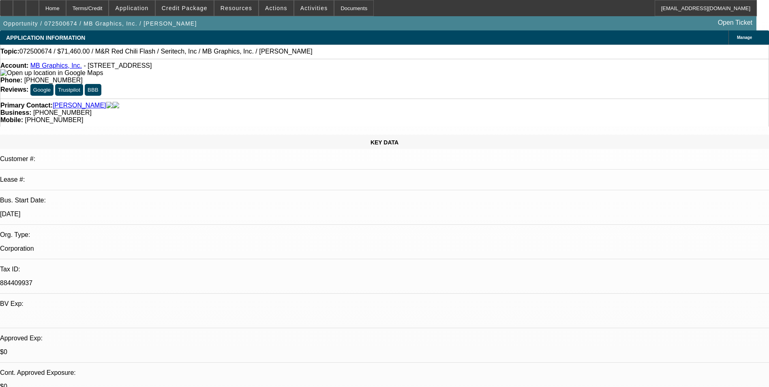
select select "5"
select select "1"
select select "5"
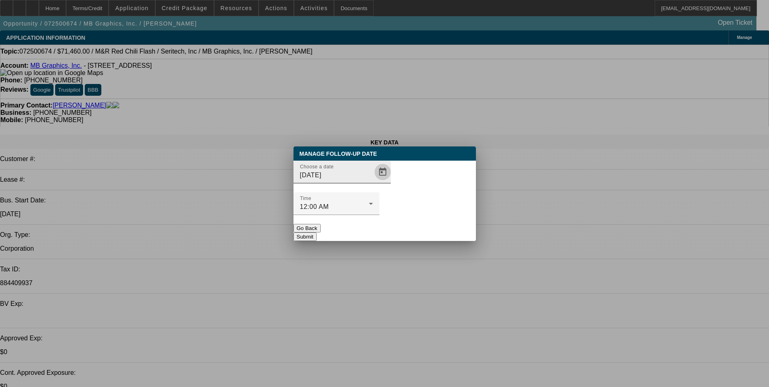
click at [373, 182] on span "Open calendar" at bounding box center [382, 171] width 19 height 19
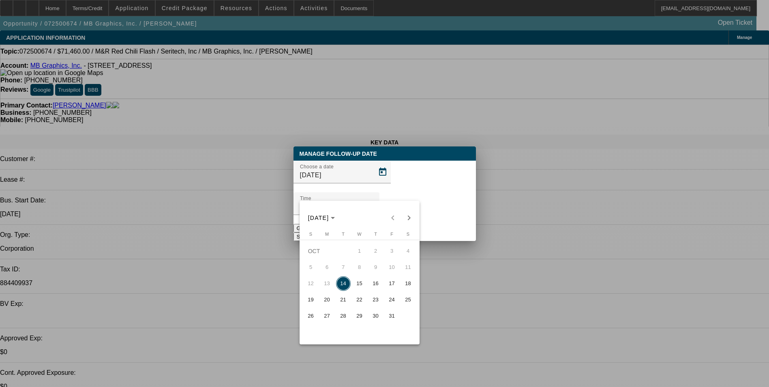
click at [358, 283] on span "15" at bounding box center [359, 283] width 15 height 15
type input "10/15/2025"
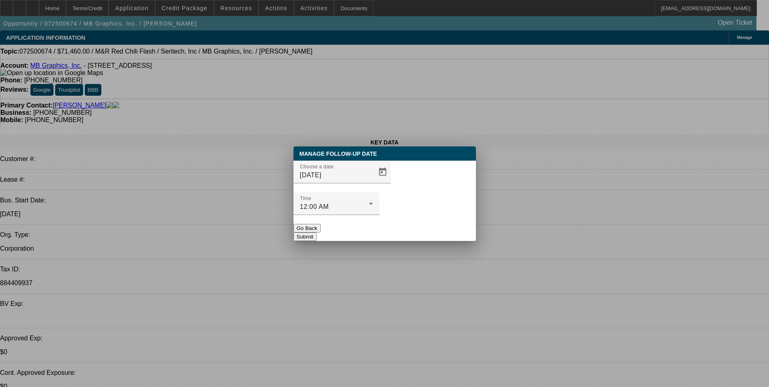
click at [317, 232] on button "Submit" at bounding box center [305, 236] width 23 height 9
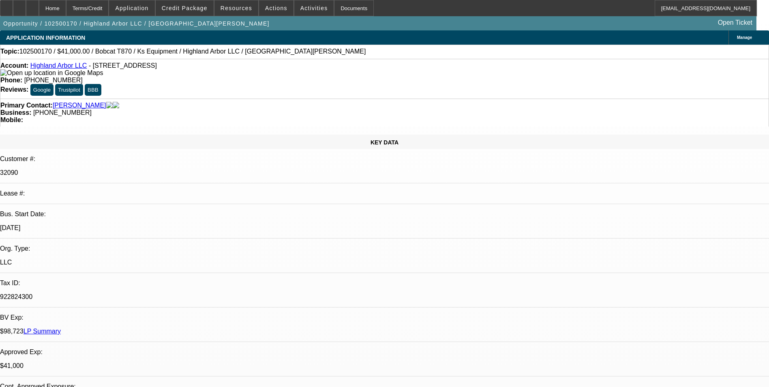
select select "0.15"
select select "2"
select select "0"
select select "2"
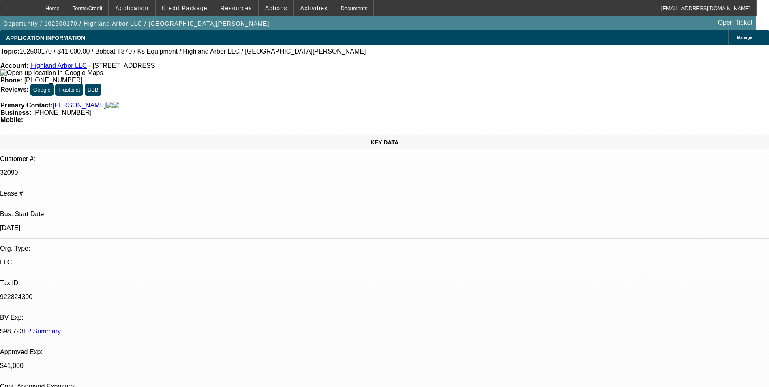
select select "0"
select select "2"
select select "0"
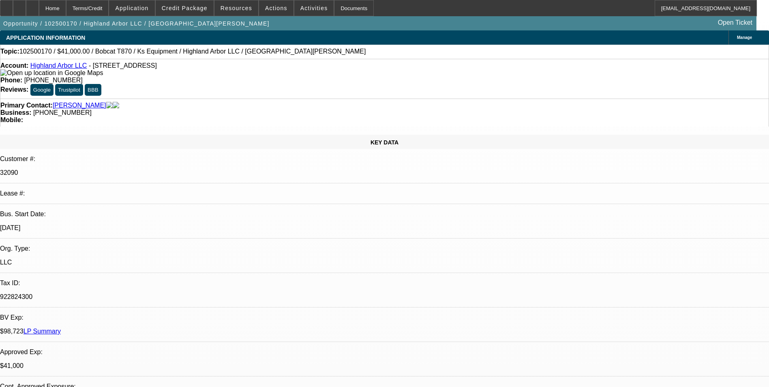
select select "2"
select select "0"
select select "1"
select select "2"
select select "6"
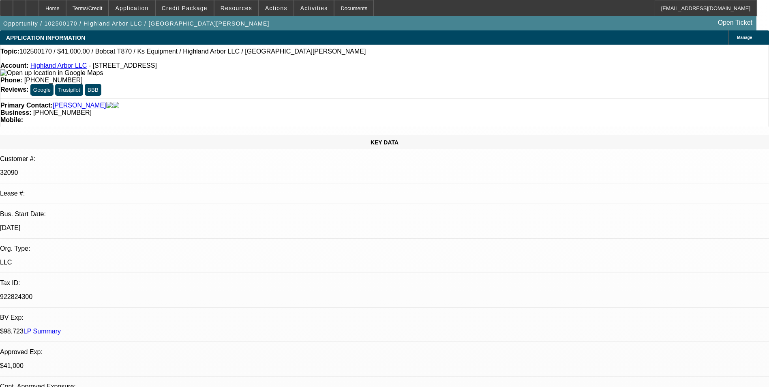
select select "1"
select select "2"
select select "6"
select select "1"
select select "2"
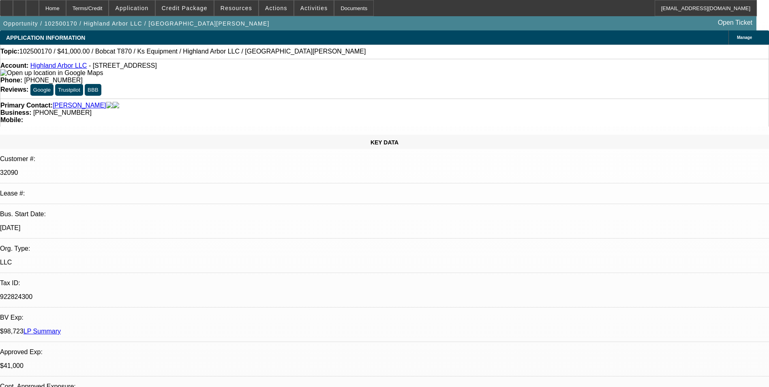
select select "6"
select select "1"
select select "2"
select select "6"
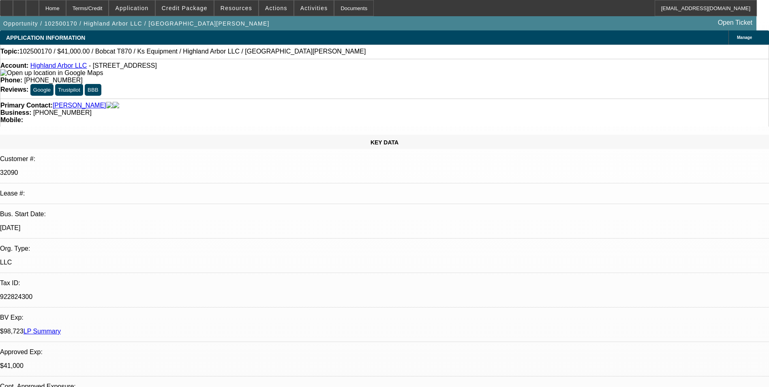
click at [109, 11] on div "Terms/Credit" at bounding box center [87, 8] width 43 height 16
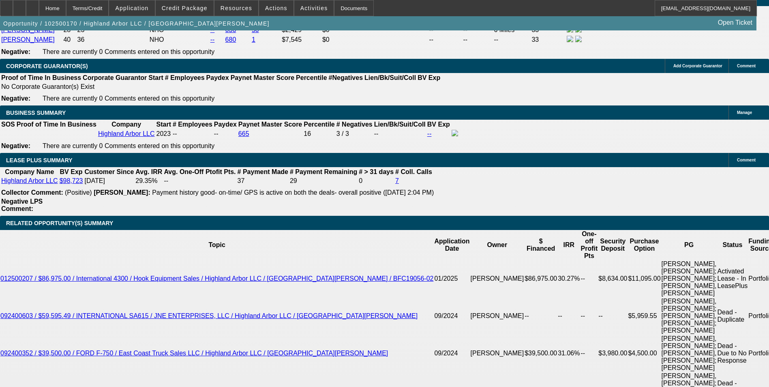
scroll to position [1272, 0]
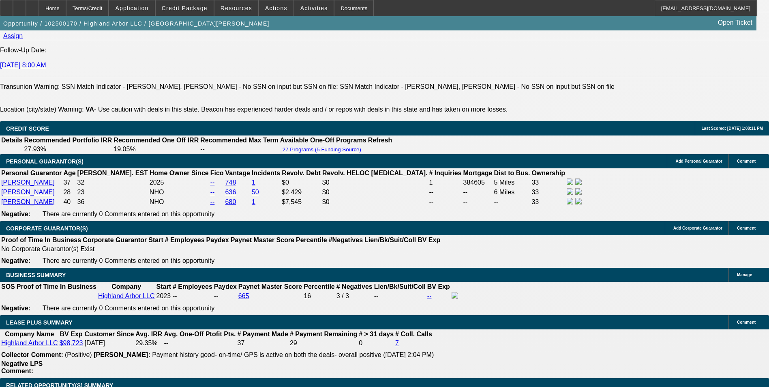
scroll to position [589, 0]
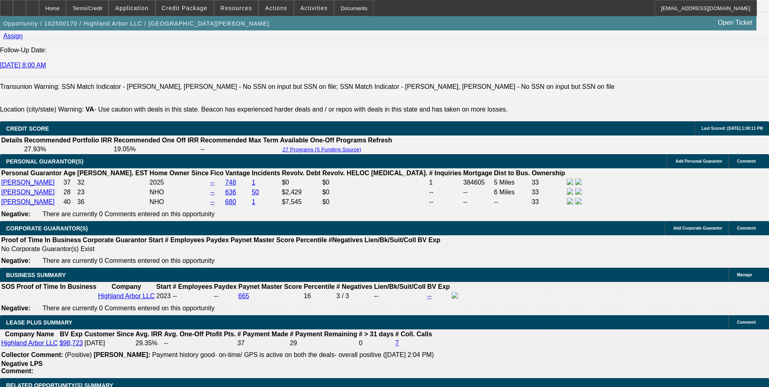
scroll to position [102, 0]
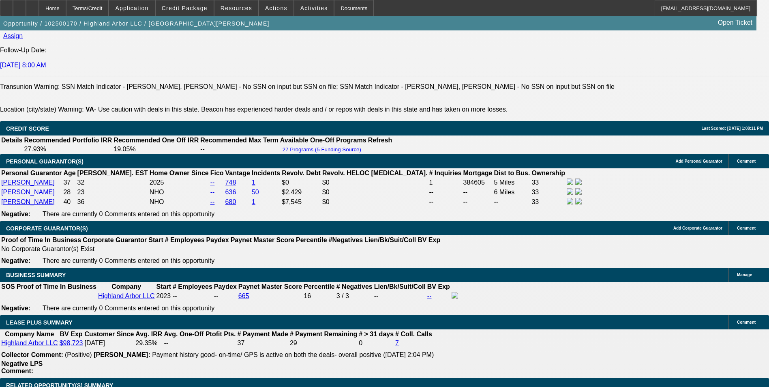
scroll to position [21, 0]
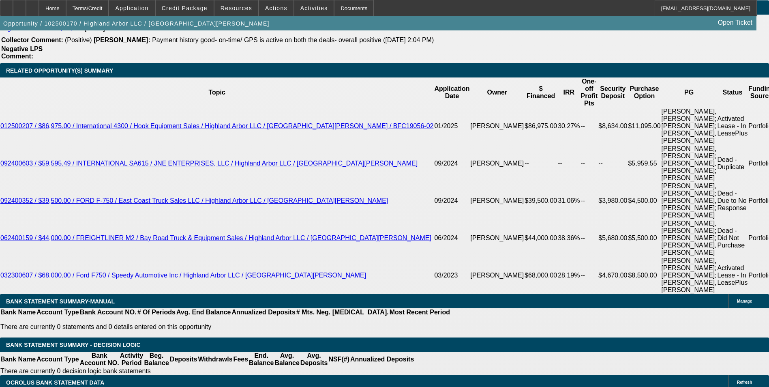
scroll to position [1475, 0]
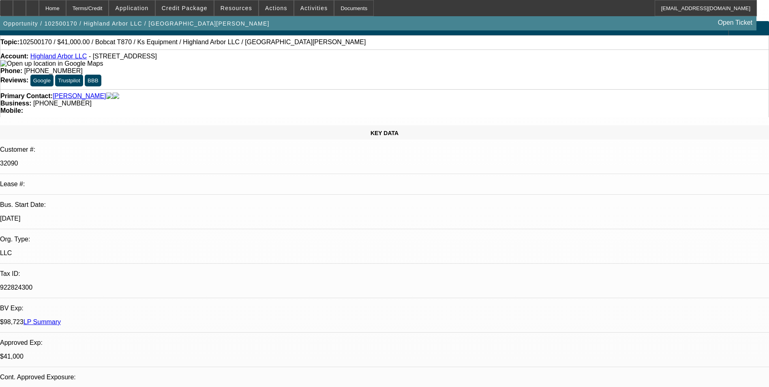
scroll to position [0, 0]
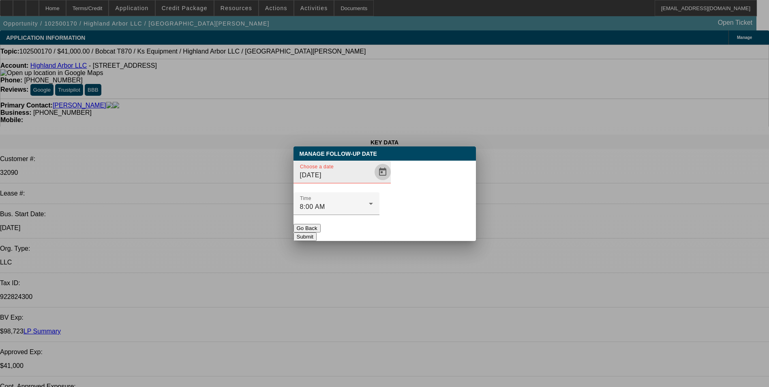
click at [373, 182] on span "Open calendar" at bounding box center [382, 171] width 19 height 19
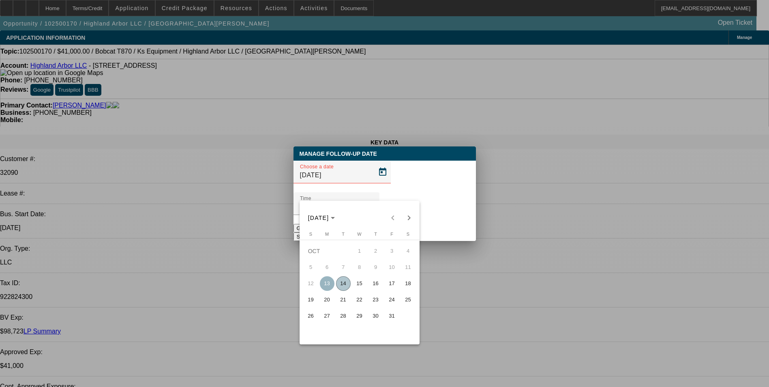
click at [366, 286] on span "15" at bounding box center [359, 283] width 15 height 15
type input "10/15/2025"
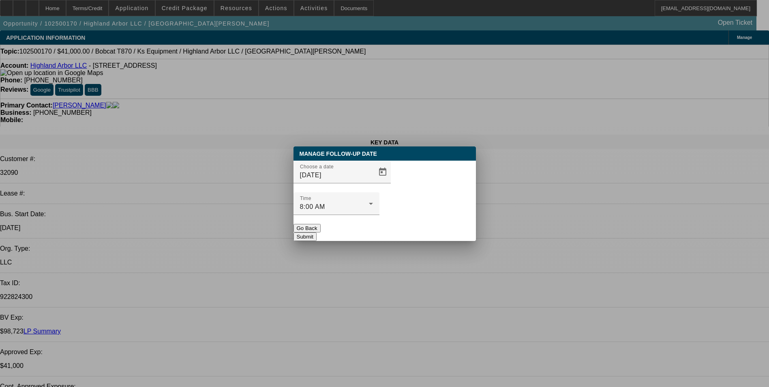
click at [317, 232] on button "Submit" at bounding box center [305, 236] width 23 height 9
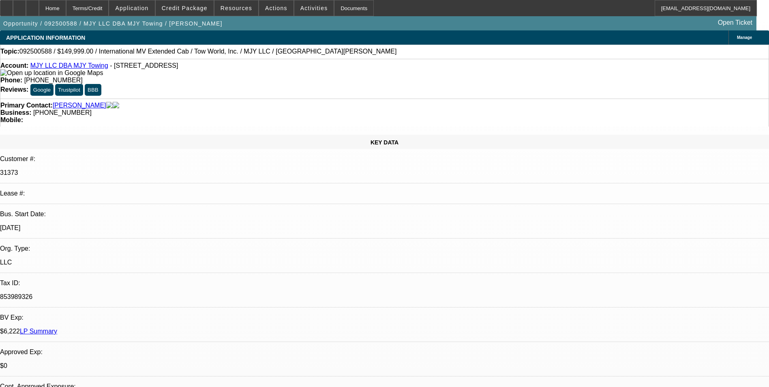
select select "0"
select select "2"
select select "0.1"
select select "0"
select select "2"
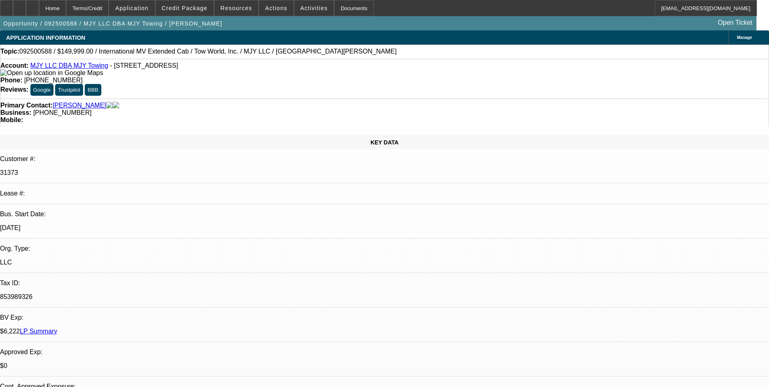
select select "0.1"
select select "0"
select select "2"
select select "0.1"
select select "0"
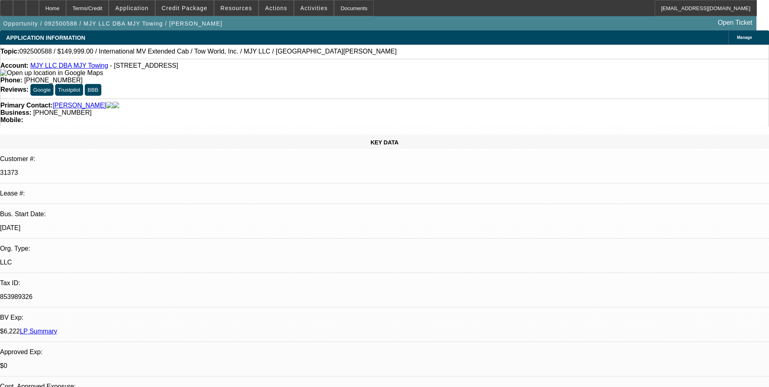
select select "0"
select select "0.1"
select select "1"
select select "2"
select select "4"
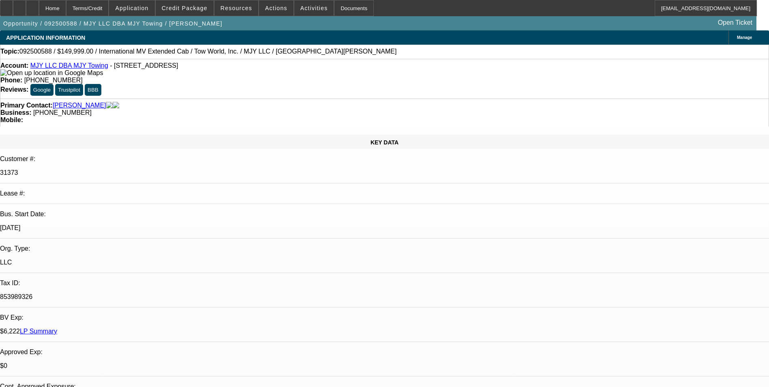
select select "1"
select select "2"
select select "4"
select select "1"
select select "2"
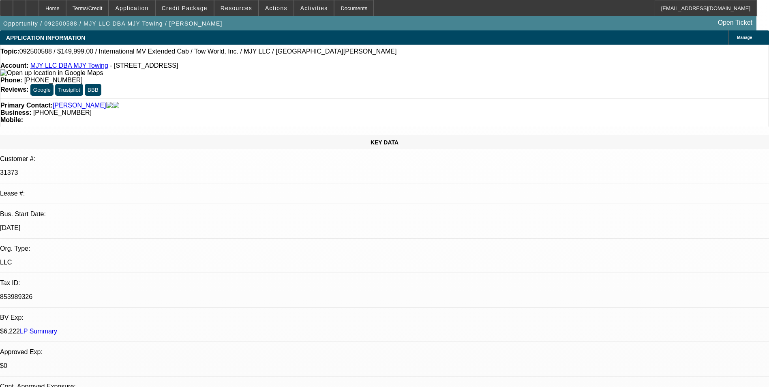
select select "4"
select select "1"
select select "3"
select select "4"
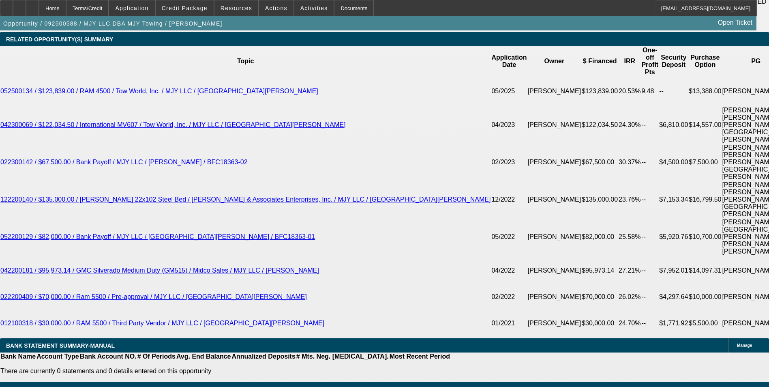
scroll to position [1460, 0]
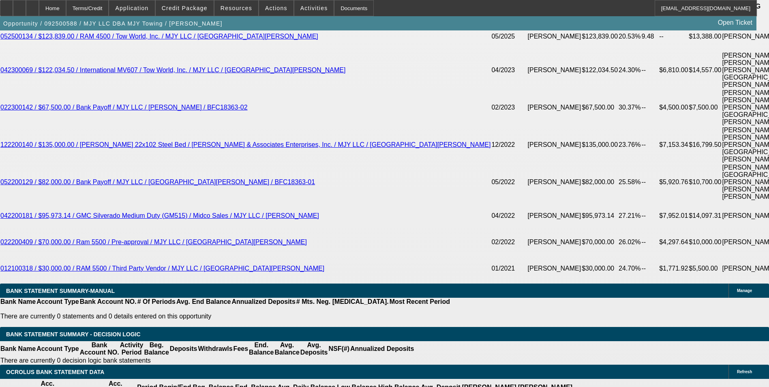
scroll to position [832, 0]
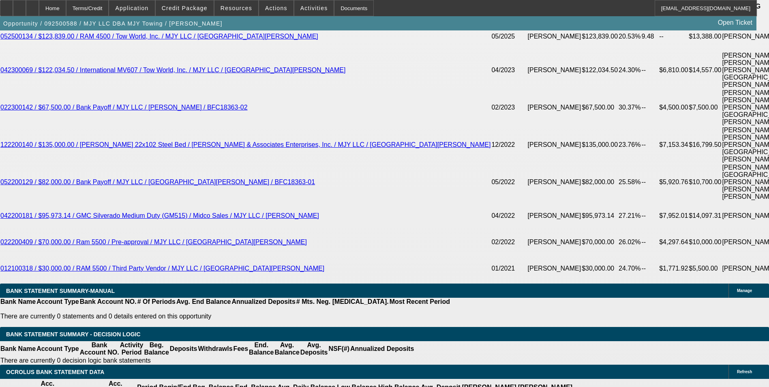
drag, startPoint x: 596, startPoint y: 144, endPoint x: 596, endPoint y: 129, distance: 15.4
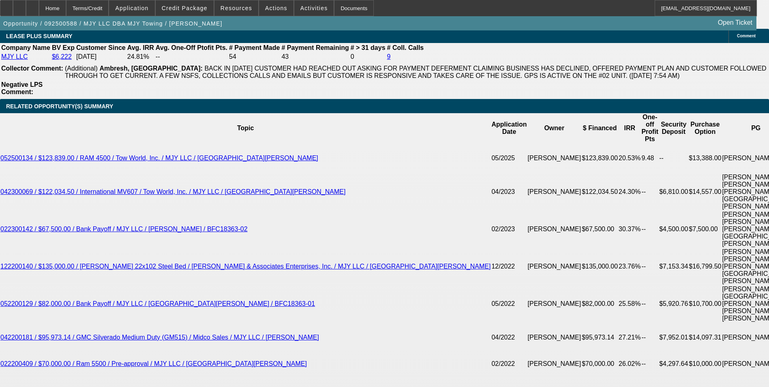
scroll to position [386, 0]
drag, startPoint x: 569, startPoint y: 129, endPoint x: 569, endPoint y: 113, distance: 15.8
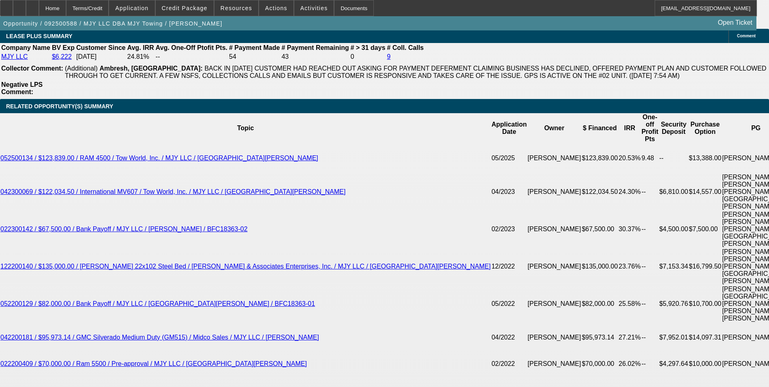
scroll to position [346, 0]
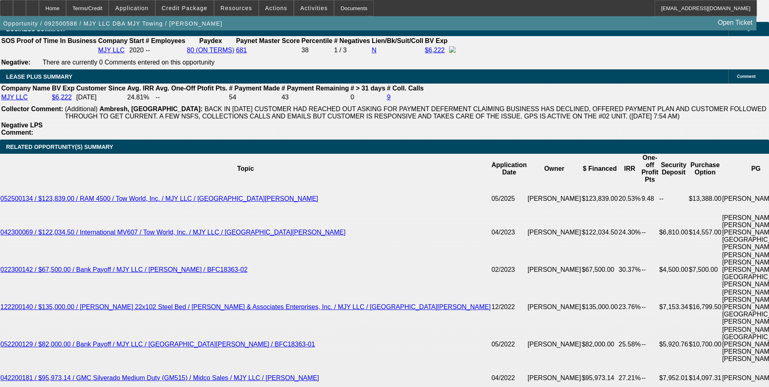
scroll to position [264, 0]
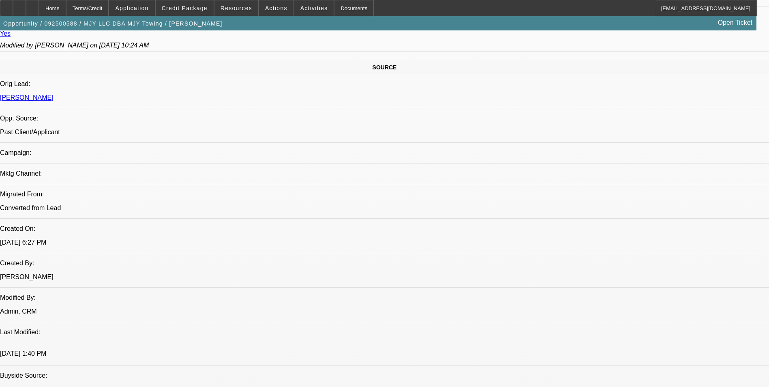
scroll to position [446, 0]
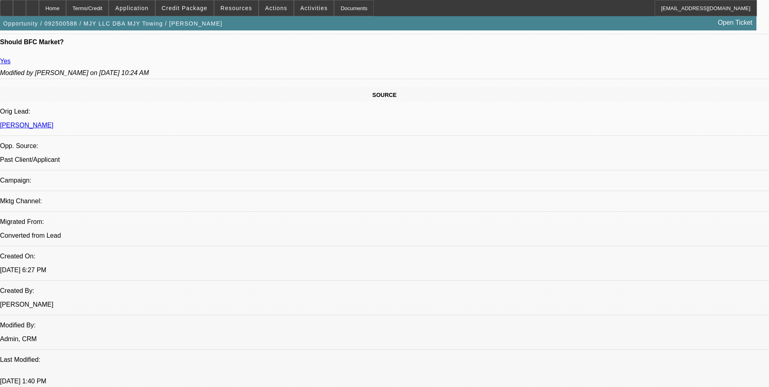
click at [109, 11] on div "Terms/Credit" at bounding box center [87, 8] width 43 height 16
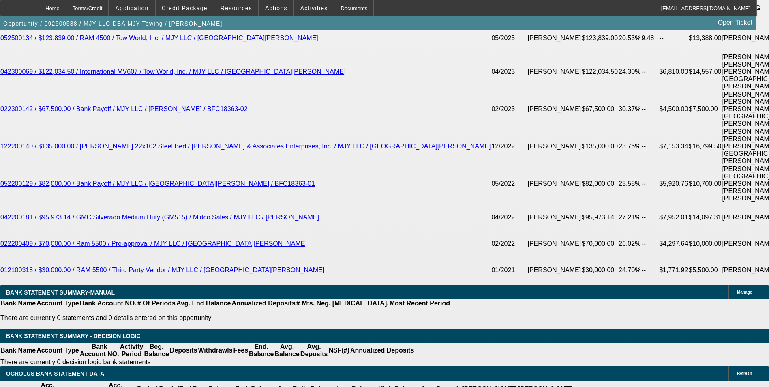
scroll to position [1459, 0]
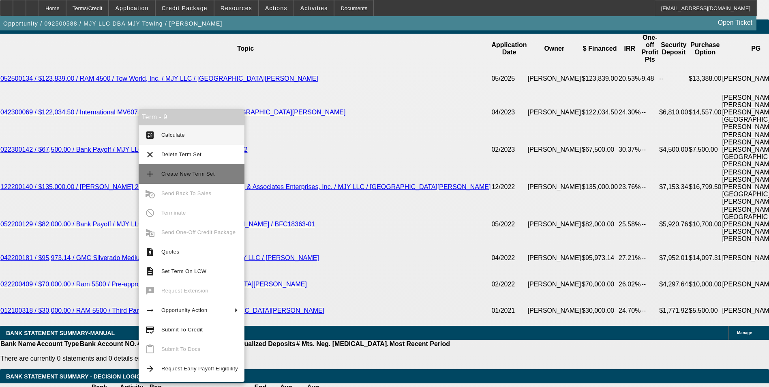
click at [178, 180] on button "add Create New Term Set" at bounding box center [192, 173] width 106 height 19
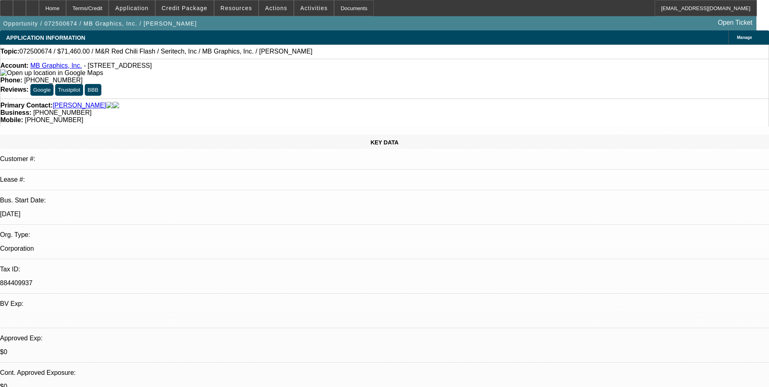
select select "0"
select select "0.1"
select select "0"
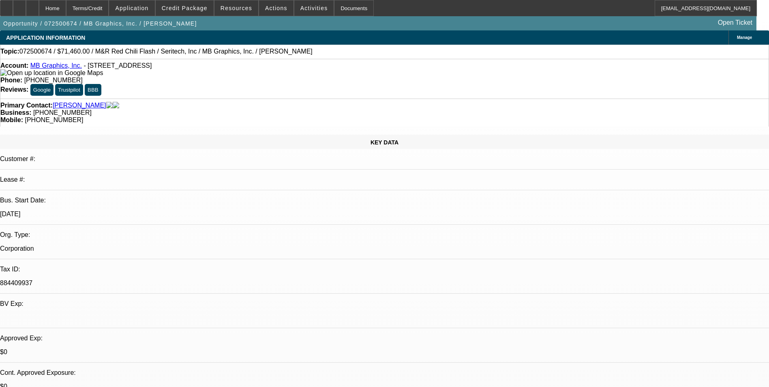
select select "0.1"
select select "0"
select select "0.1"
select select "0"
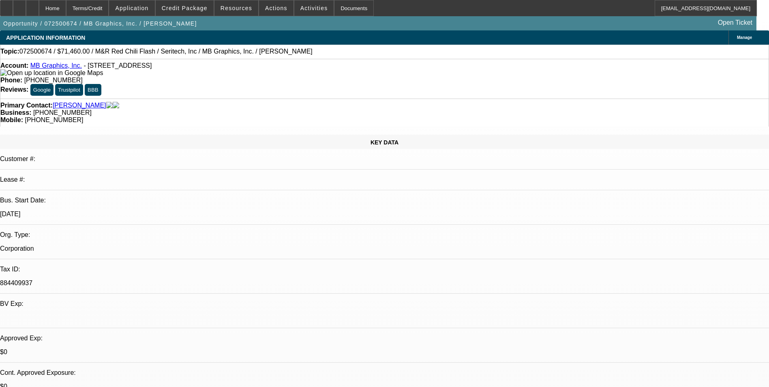
select select "0"
select select "0.1"
select select "1"
select select "5"
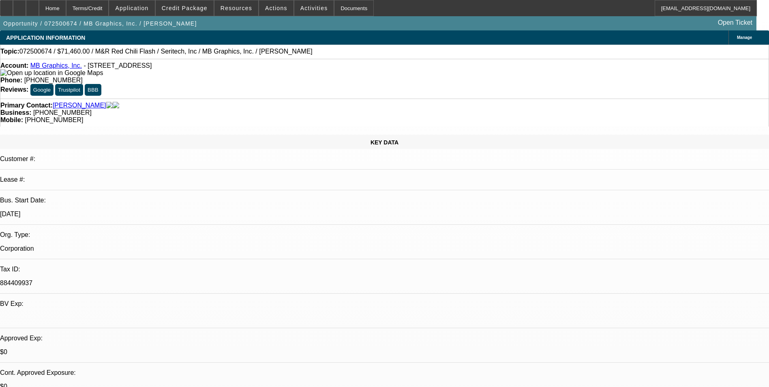
select select "1"
select select "5"
select select "1"
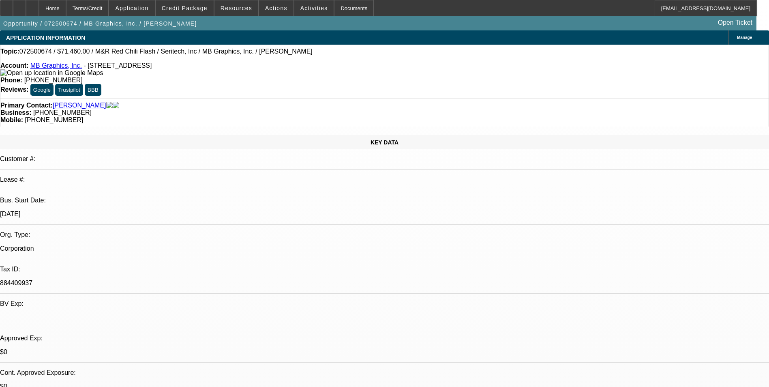
select select "5"
select select "1"
select select "5"
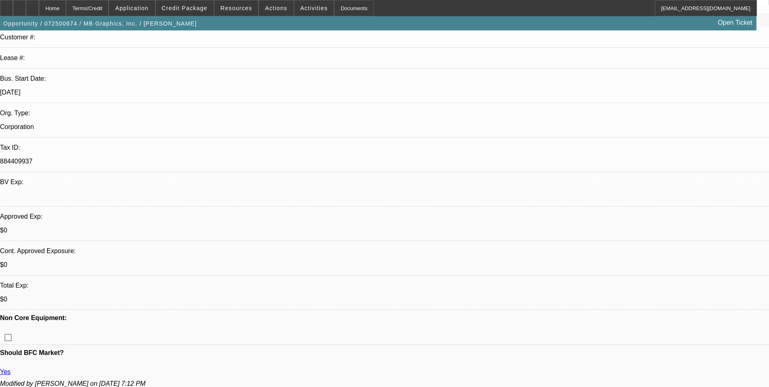
scroll to position [41, 0]
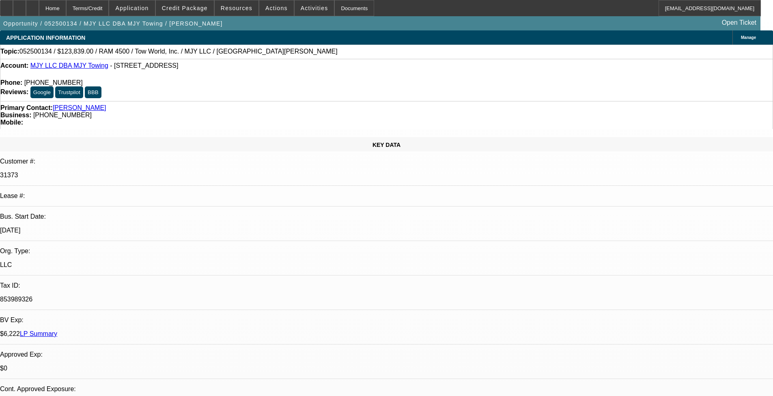
select select "0"
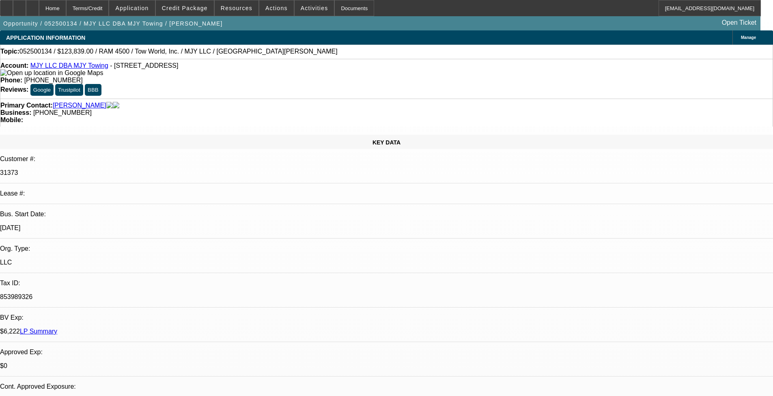
select select "0"
select select "0.1"
select select "0"
select select "0.1"
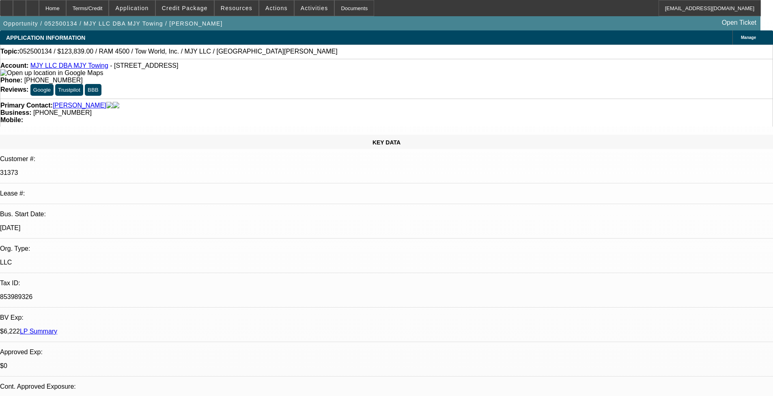
select select "0"
select select "0.1"
select select "0"
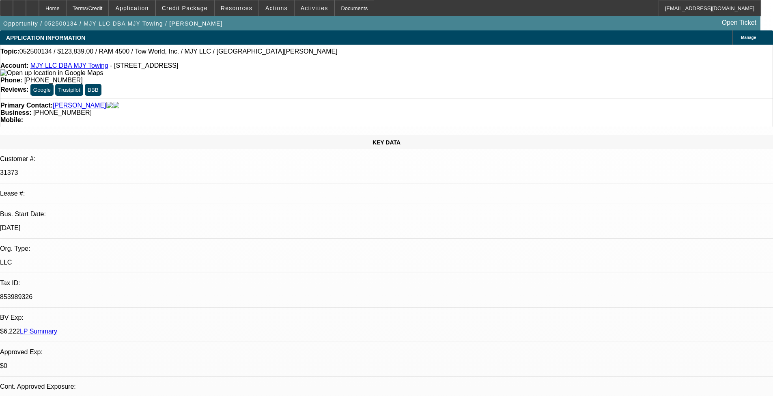
select select "0.1"
select select "1"
select select "2"
select select "4"
select select "1"
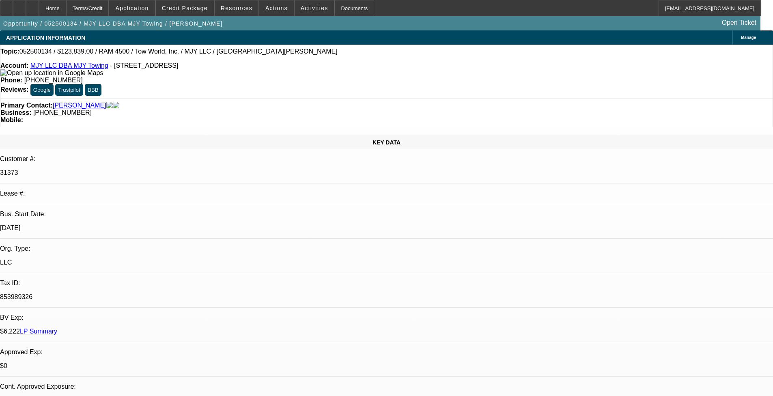
select select "2"
select select "4"
select select "1"
select select "2"
select select "4"
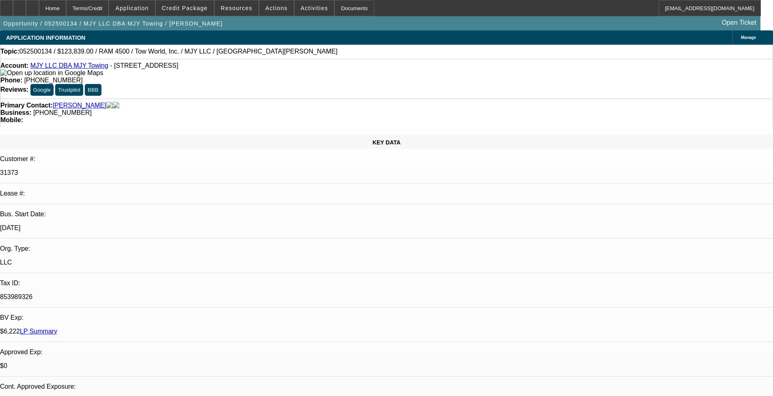
select select "1"
select select "2"
select select "4"
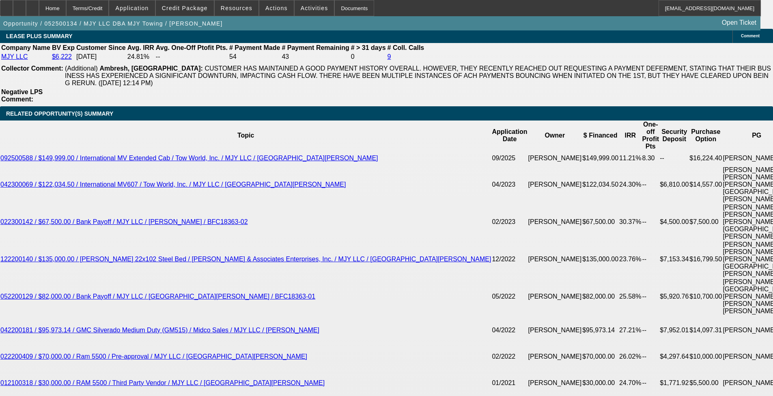
scroll to position [284, 0]
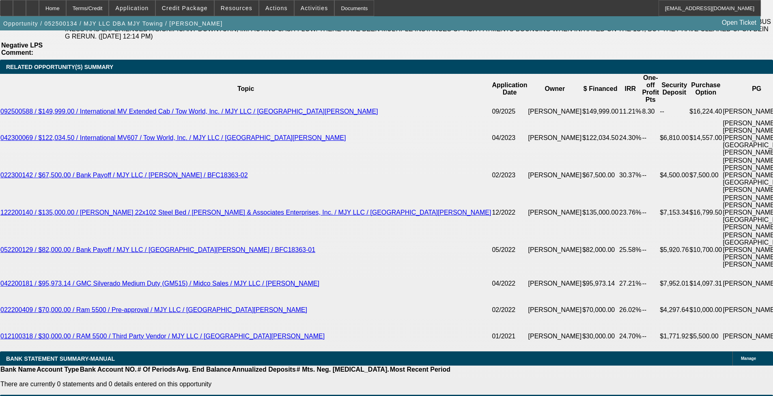
scroll to position [325, 0]
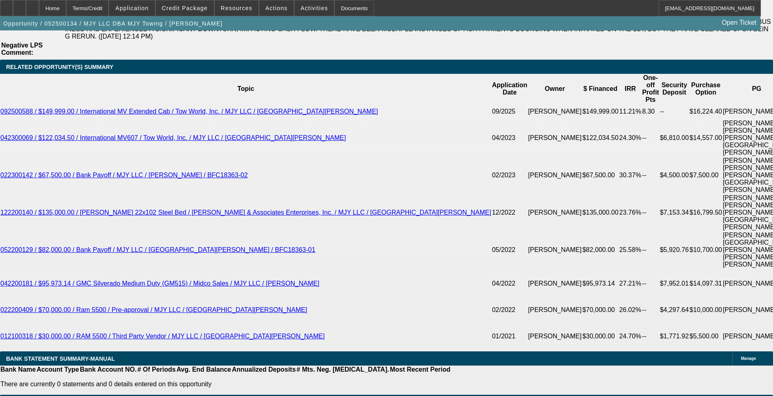
scroll to position [487, 0]
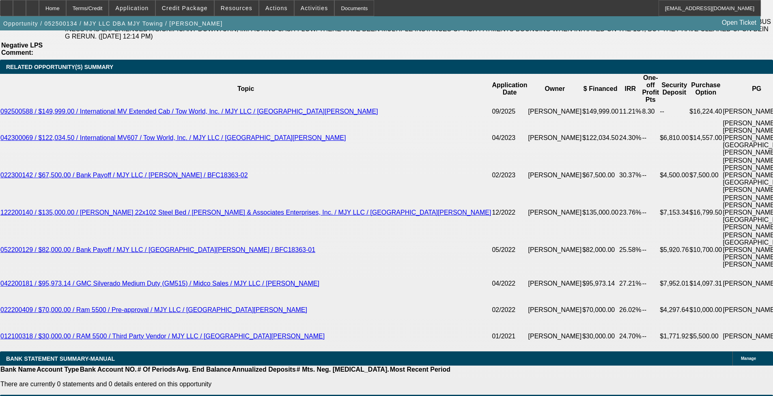
scroll to position [243, 0]
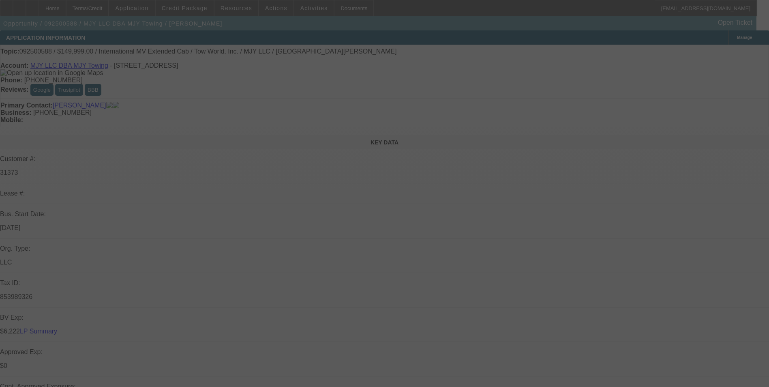
select select "0"
select select "2"
select select "0.1"
select select "0"
select select "2"
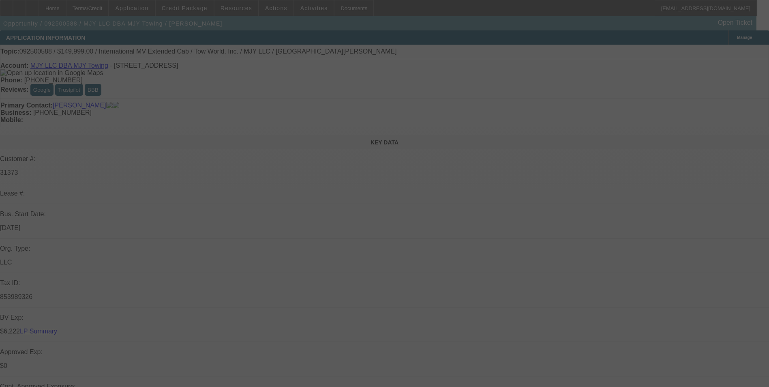
select select "0.1"
select select "0"
select select "2"
select select "0.1"
select select "0"
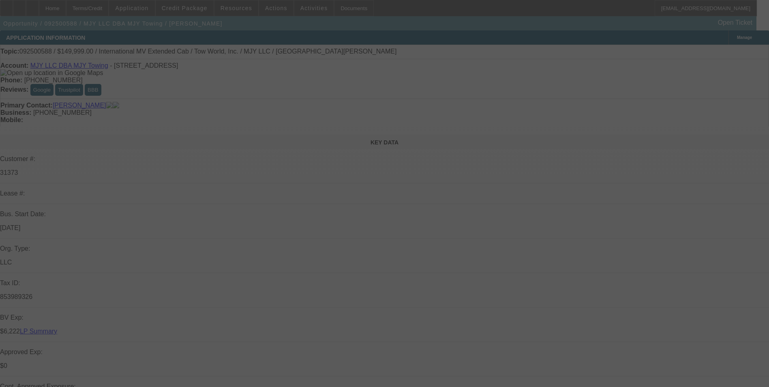
select select "2"
select select "0.1"
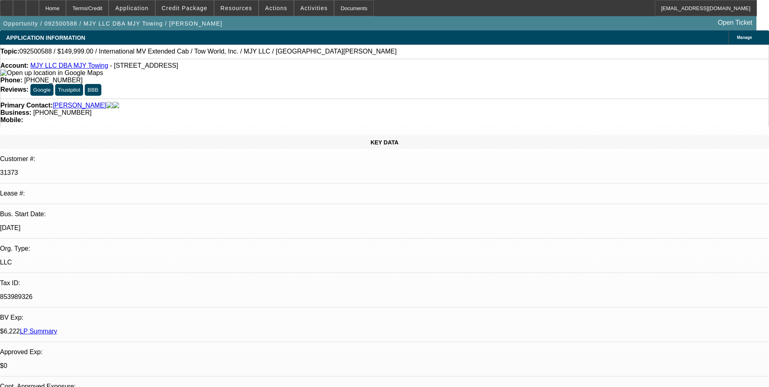
select select "1"
select select "2"
select select "4"
select select "1"
select select "2"
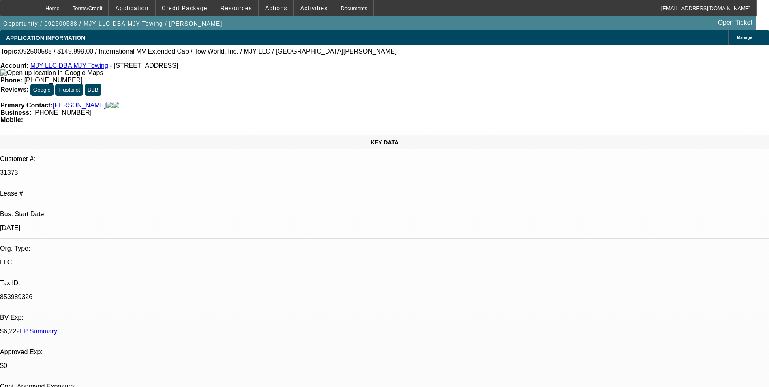
select select "4"
select select "1"
select select "2"
select select "4"
select select "1"
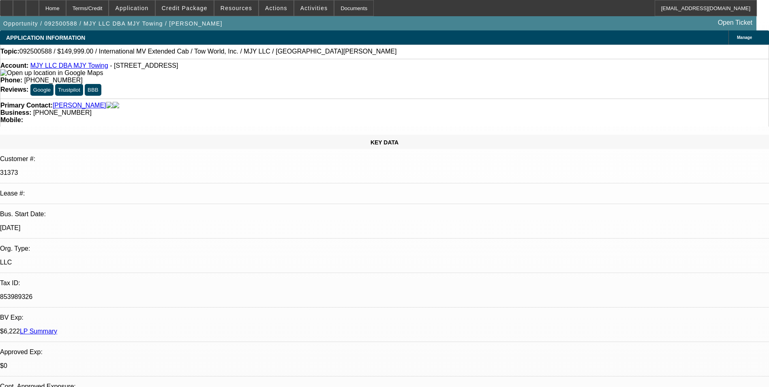
select select "2"
select select "4"
click at [109, 7] on div "Terms/Credit" at bounding box center [87, 8] width 43 height 16
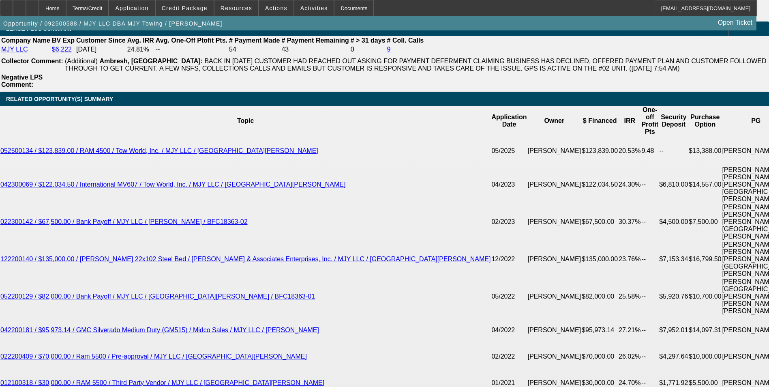
scroll to position [1412, 0]
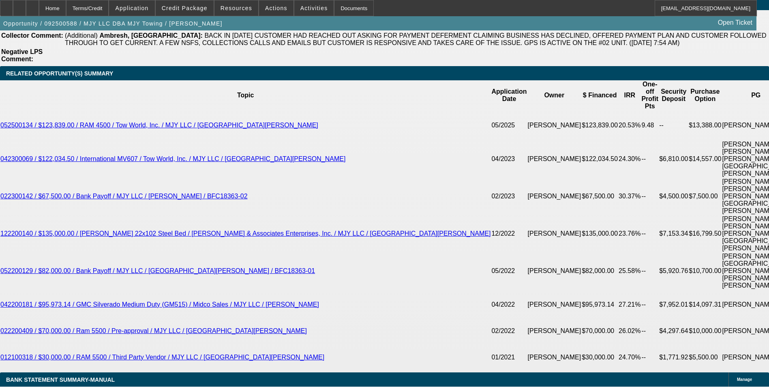
select select "0.1"
type input "$16,224.40"
type input "UNKNOWN"
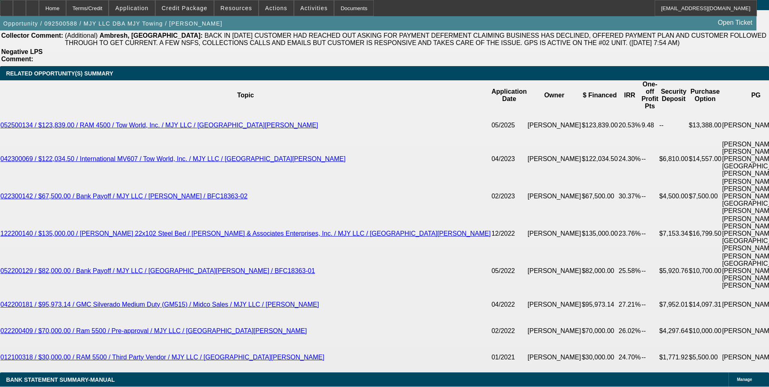
type input "$5,763.02"
type input "$2,881.51"
type input "16224.40"
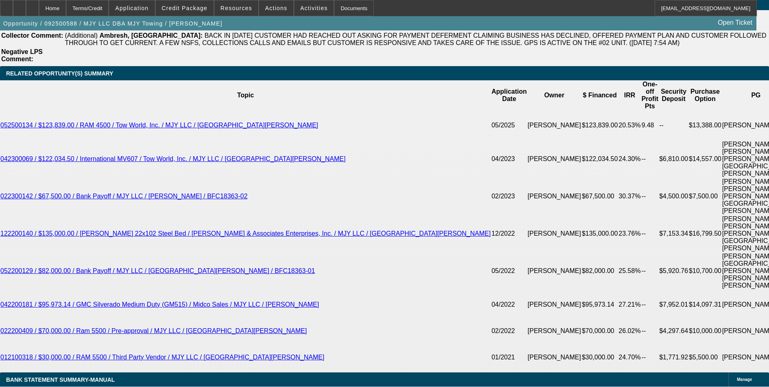
scroll to position [1459, 0]
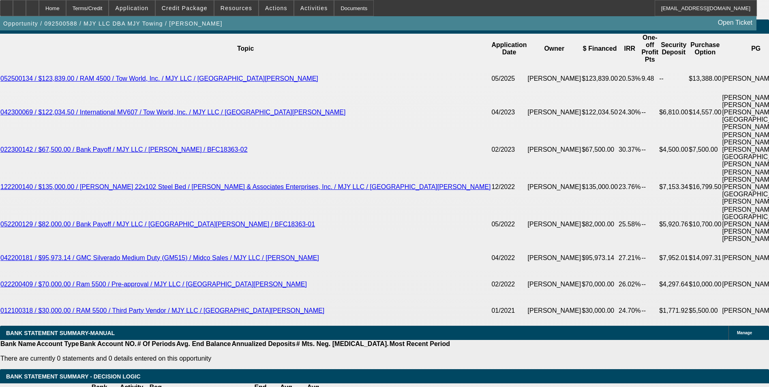
type input "$12,245.00"
click at [148, 110] on body "Home Terms/Credit Application Credit Package Resources Actions Activities Docum…" at bounding box center [384, 301] width 769 height 3521
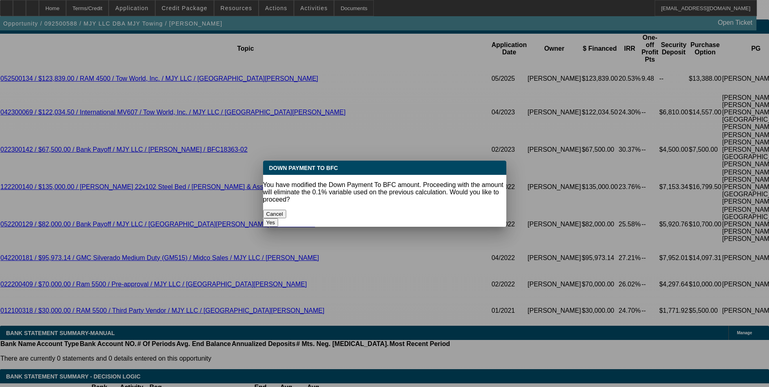
click at [279, 218] on button "Yes" at bounding box center [270, 222] width 15 height 9
select select "0"
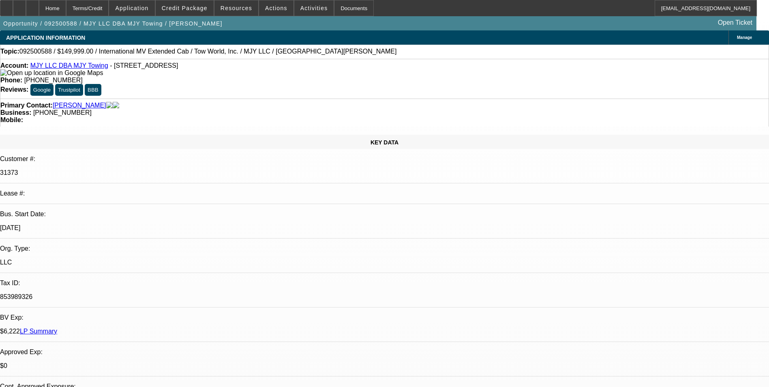
type input "$5,920.08"
type input "$2,960.04"
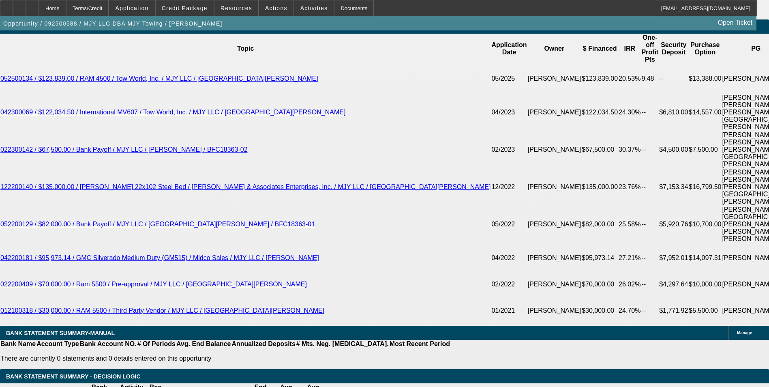
type input "12245"
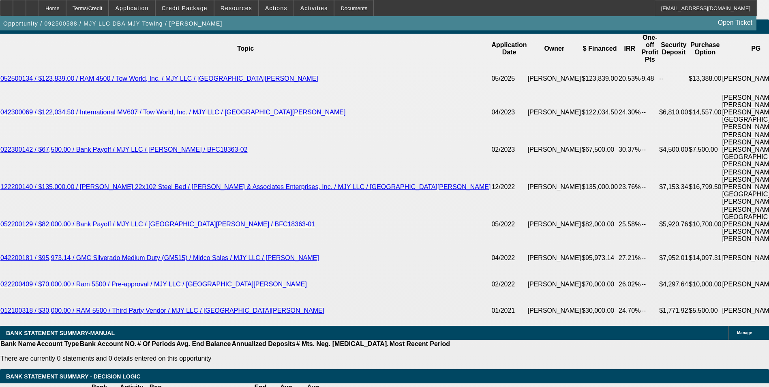
type input "$0.00"
type input "$6,403.36"
type input "$3,201.68"
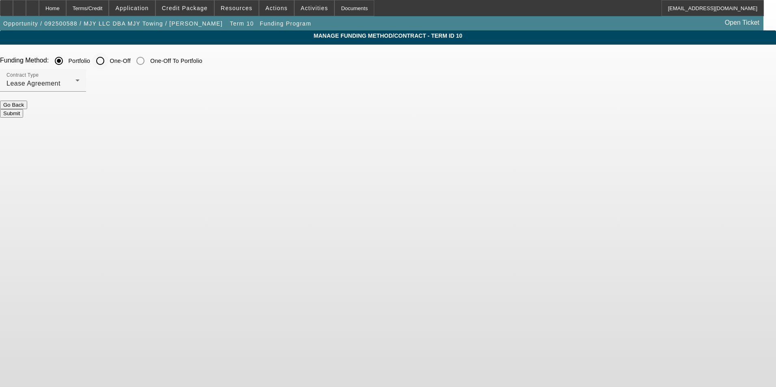
click at [108, 61] on input "One-Off" at bounding box center [100, 61] width 16 height 16
radio input "true"
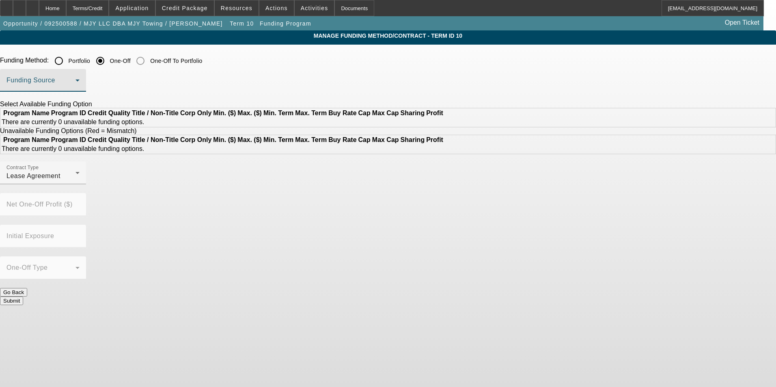
click at [75, 81] on span at bounding box center [40, 84] width 69 height 10
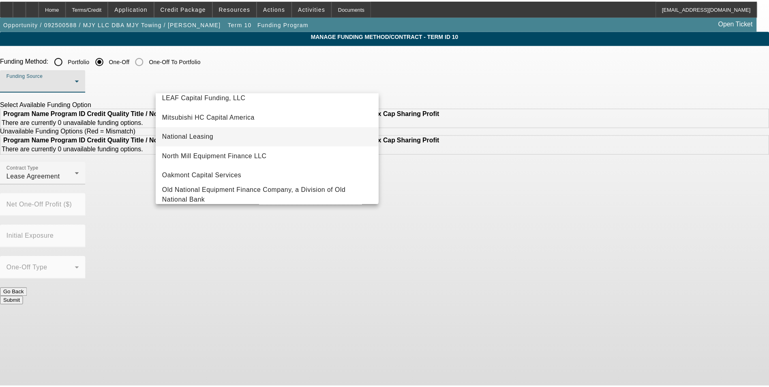
scroll to position [230, 0]
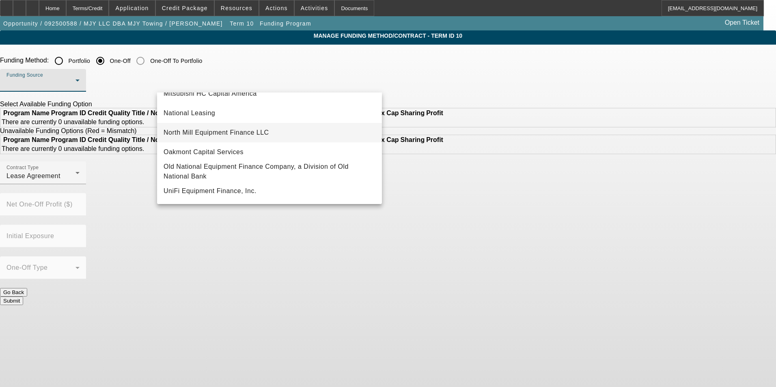
click at [236, 131] on span "North Mill Equipment Finance LLC" at bounding box center [215, 133] width 105 height 10
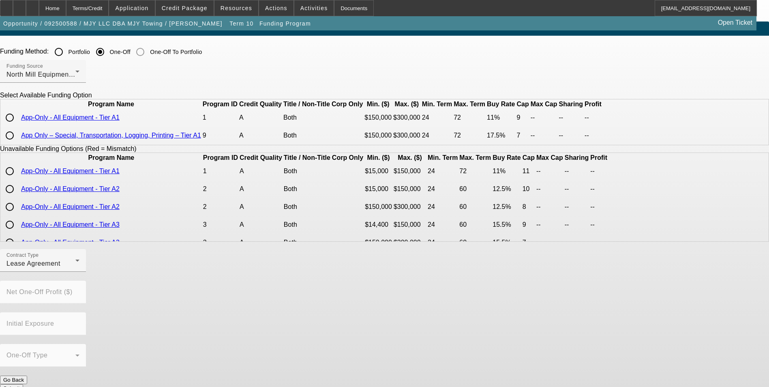
scroll to position [12, 0]
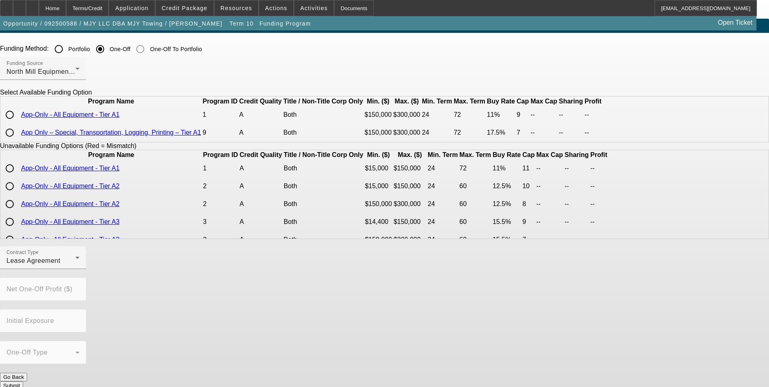
click at [27, 373] on button "Go Back" at bounding box center [13, 377] width 27 height 9
radio input "true"
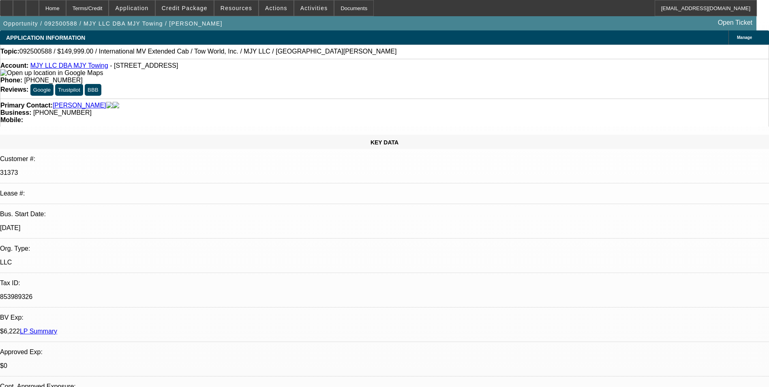
select select "0"
select select "2"
select select "0.1"
select select "4"
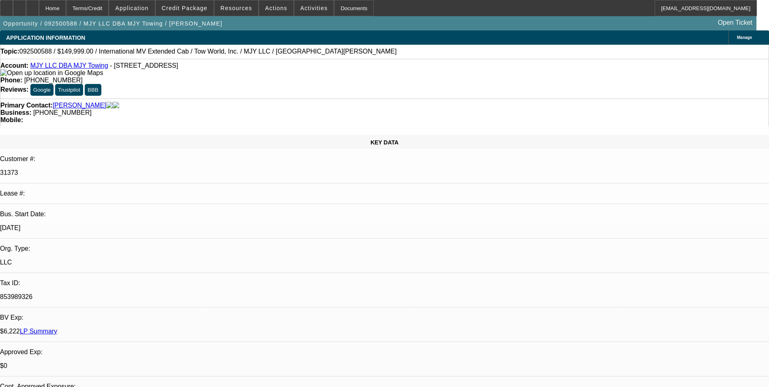
select select "0"
select select "2"
select select "0.1"
select select "4"
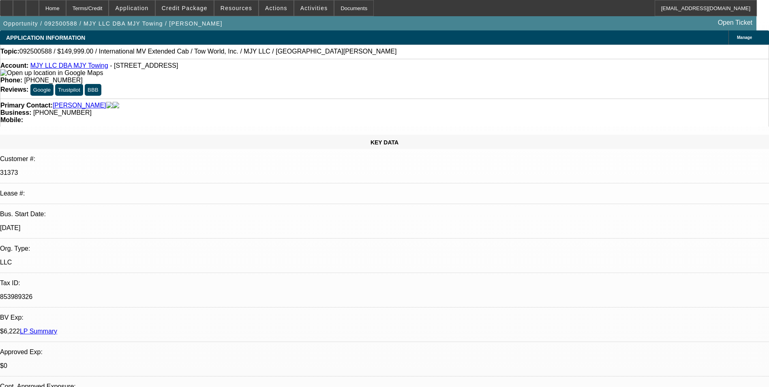
select select "0"
select select "2"
select select "0.1"
select select "4"
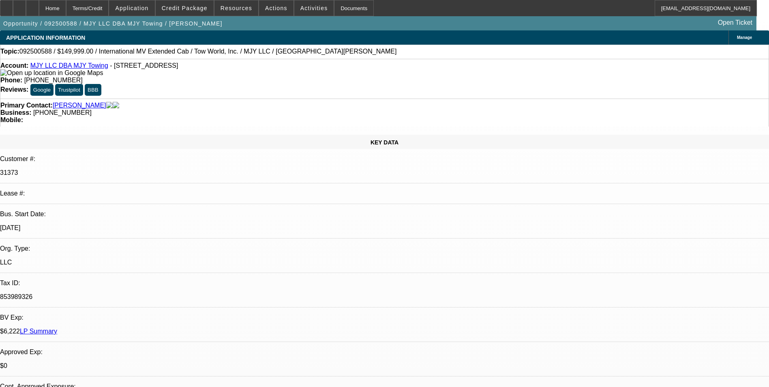
select select "0"
select select "2"
select select "0.1"
select select "4"
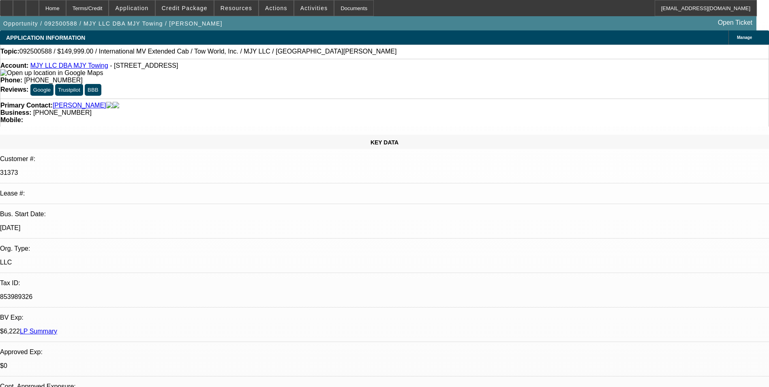
click at [99, 12] on div "Terms/Credit" at bounding box center [87, 8] width 43 height 16
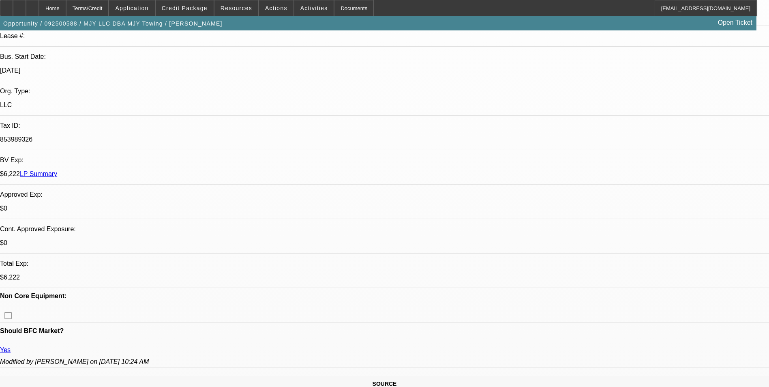
scroll to position [162, 0]
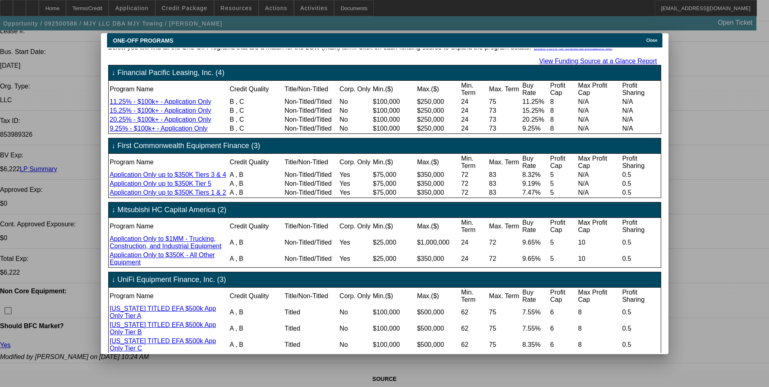
scroll to position [0, 0]
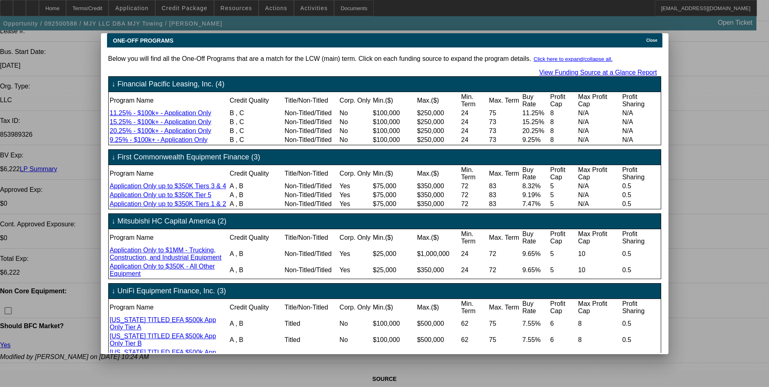
click at [645, 38] on icon at bounding box center [645, 40] width 0 height 4
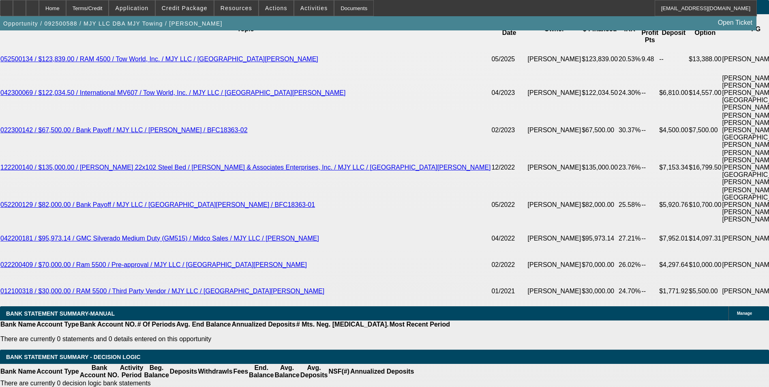
scroll to position [1460, 0]
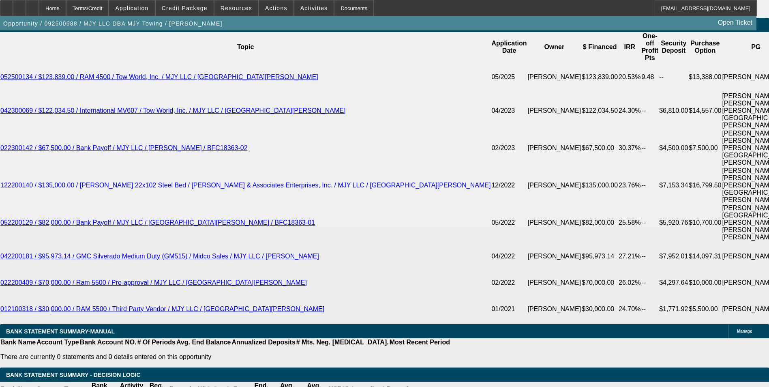
type input "7"
type input "$48,283.58"
type input "$24,141.79"
type input "60"
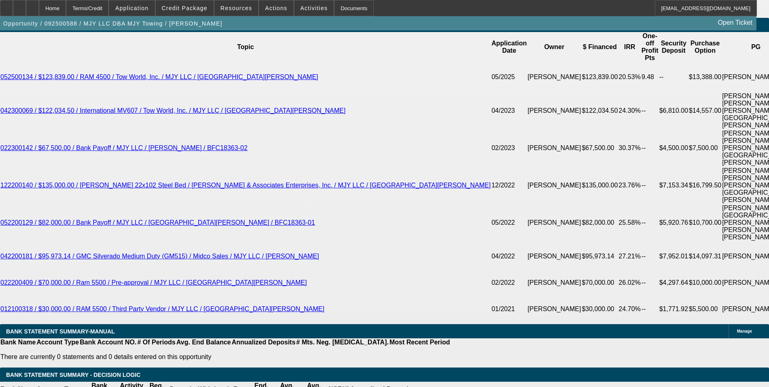
type input "$3.57"
type input "$1.79"
type input "60"
type input "14"
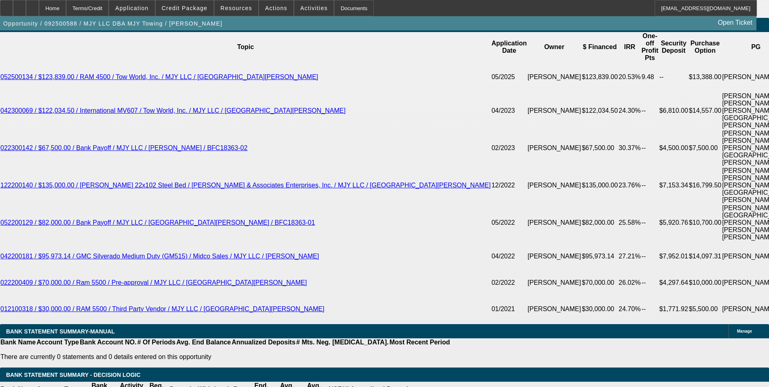
type input "$5,546.72"
type input "$2,773.36"
type input "$7,550.26"
type input "$3,775.13"
type input "14.5"
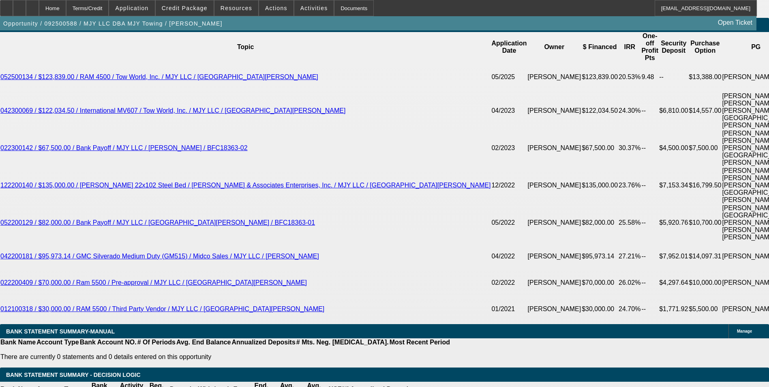
type input "$7,634.64"
type input "$3,817.32"
type input "14.5"
type input "3817"
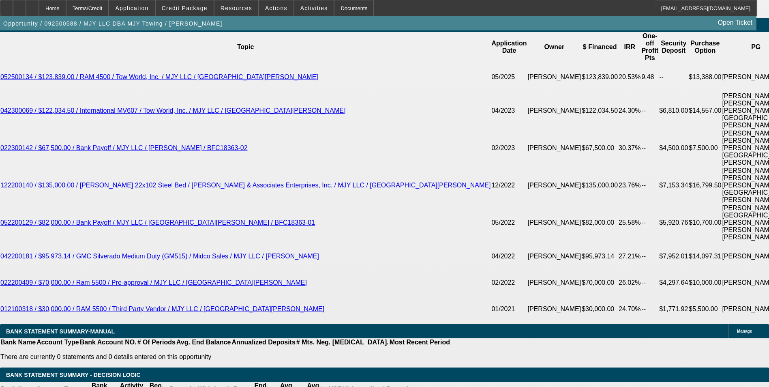
type input "$762.00"
type input "381"
type input "3815"
type input "$7,630.00"
type input "14.5"
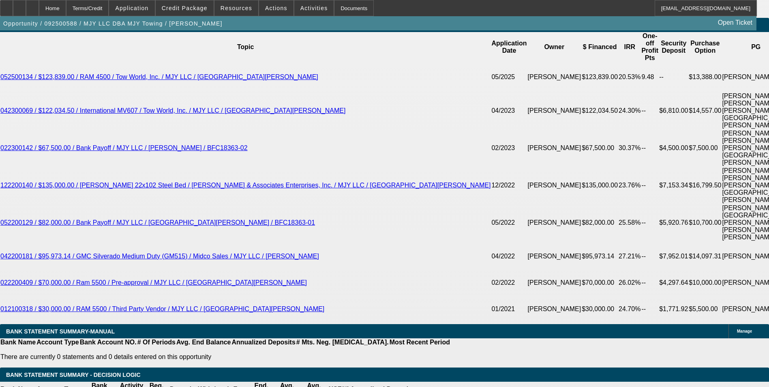
type input "$3,815.00"
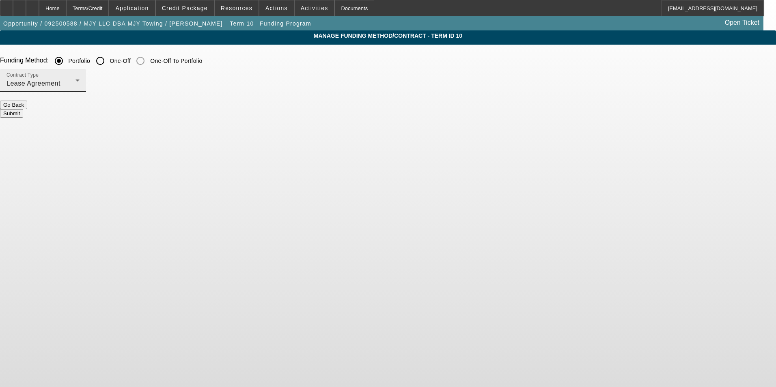
click at [80, 78] on div "Contract Type Lease Agreement" at bounding box center [42, 80] width 73 height 23
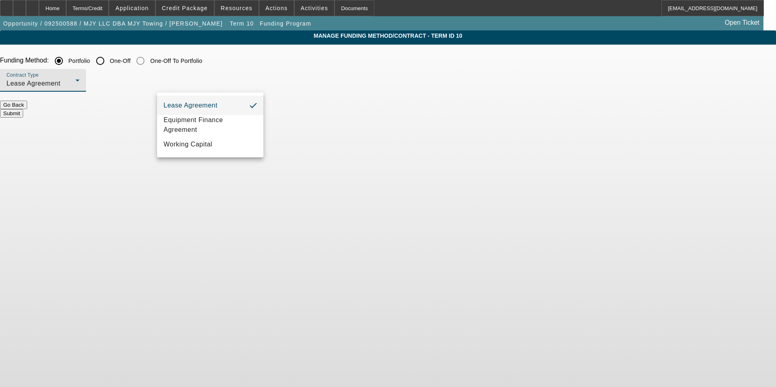
click at [256, 59] on div at bounding box center [388, 193] width 776 height 387
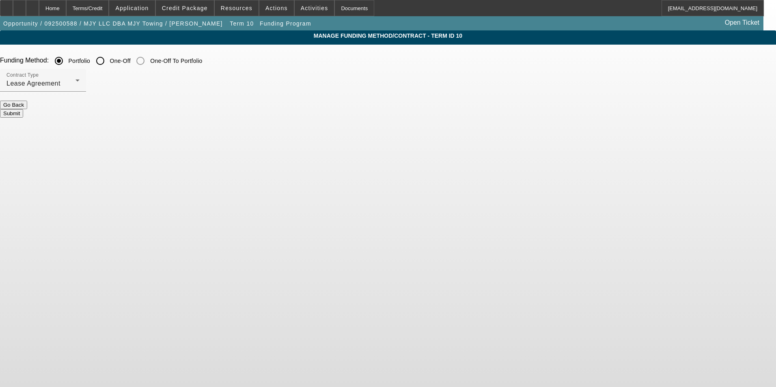
click at [108, 59] on input "One-Off" at bounding box center [100, 61] width 16 height 16
radio input "true"
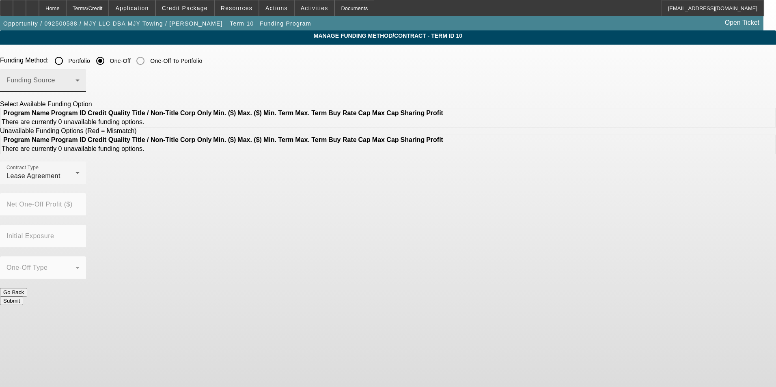
click at [75, 83] on span at bounding box center [40, 84] width 69 height 10
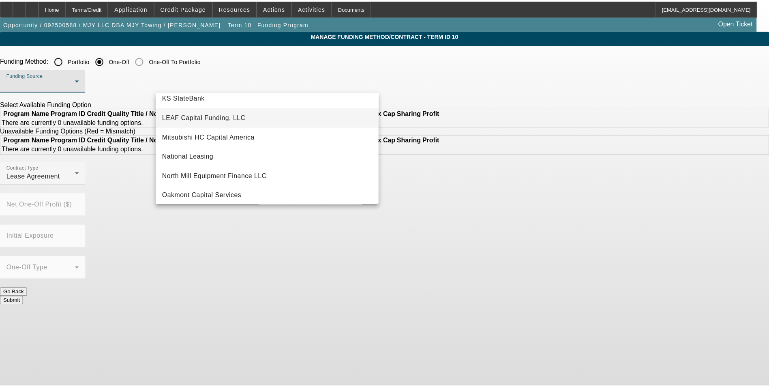
scroll to position [203, 0]
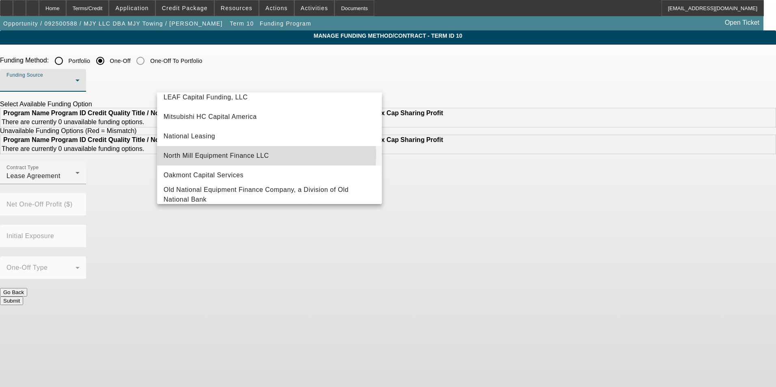
click at [239, 155] on span "North Mill Equipment Finance LLC" at bounding box center [215, 156] width 105 height 10
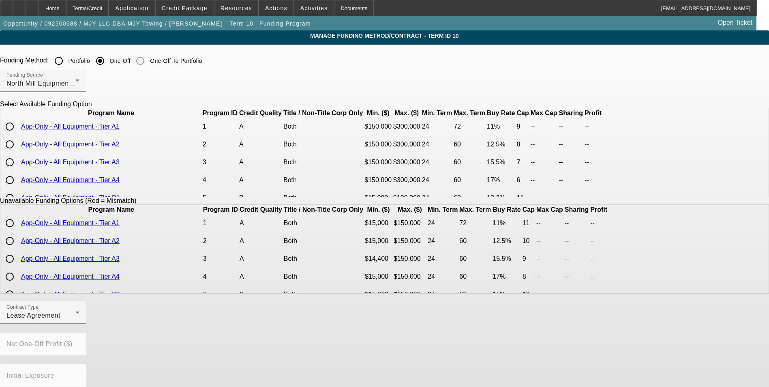
click at [18, 153] on input "radio" at bounding box center [10, 144] width 16 height 16
radio input "true"
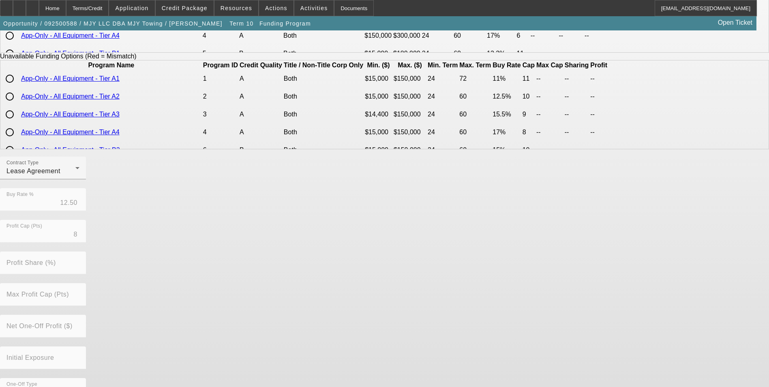
scroll to position [167, 0]
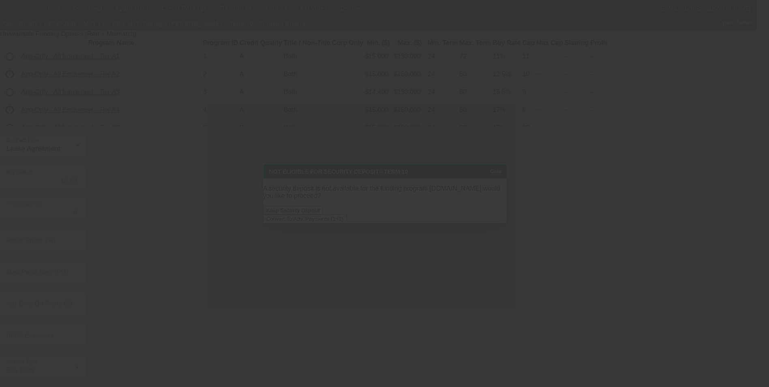
scroll to position [0, 0]
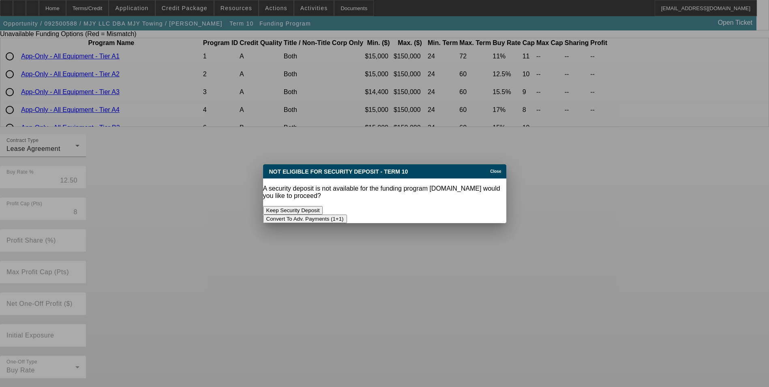
click at [347, 215] on button "Convert To Adv. Payments (1+1)" at bounding box center [305, 219] width 84 height 9
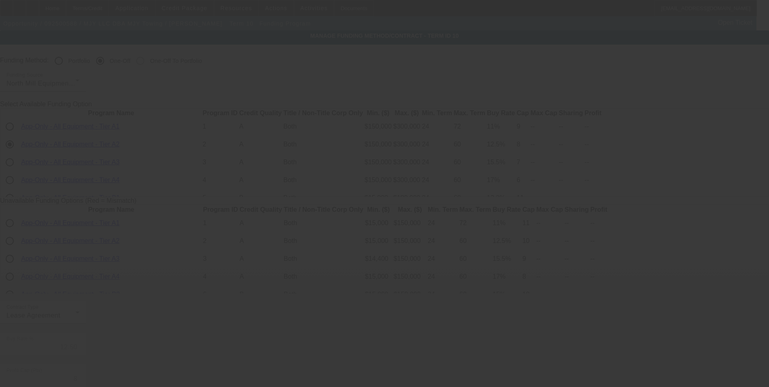
scroll to position [167, 0]
radio input "true"
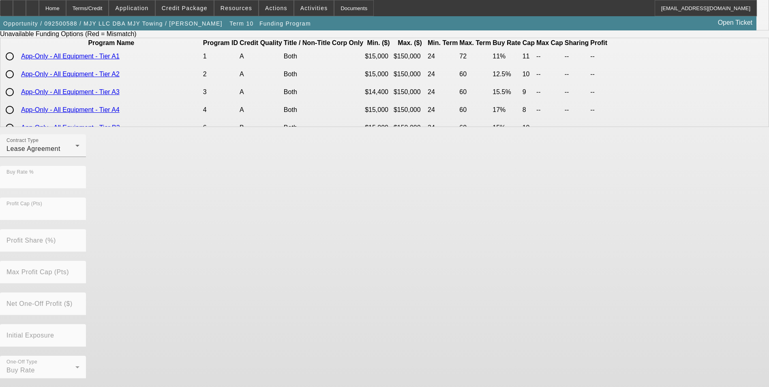
scroll to position [0, 0]
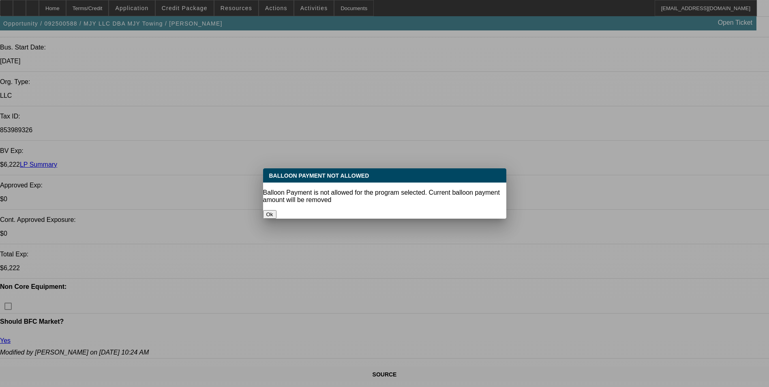
select select "0"
select select "0.1"
select select "4"
select select "0"
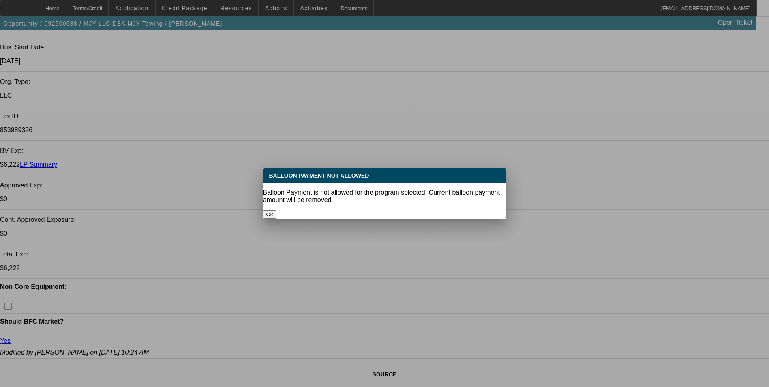
select select "2"
select select "0.1"
select select "4"
select select "0"
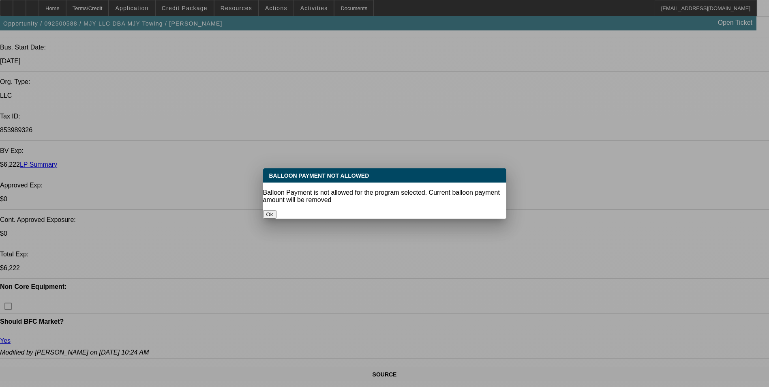
select select "2"
select select "0.1"
select select "4"
select select "0"
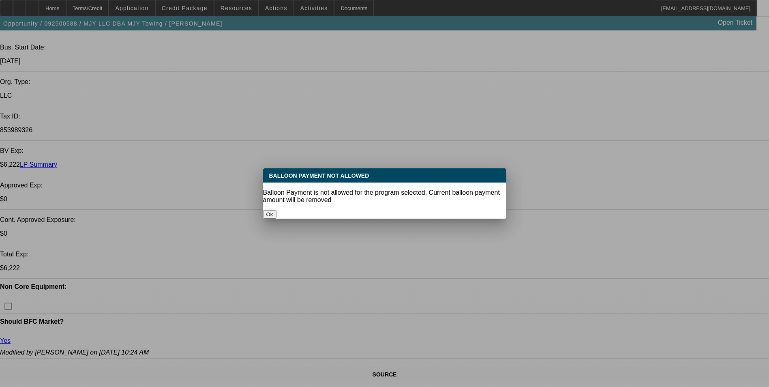
select select "2"
select select "0.1"
select select "4"
click at [277, 210] on button "Ok" at bounding box center [269, 214] width 13 height 9
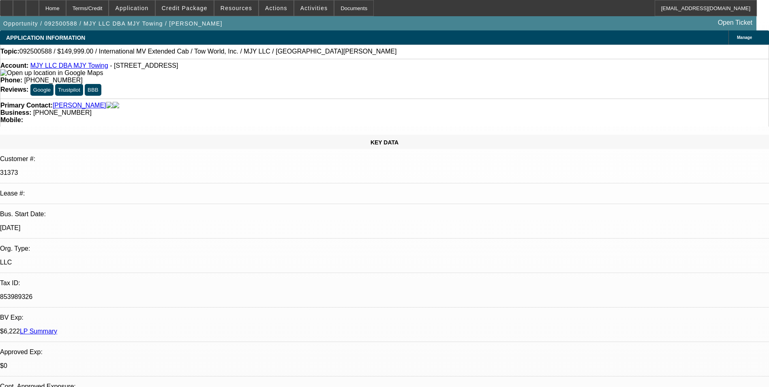
scroll to position [167, 0]
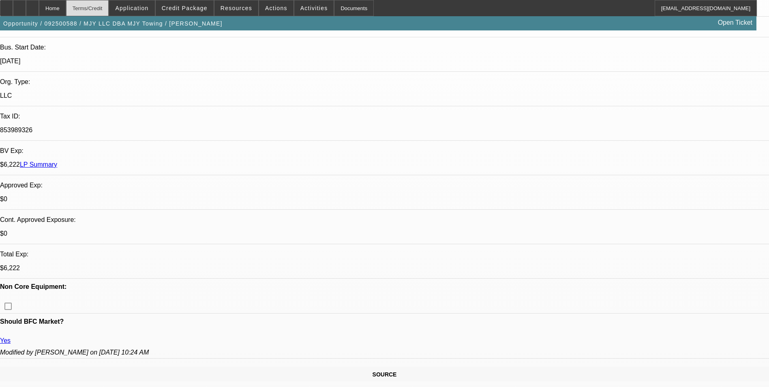
click at [109, 8] on div "Terms/Credit" at bounding box center [87, 8] width 43 height 16
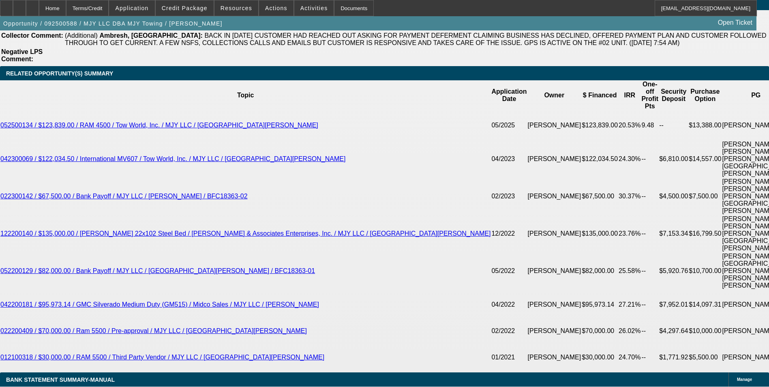
scroll to position [1371, 0]
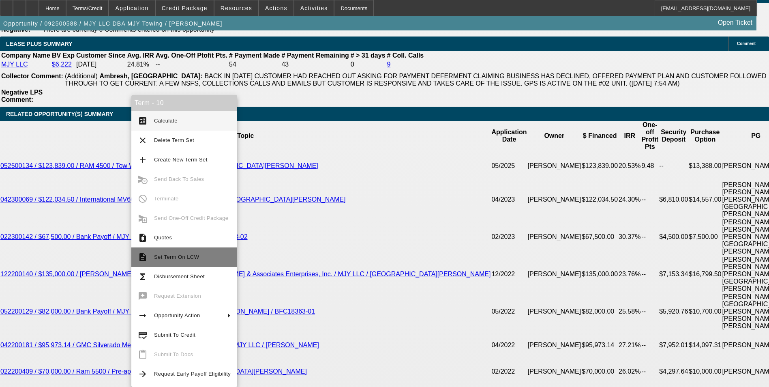
click at [169, 256] on span "Set Term On LCW" at bounding box center [176, 257] width 45 height 6
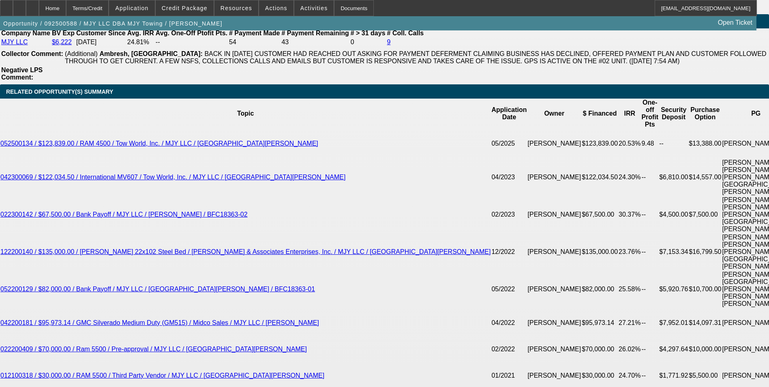
scroll to position [1412, 0]
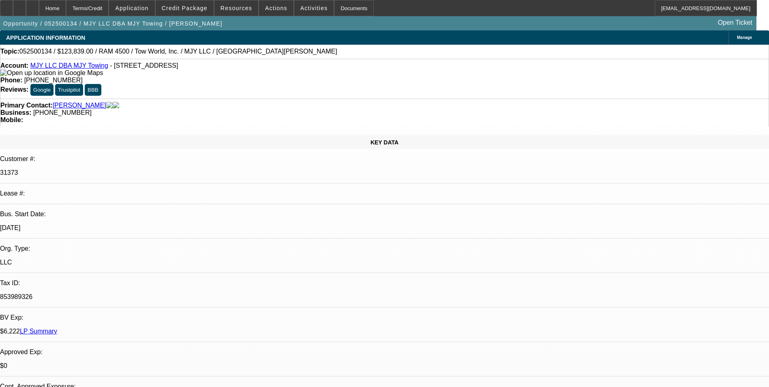
select select "0"
select select "0.1"
select select "0"
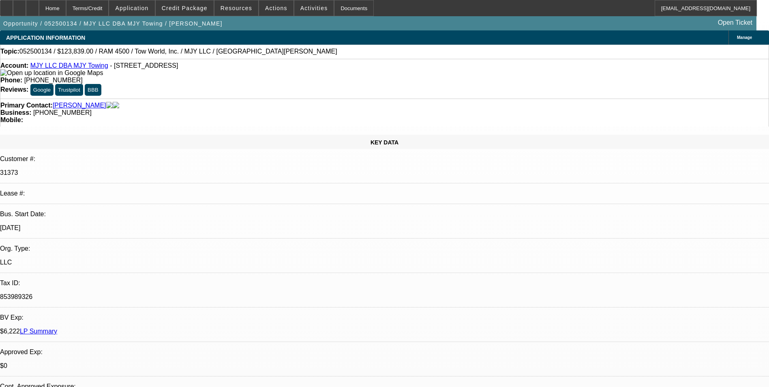
select select "0.1"
select select "0"
select select "0.1"
select select "0"
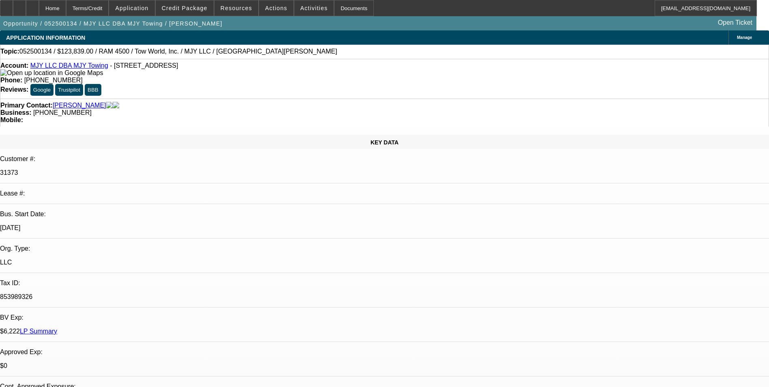
select select "0"
select select "0.1"
select select "1"
select select "2"
select select "4"
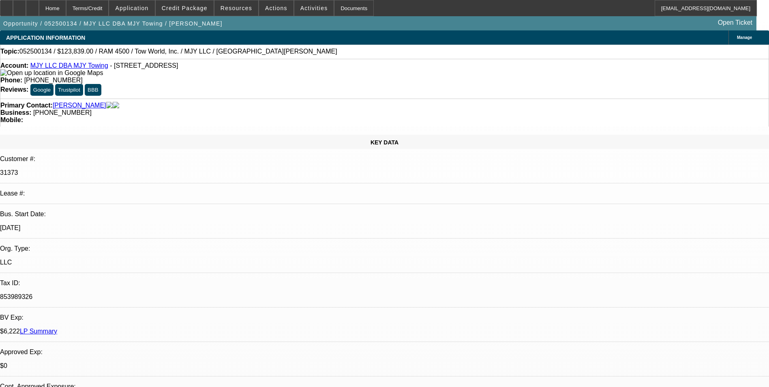
select select "1"
select select "2"
select select "4"
select select "1"
select select "2"
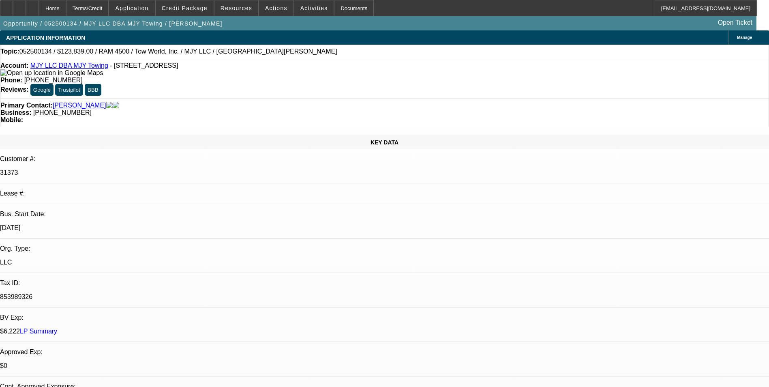
select select "4"
select select "1"
select select "2"
select select "4"
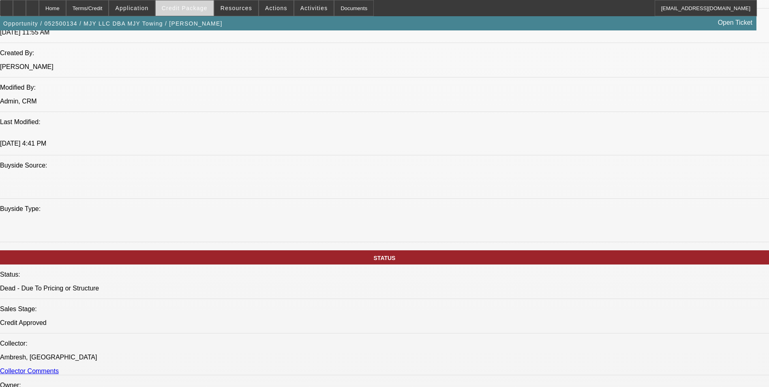
scroll to position [690, 0]
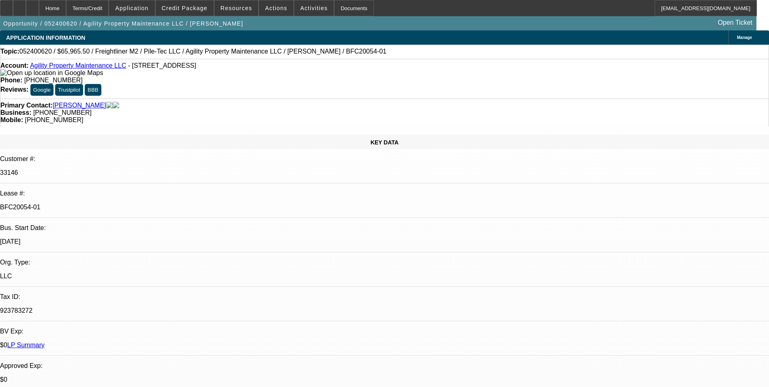
select select "0.1"
select select "0"
select select "2"
select select "0"
select select "6"
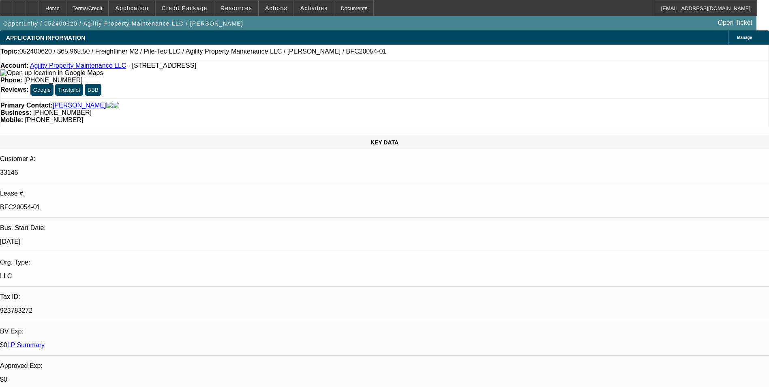
select select "0.1"
select select "0"
select select "2"
select select "0"
select select "6"
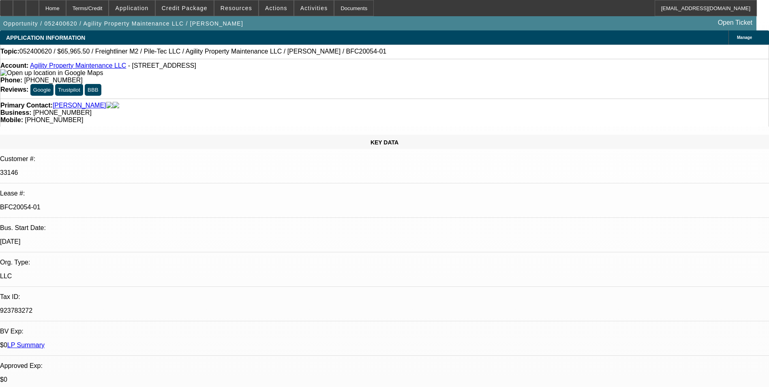
select select "0.1"
select select "0"
select select "2"
select select "0.1"
select select "4"
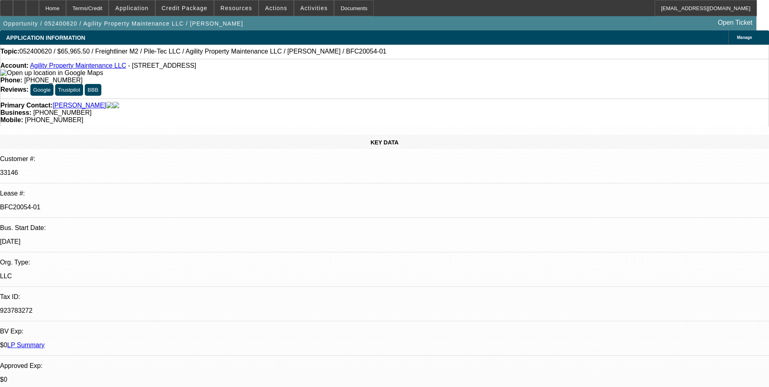
select select "0.1"
select select "0"
select select "2"
select select "0.1"
select select "4"
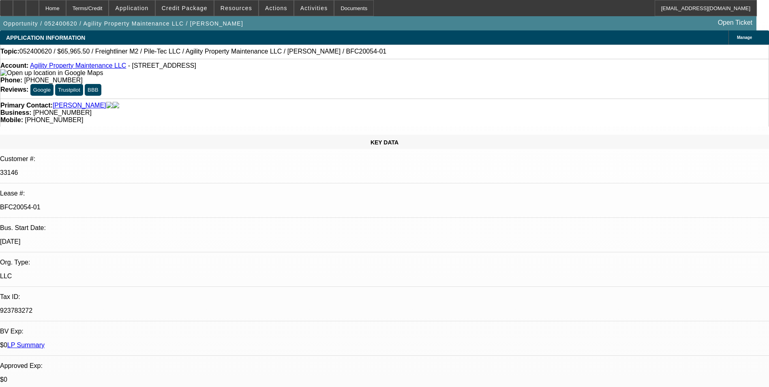
scroll to position [1627, 0]
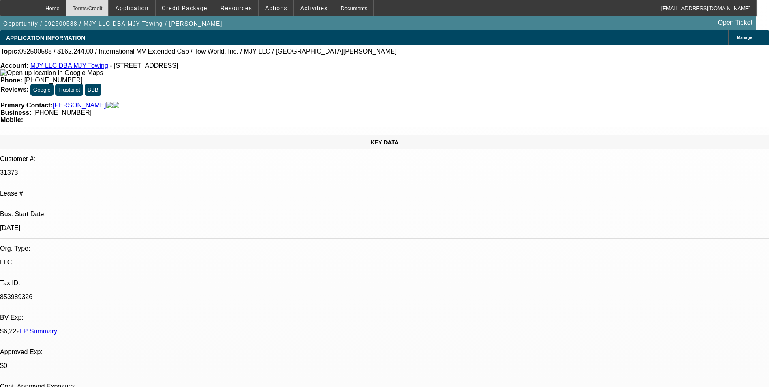
select select "0"
select select "0.1"
select select "0"
select select "2"
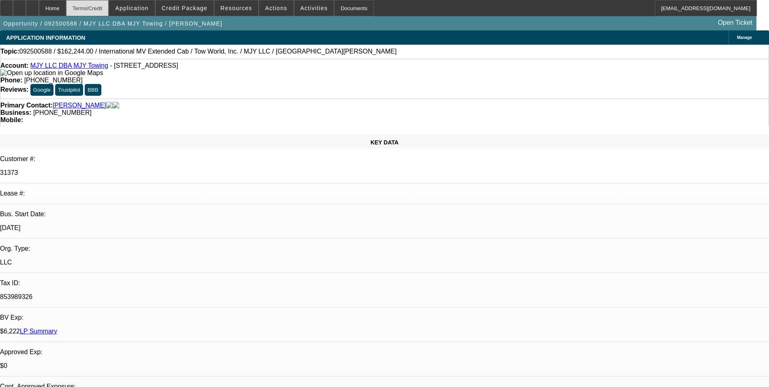
select select "0.1"
select select "0"
select select "2"
select select "0.1"
select select "0"
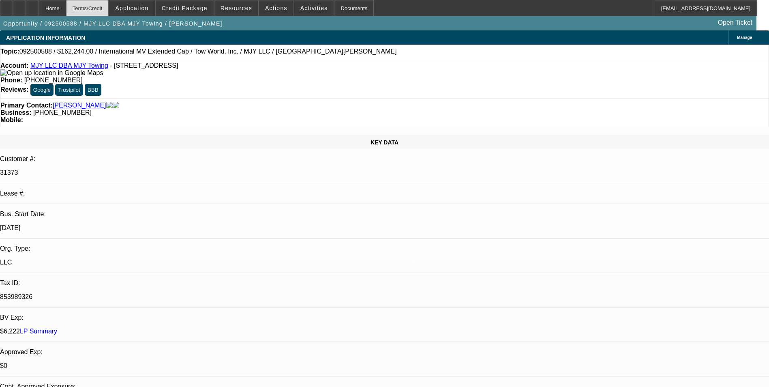
select select "2"
select select "0.1"
select select "1"
select select "4"
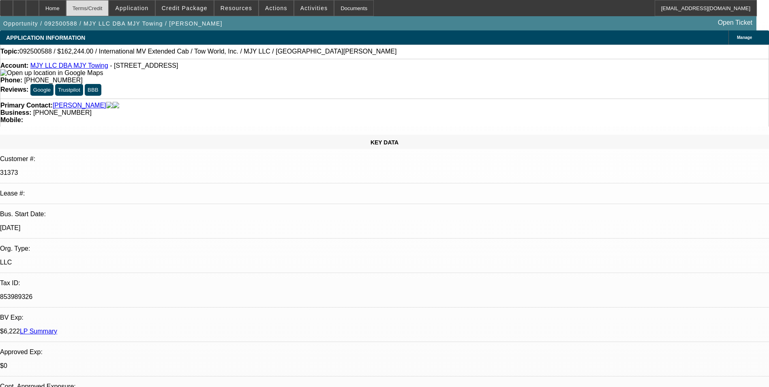
select select "1"
select select "2"
select select "4"
select select "1"
select select "2"
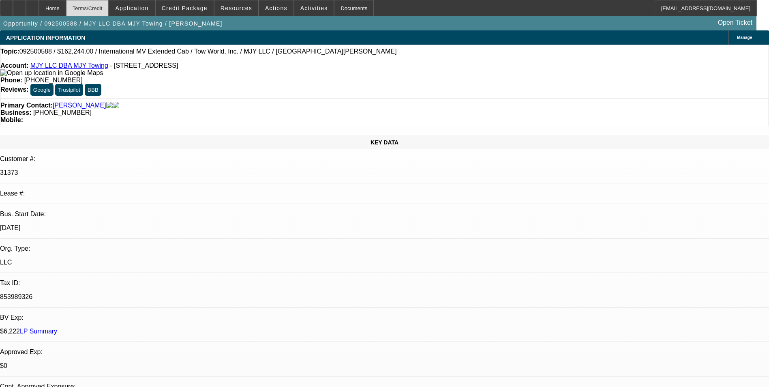
select select "4"
select select "1"
select select "2"
select select "4"
click at [105, 11] on div "Terms/Credit" at bounding box center [87, 8] width 43 height 16
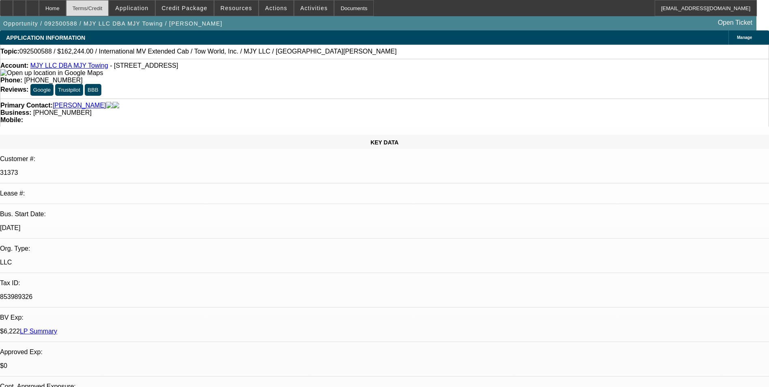
scroll to position [1371, 0]
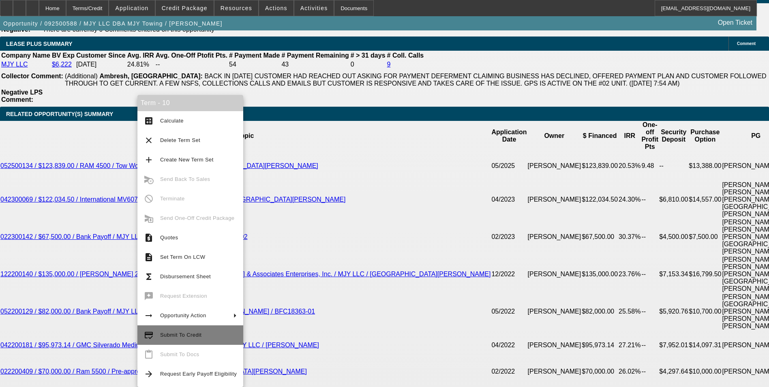
click at [177, 335] on span "Submit To Credit" at bounding box center [180, 335] width 41 height 6
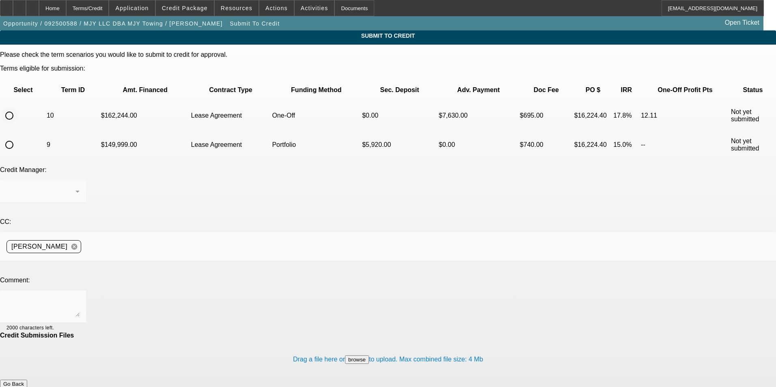
click at [17, 107] on input "radio" at bounding box center [9, 115] width 16 height 16
radio input "true"
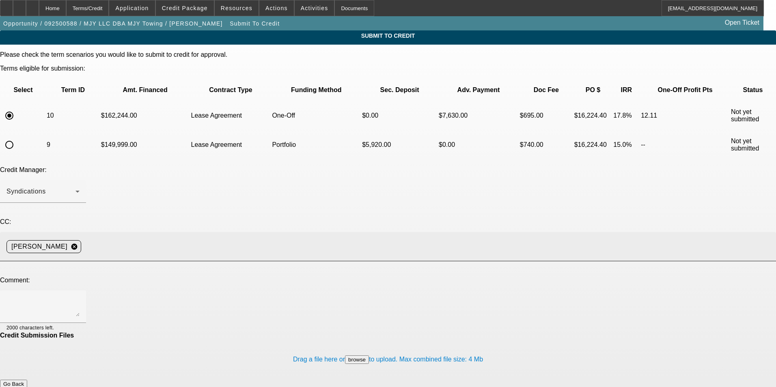
click at [191, 239] on input at bounding box center [424, 247] width 681 height 16
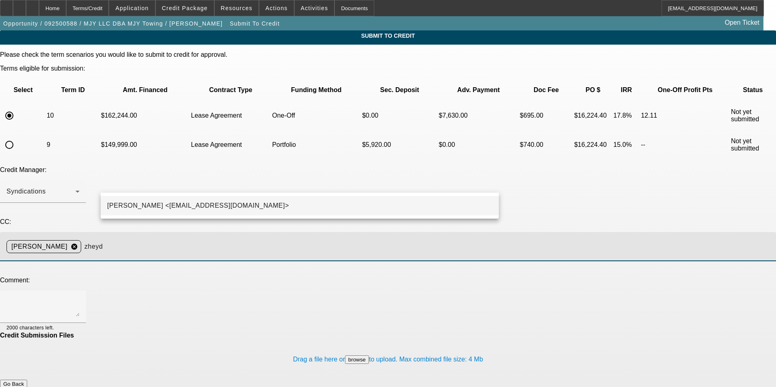
type input "zheyd"
drag, startPoint x: 180, startPoint y: 204, endPoint x: 176, endPoint y: 210, distance: 6.4
click at [180, 204] on span "Zachary Heyd <ZHeyd@beaconfunding.com>" at bounding box center [198, 206] width 182 height 10
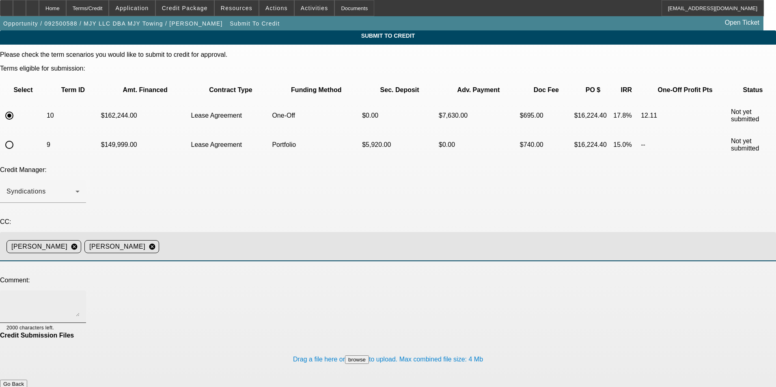
click at [80, 297] on textarea at bounding box center [42, 306] width 73 height 19
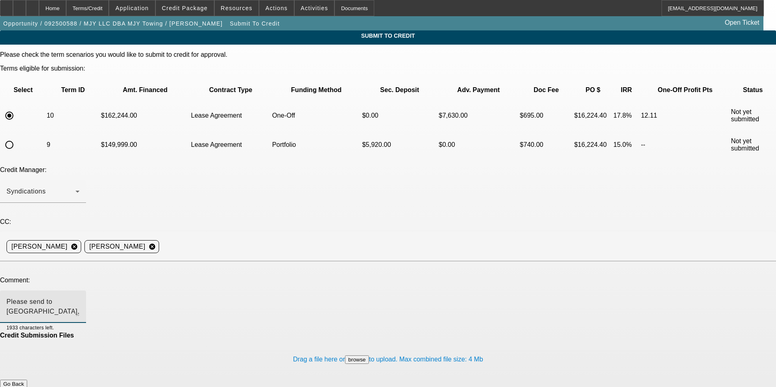
type textarea "Please send to North Mill. Additional comments for write up. Thanks"
click at [23, 387] on button "Submit" at bounding box center [11, 392] width 23 height 9
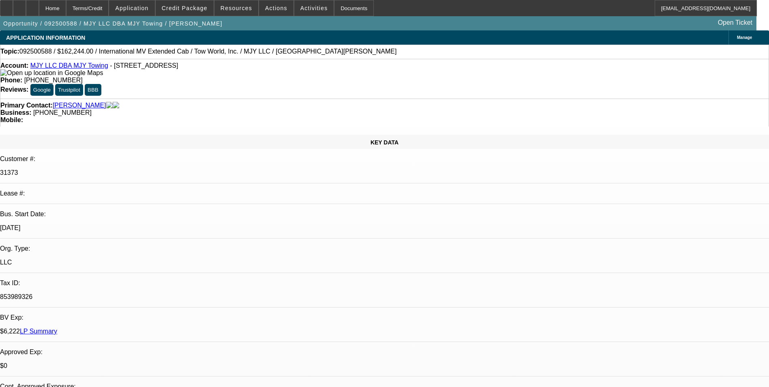
select select "0"
select select "0.1"
select select "4"
select select "0"
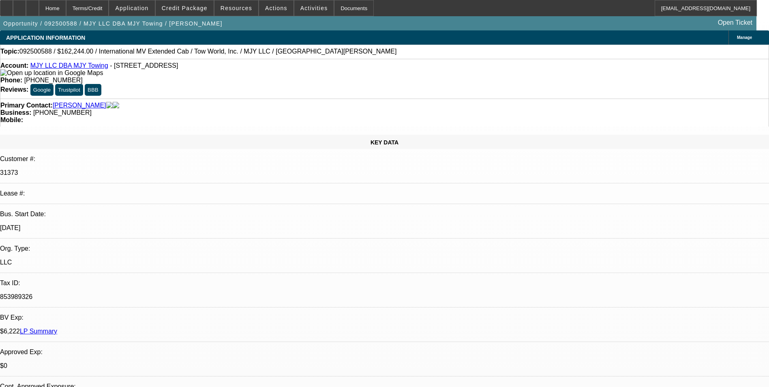
select select "2"
select select "0.1"
select select "4"
select select "0"
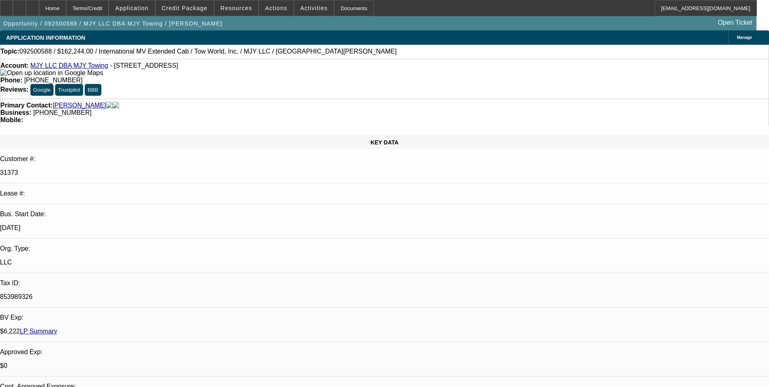
select select "2"
select select "0.1"
select select "4"
select select "0"
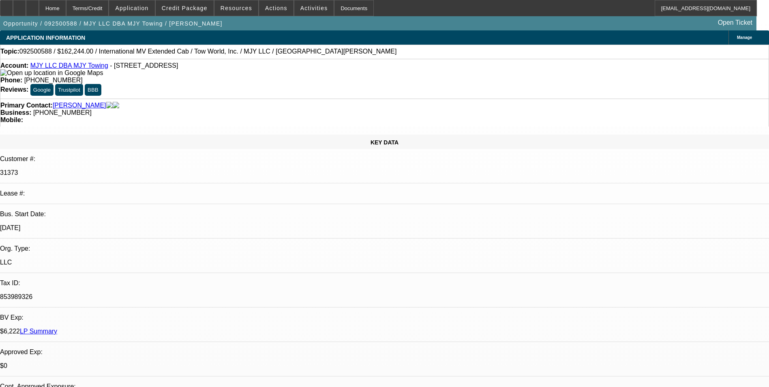
select select "2"
select select "0.1"
select select "4"
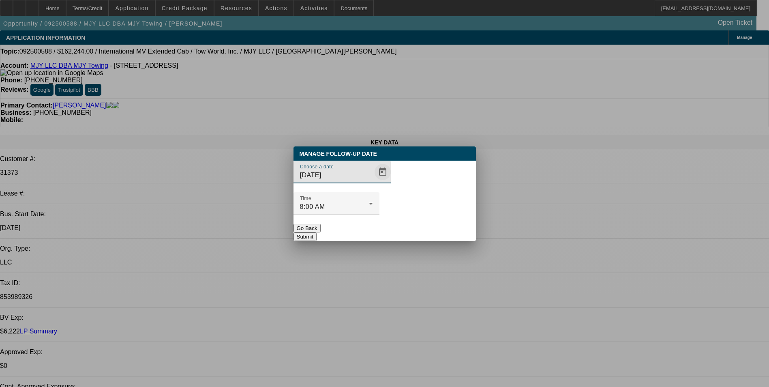
click at [373, 182] on span "Open calendar" at bounding box center [382, 171] width 19 height 19
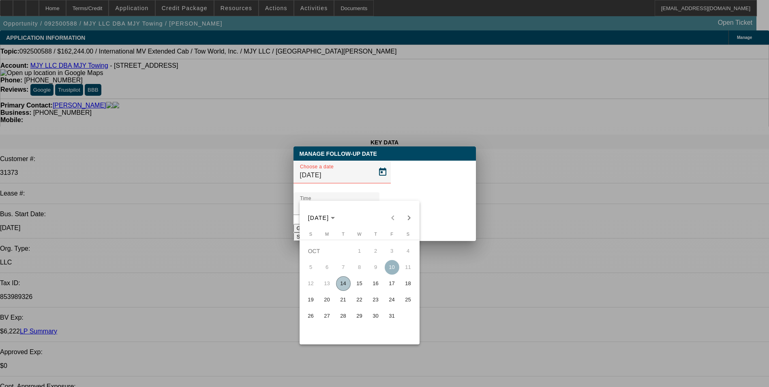
drag, startPoint x: 356, startPoint y: 286, endPoint x: 361, endPoint y: 284, distance: 5.8
click at [356, 286] on span "15" at bounding box center [359, 283] width 15 height 15
type input "10/15/2025"
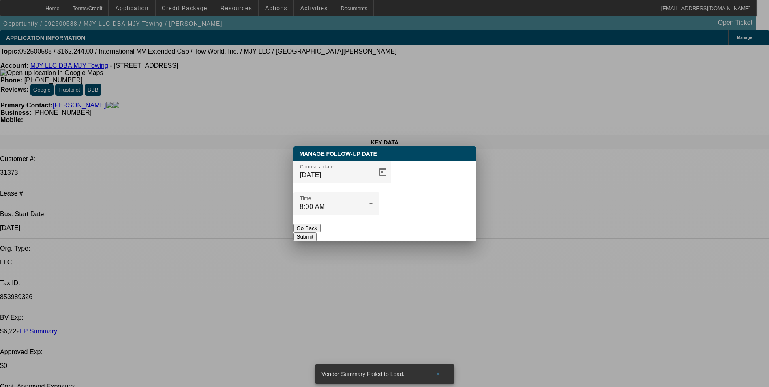
click at [317, 232] on button "Submit" at bounding box center [305, 236] width 23 height 9
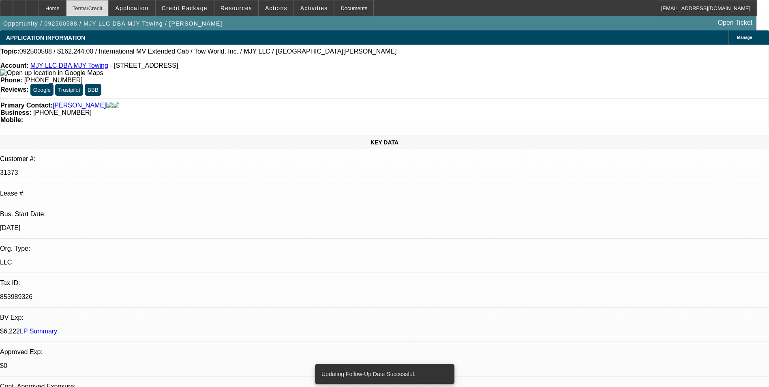
click at [109, 11] on div "Terms/Credit" at bounding box center [87, 8] width 43 height 16
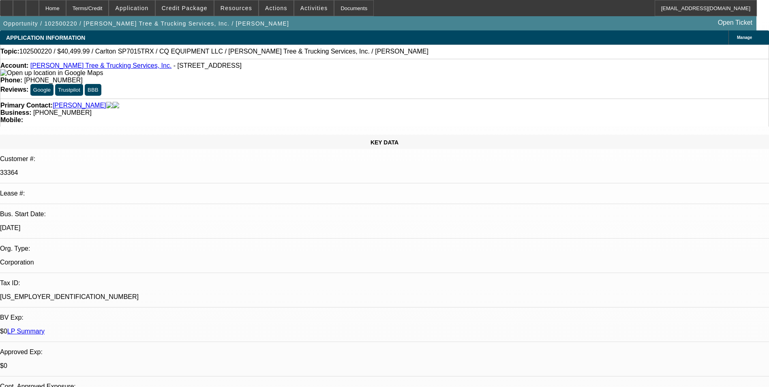
select select "0.1"
select select "0"
select select "0.1"
select select "0"
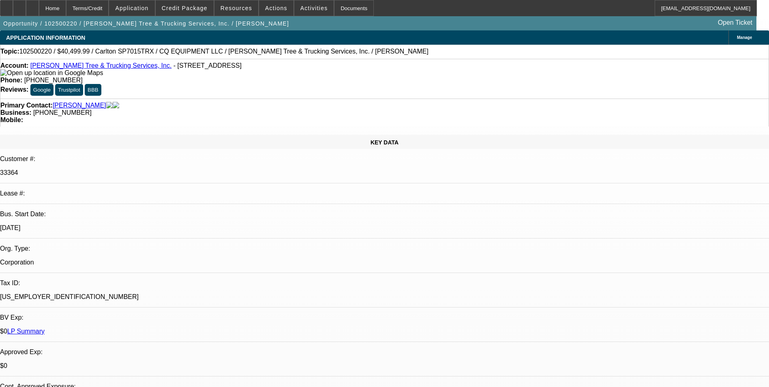
select select "0"
select select "0.1"
select select "0"
select select "0.1"
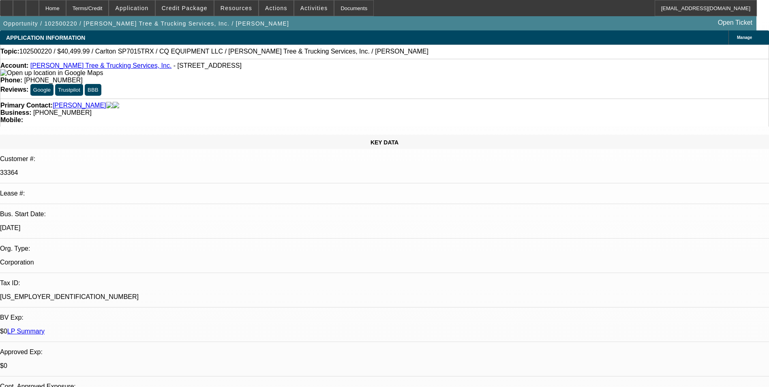
select select "0"
select select "1"
select select "2"
select select "6"
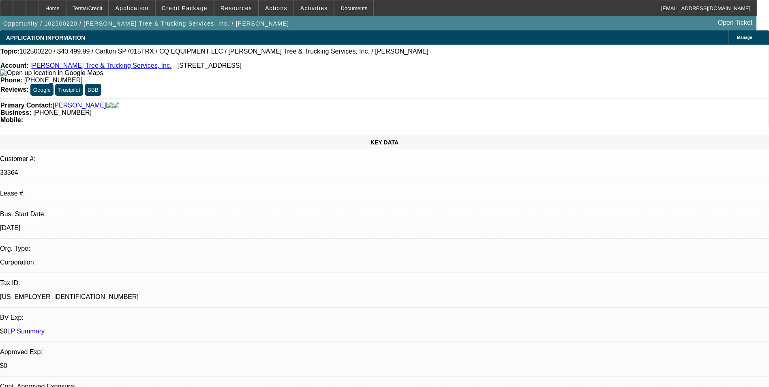
select select "1"
select select "2"
select select "6"
select select "1"
select select "2"
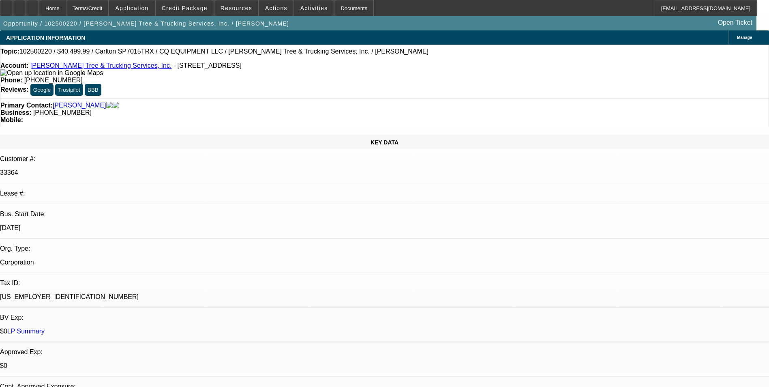
select select "6"
select select "1"
select select "2"
select select "6"
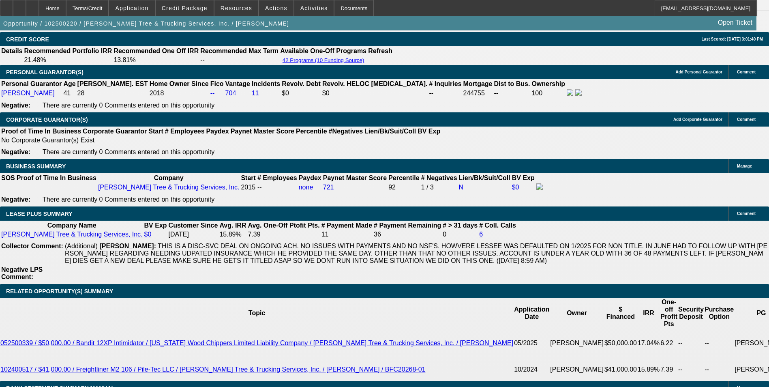
scroll to position [1257, 0]
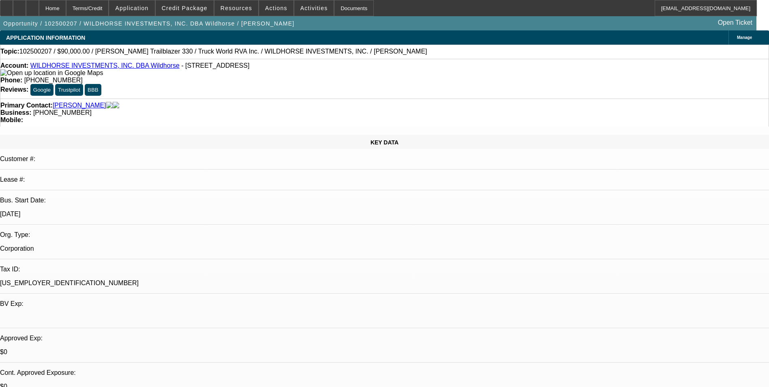
select select "0"
select select "2"
select select "0.1"
select select "0"
select select "2"
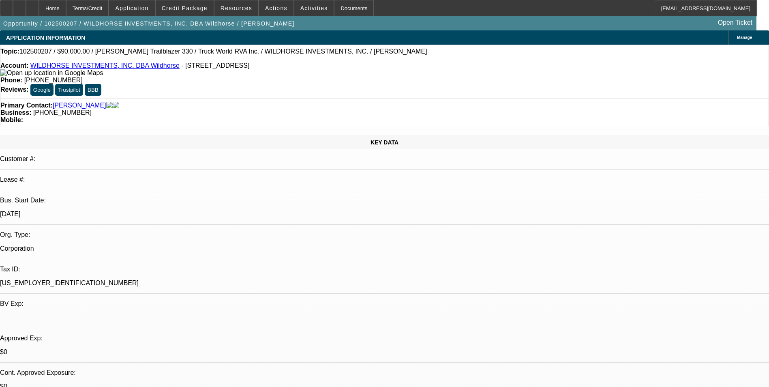
select select "0.1"
select select "0"
select select "2"
select select "0.1"
select select "0"
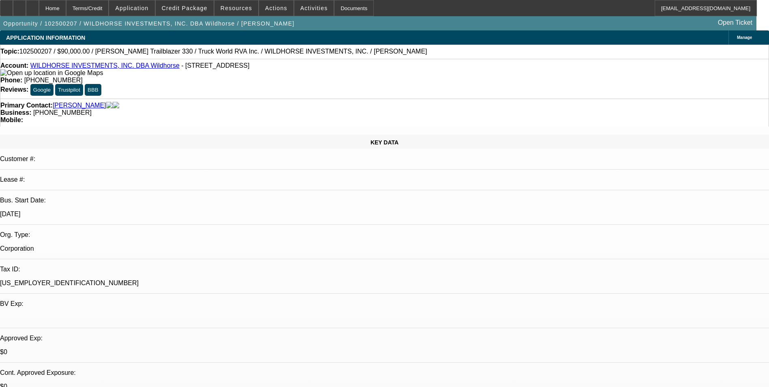
select select "2"
select select "0.1"
select select "1"
select select "2"
select select "4"
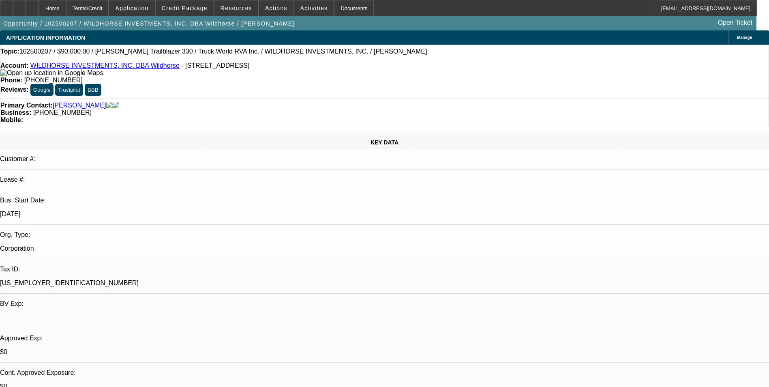
select select "1"
select select "2"
select select "4"
select select "1"
select select "2"
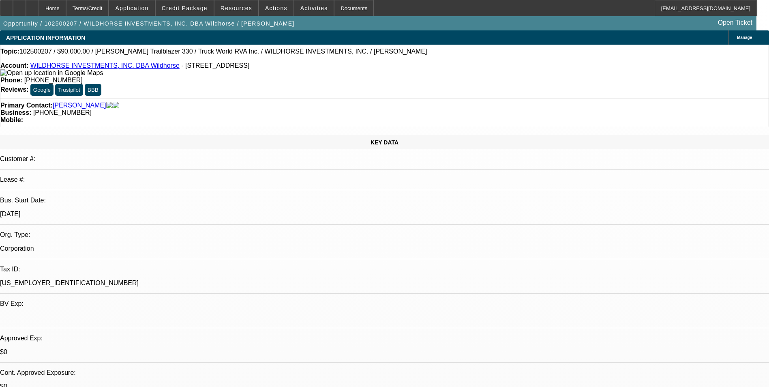
select select "4"
select select "1"
select select "2"
select select "4"
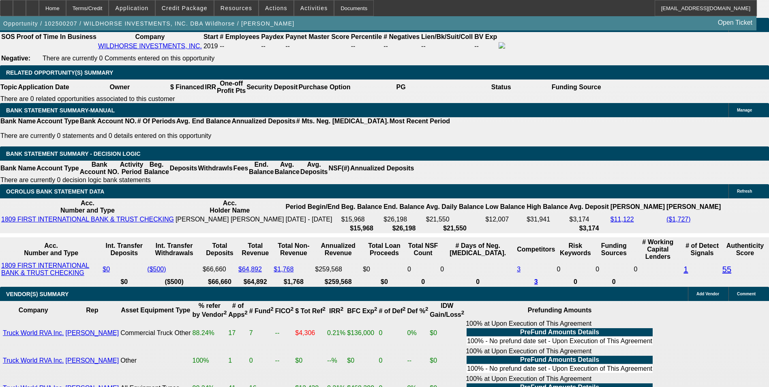
scroll to position [1298, 0]
